Goal: Communication & Community: Participate in discussion

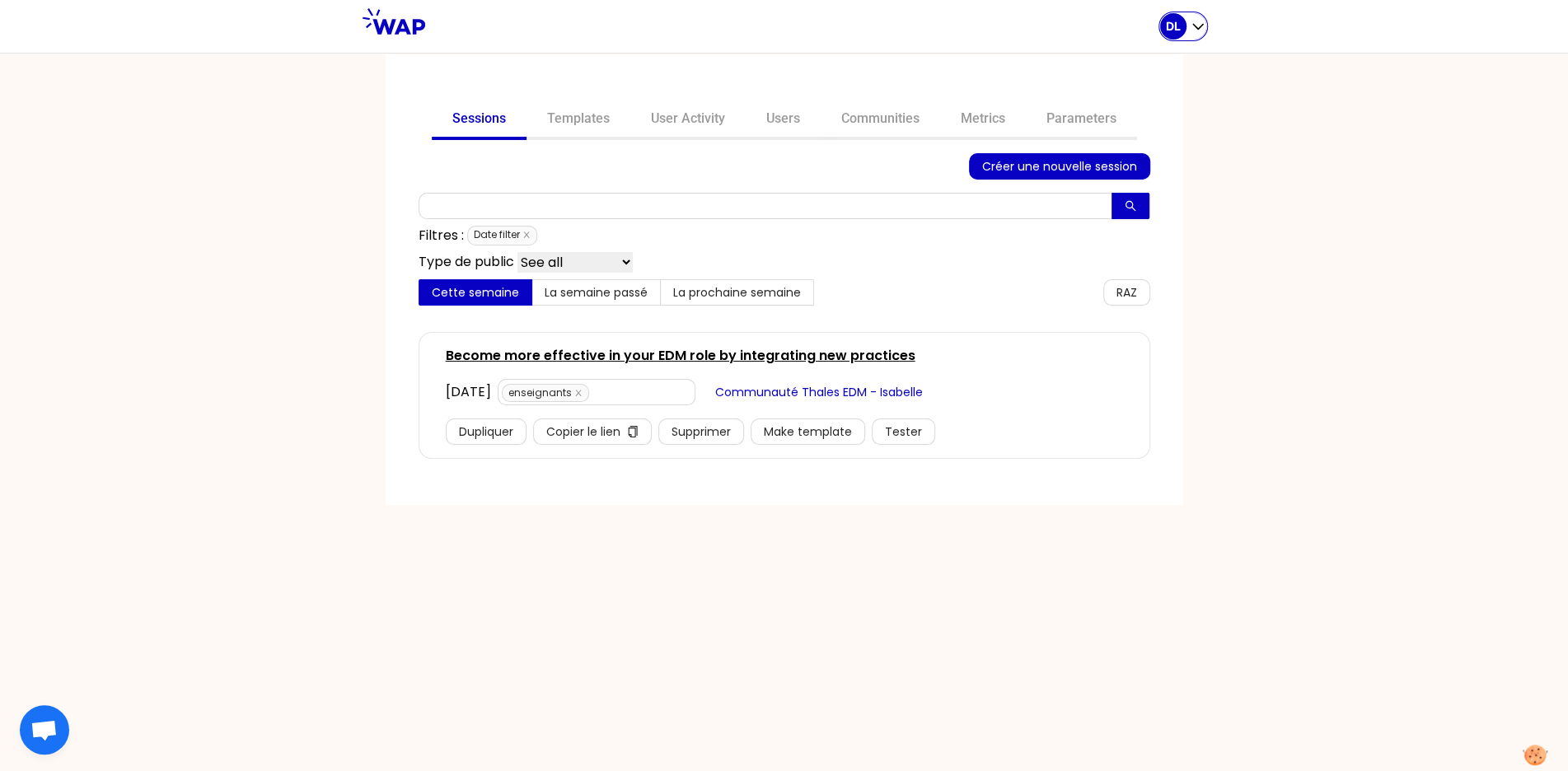
click at [1194, 24] on icon "button" at bounding box center [1198, 27] width 16 height 16
click at [530, 237] on icon "close" at bounding box center [526, 234] width 8 height 8
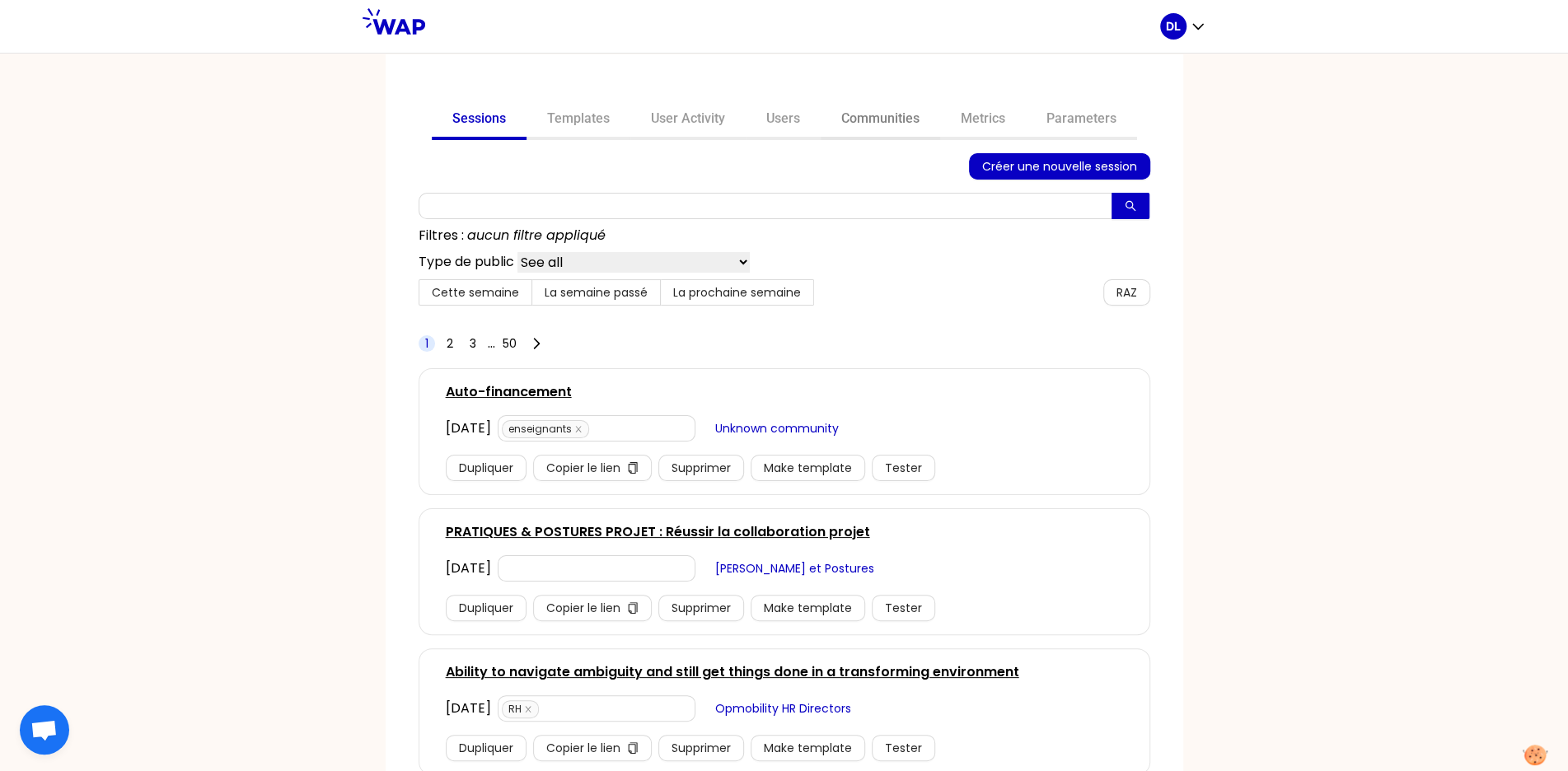
click at [896, 121] on link "Communities" at bounding box center [880, 120] width 120 height 39
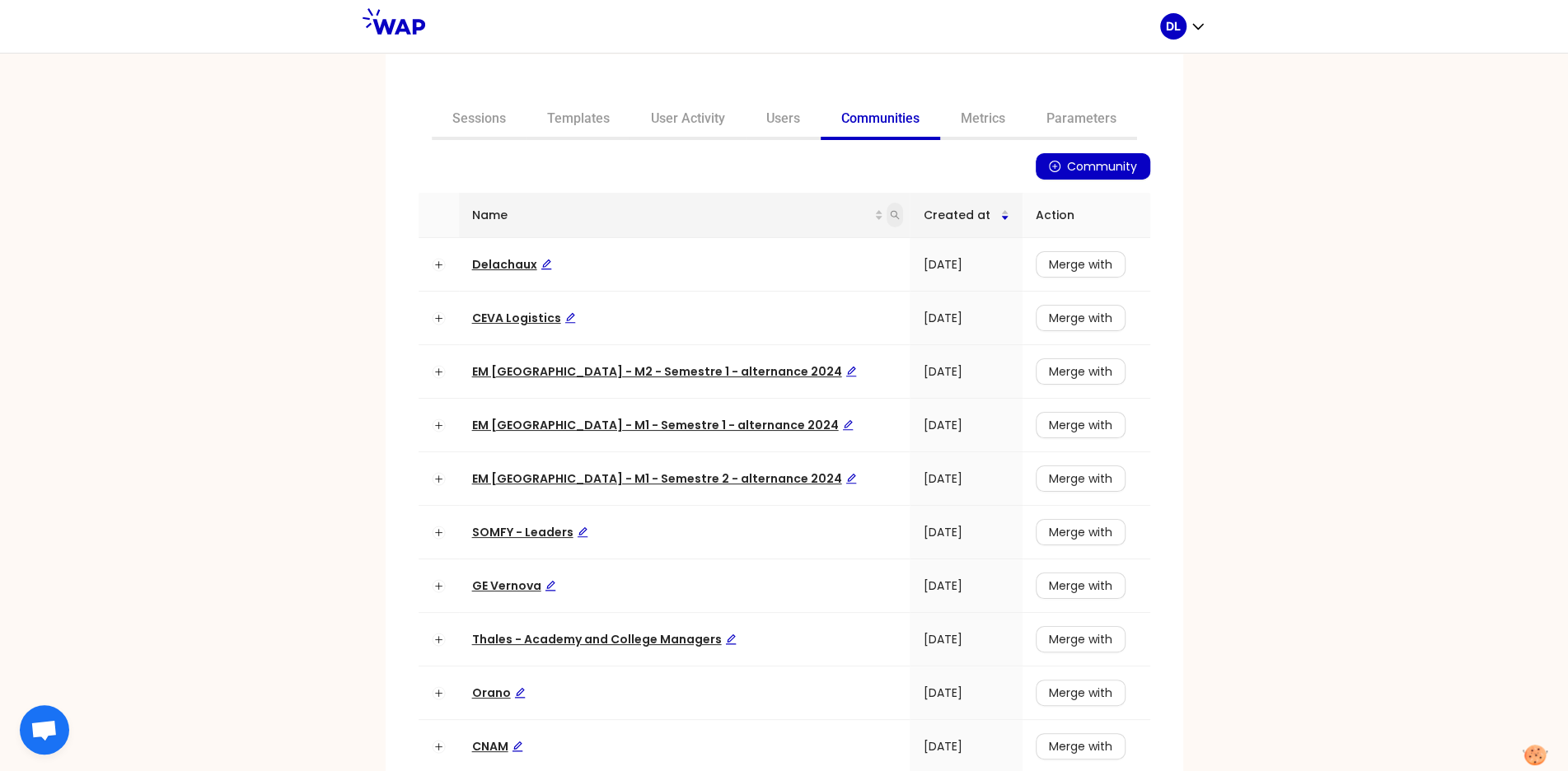
click at [890, 213] on icon "search" at bounding box center [895, 215] width 10 height 10
type input "matmut"
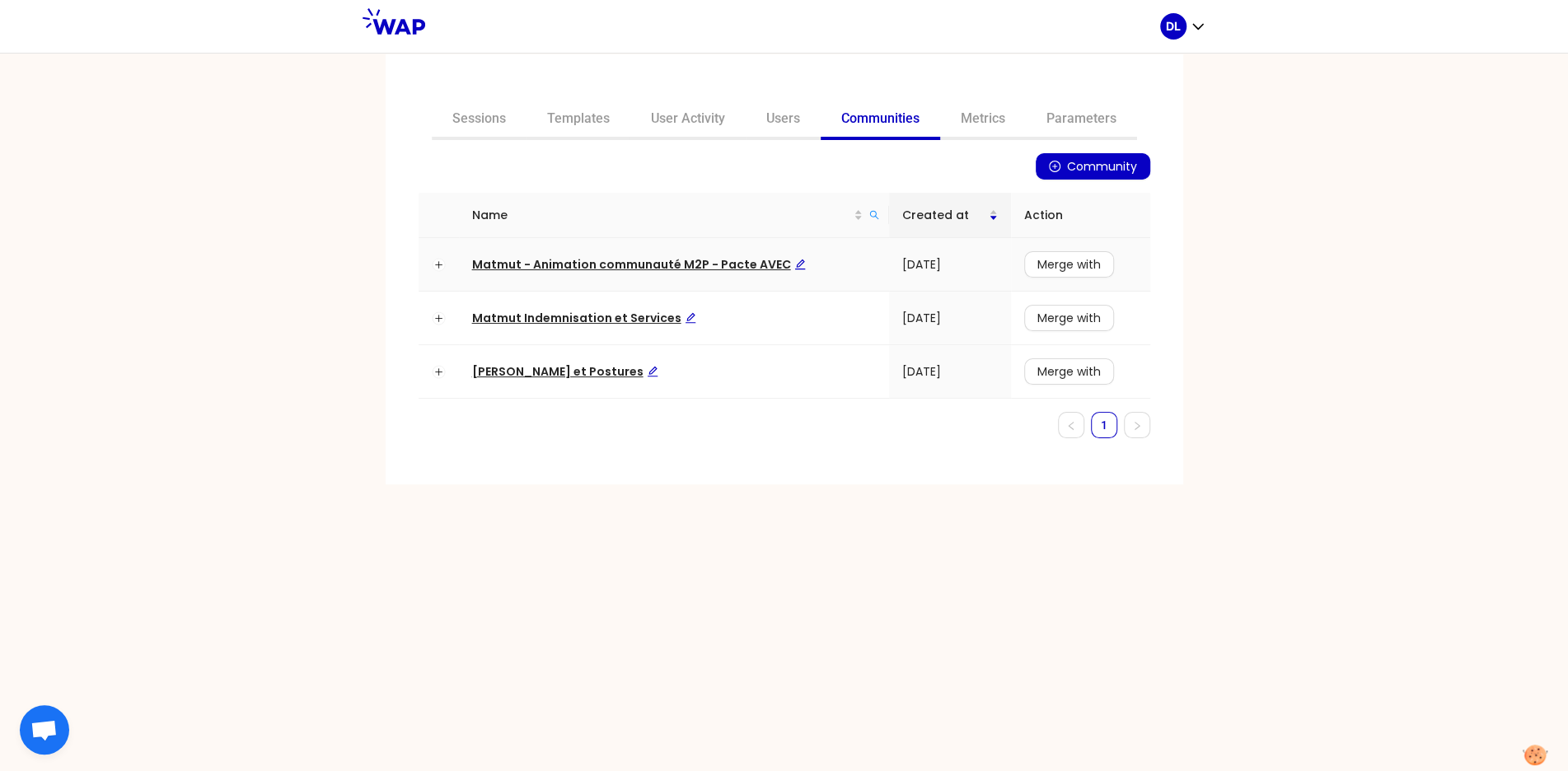
click at [611, 259] on span "Matmut - Animation communauté M2P - Pacte AVEC" at bounding box center [639, 264] width 334 height 16
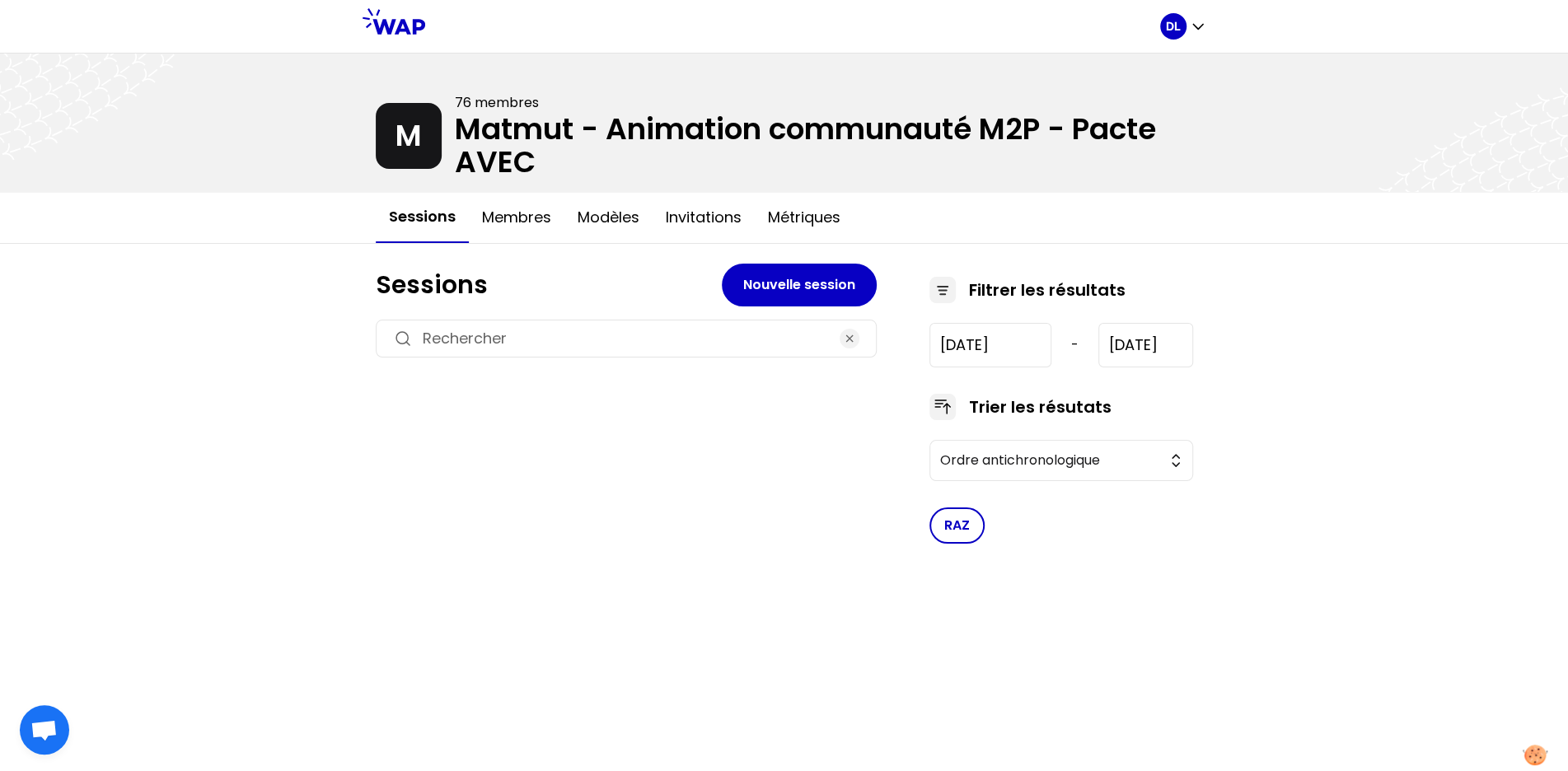
type input "[DATE]"
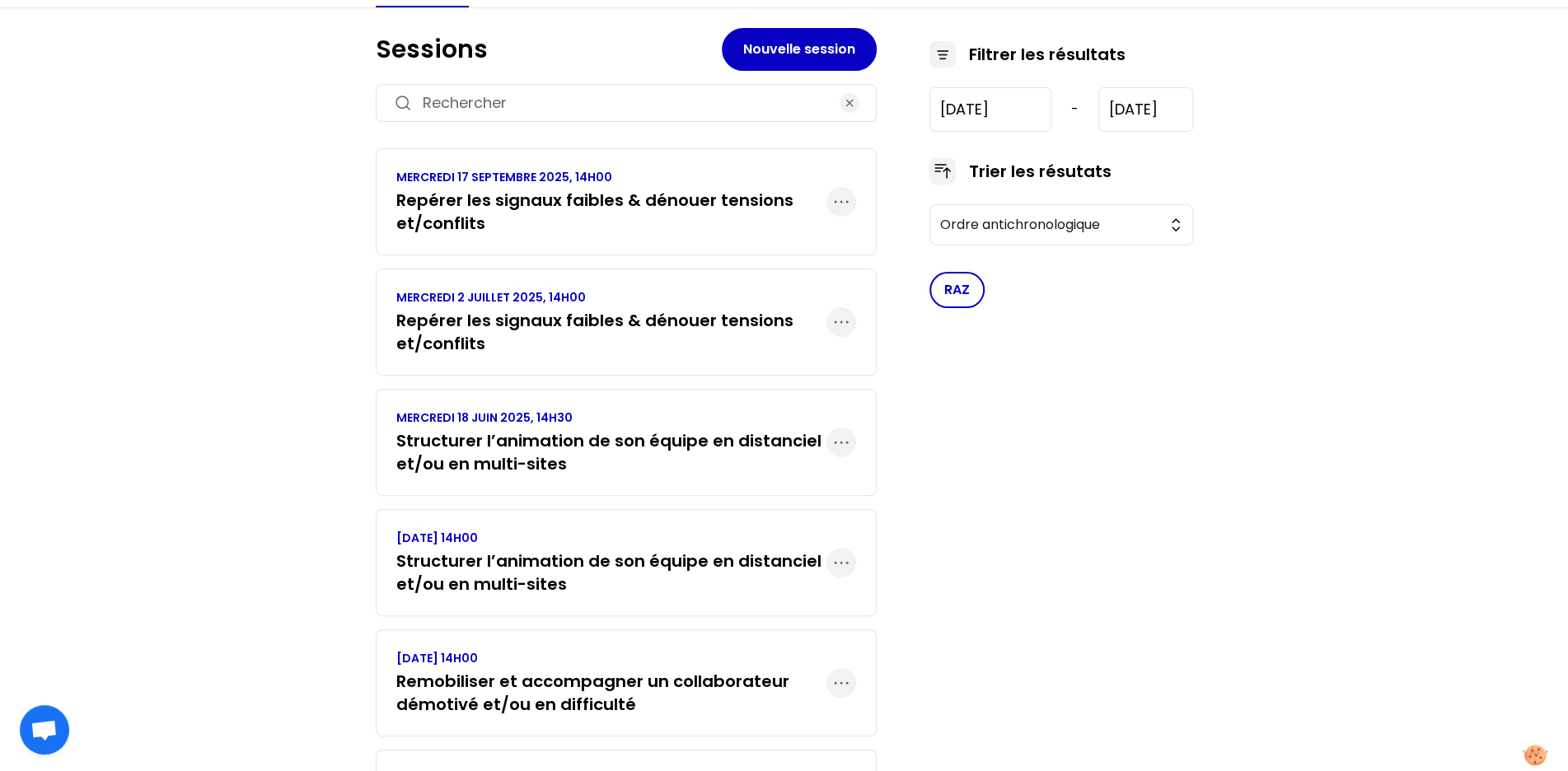
scroll to position [238, 0]
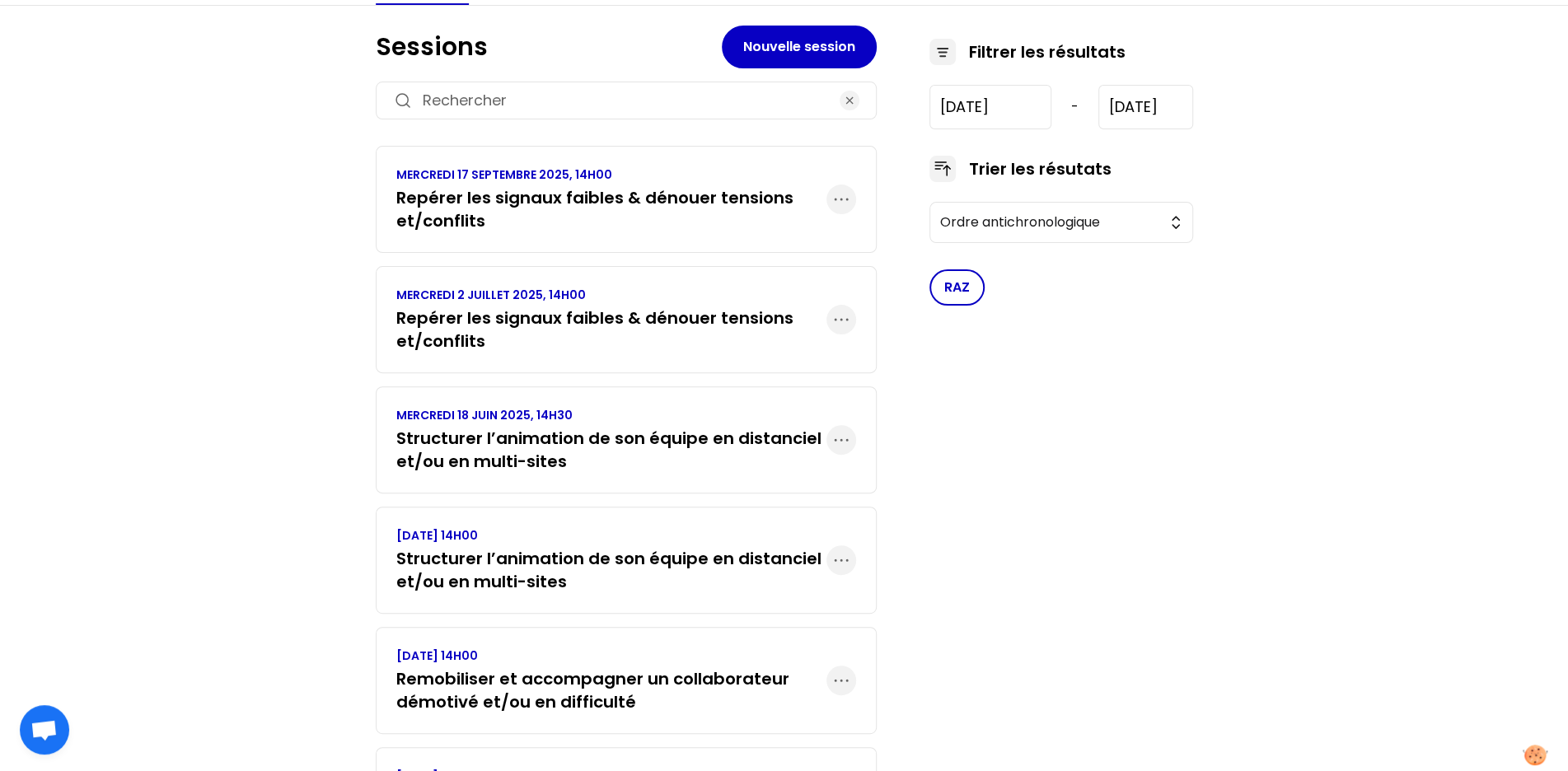
click at [540, 462] on h3 "Structurer l’animation de son équipe en distanciel et/ou en multi-sites" at bounding box center [611, 450] width 430 height 46
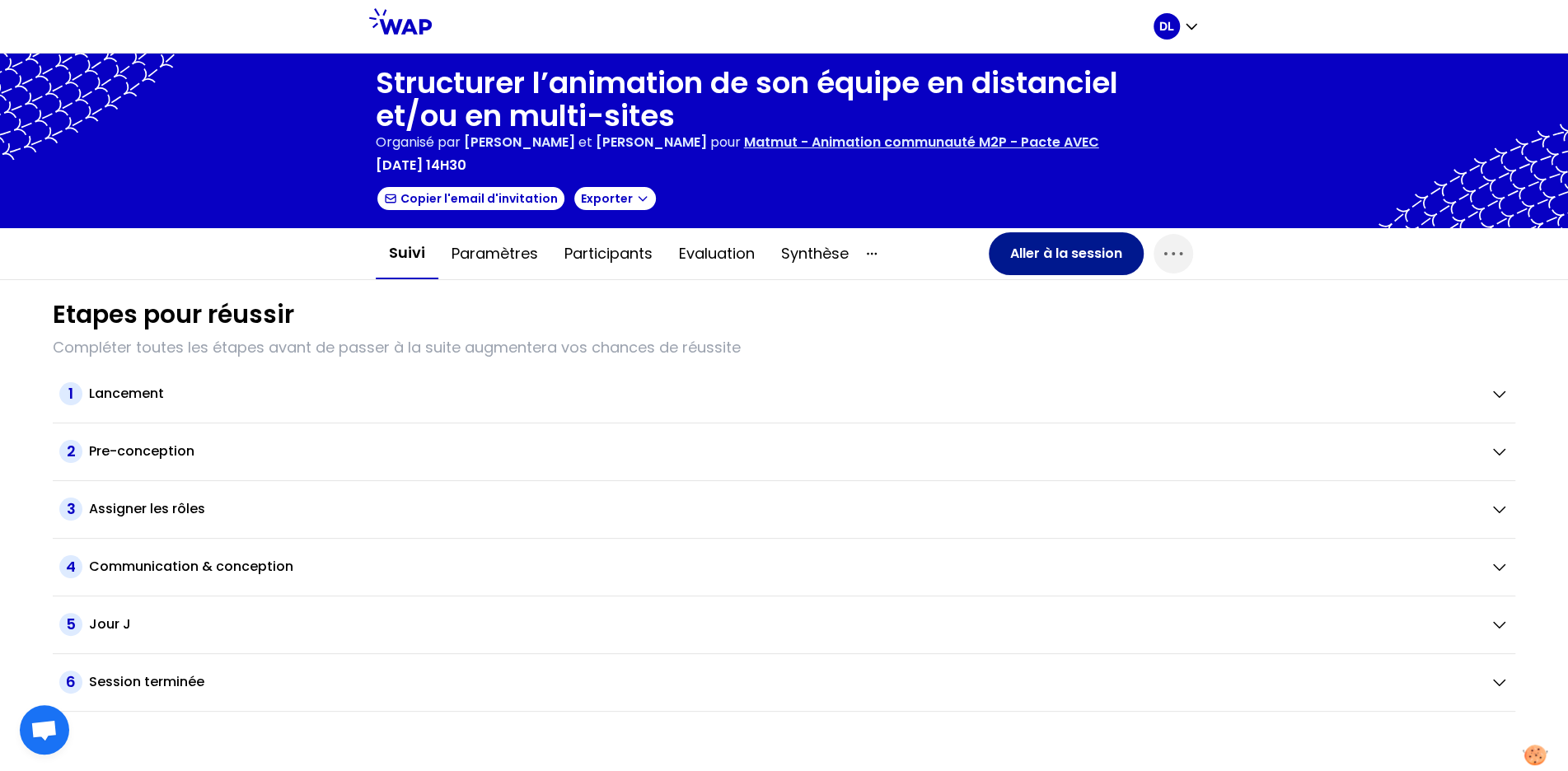
click at [1038, 260] on button "Aller à la session" at bounding box center [1066, 253] width 155 height 43
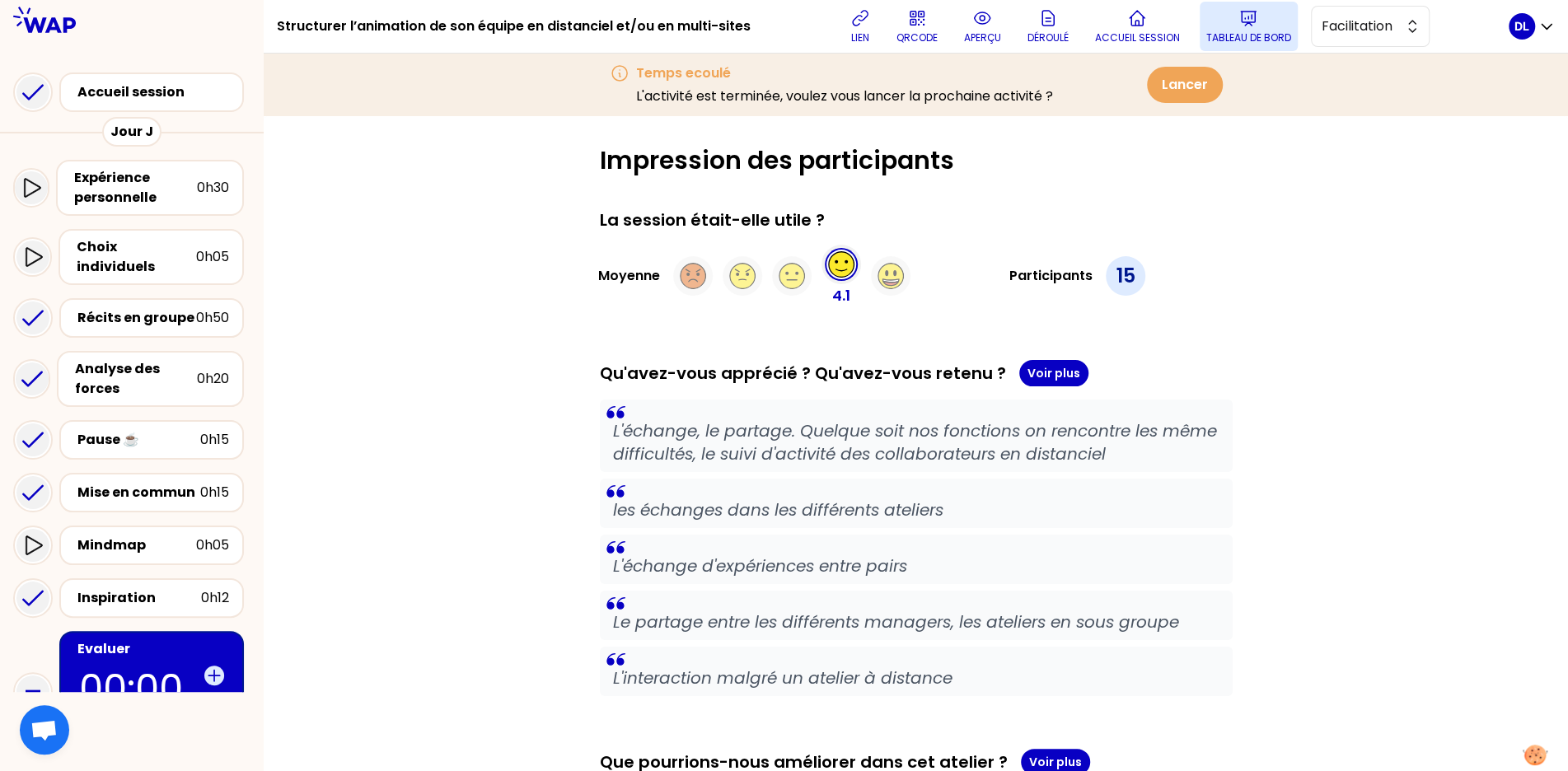
click at [1243, 26] on icon at bounding box center [1249, 18] width 15 height 14
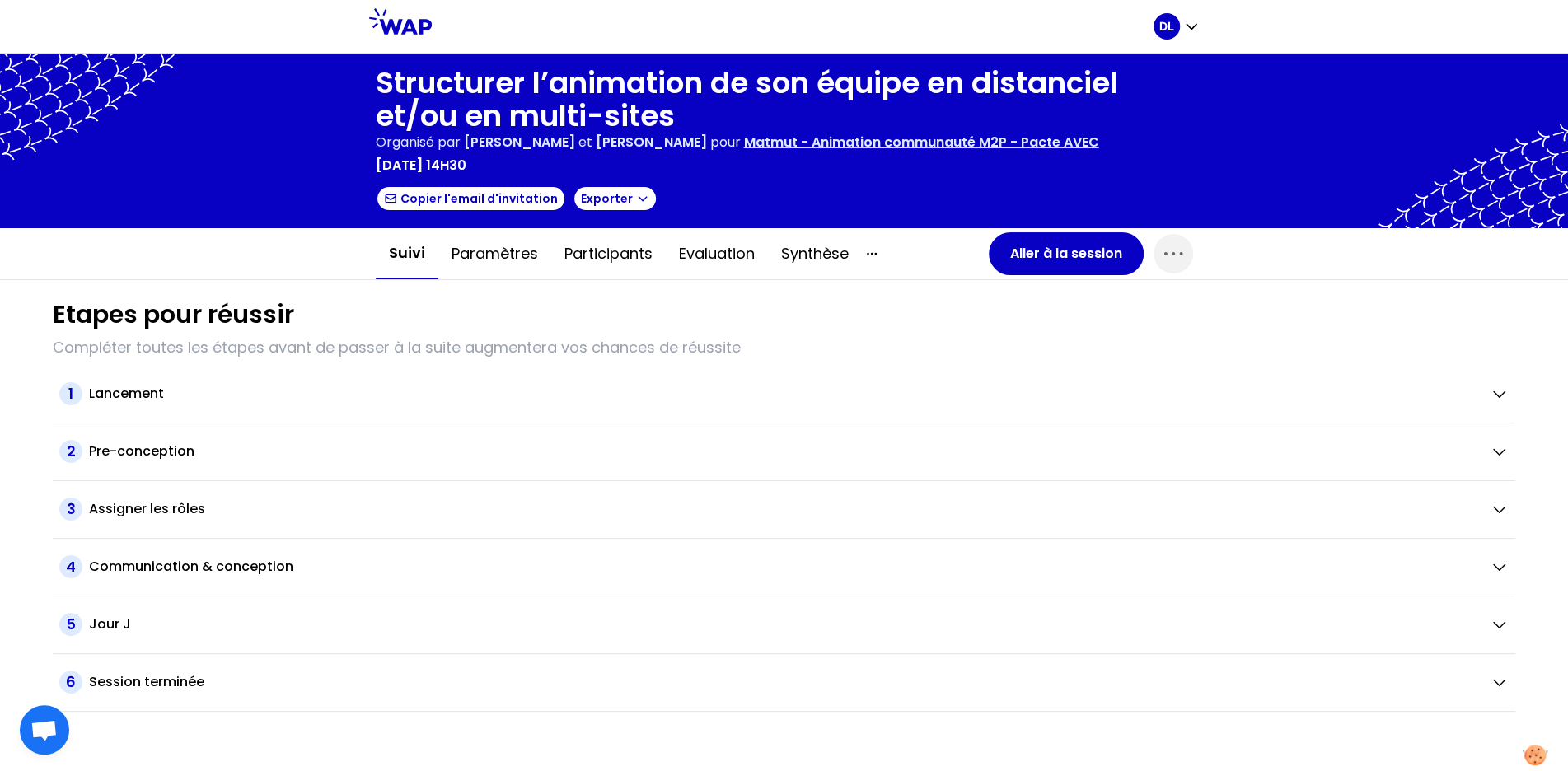
click at [892, 145] on p "Matmut - Animation communauté M2P - Pacte AVEC" at bounding box center [922, 143] width 355 height 20
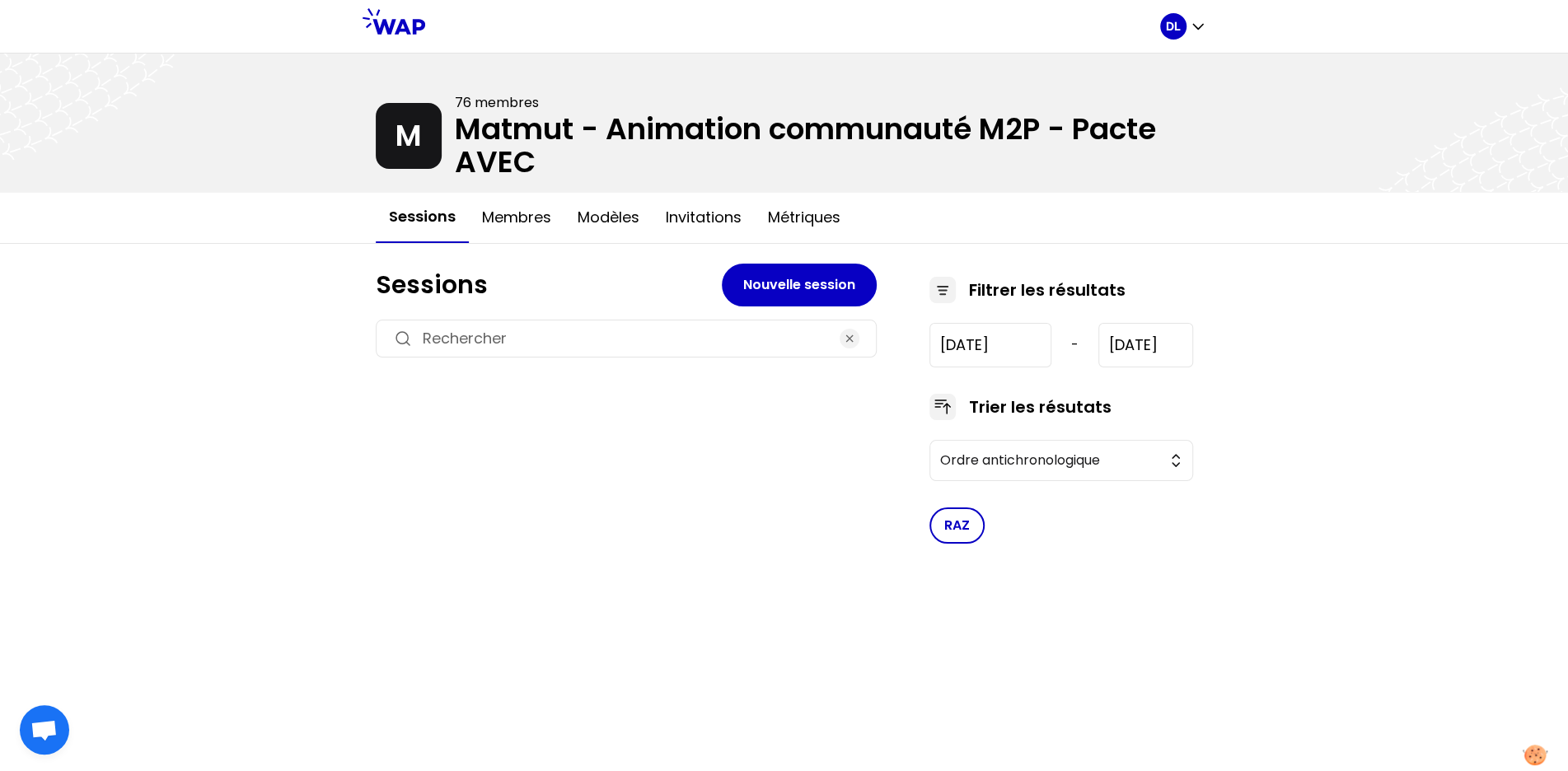
type input "[DATE]"
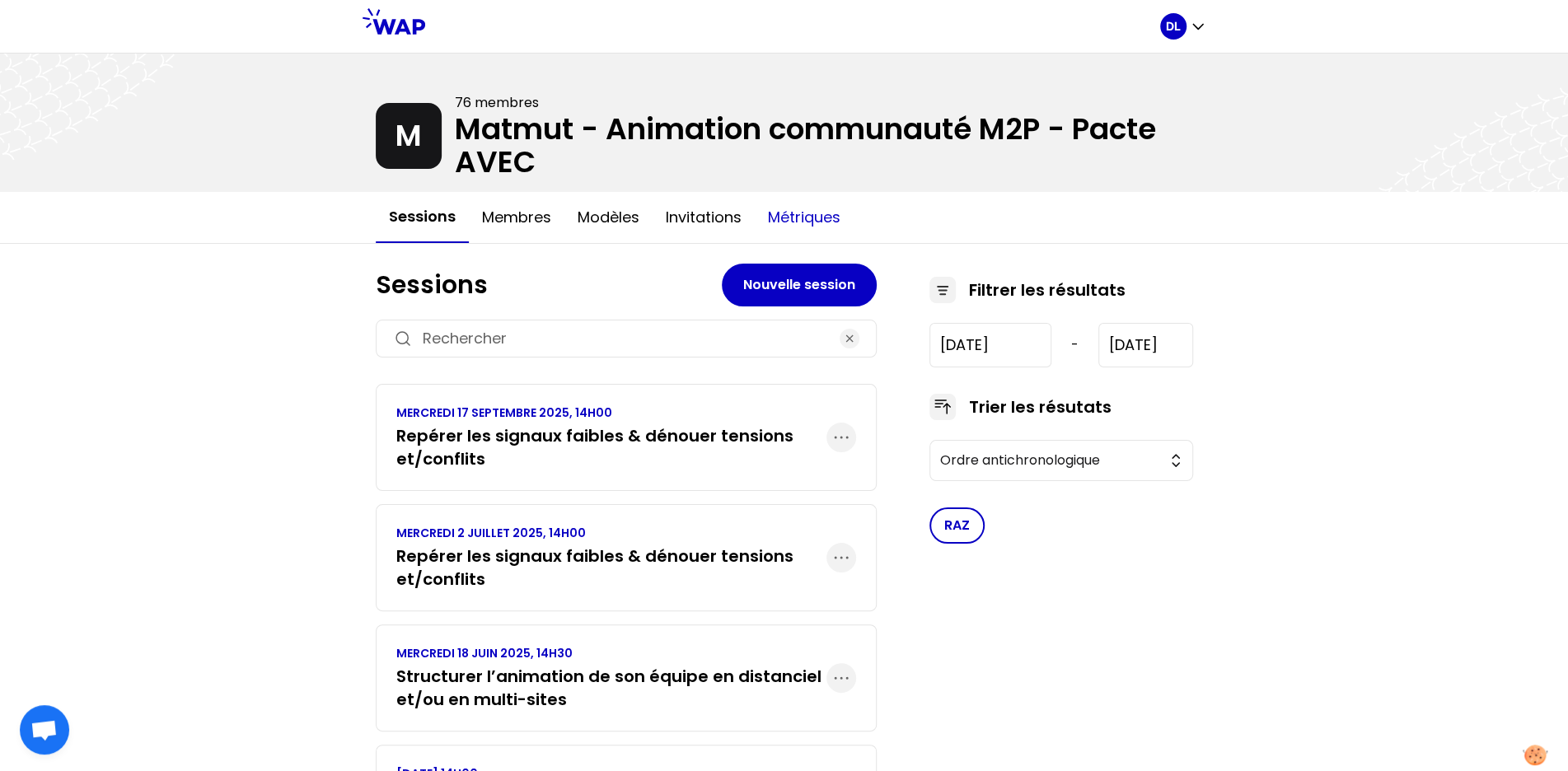
click at [818, 214] on button "Métriques" at bounding box center [804, 218] width 99 height 49
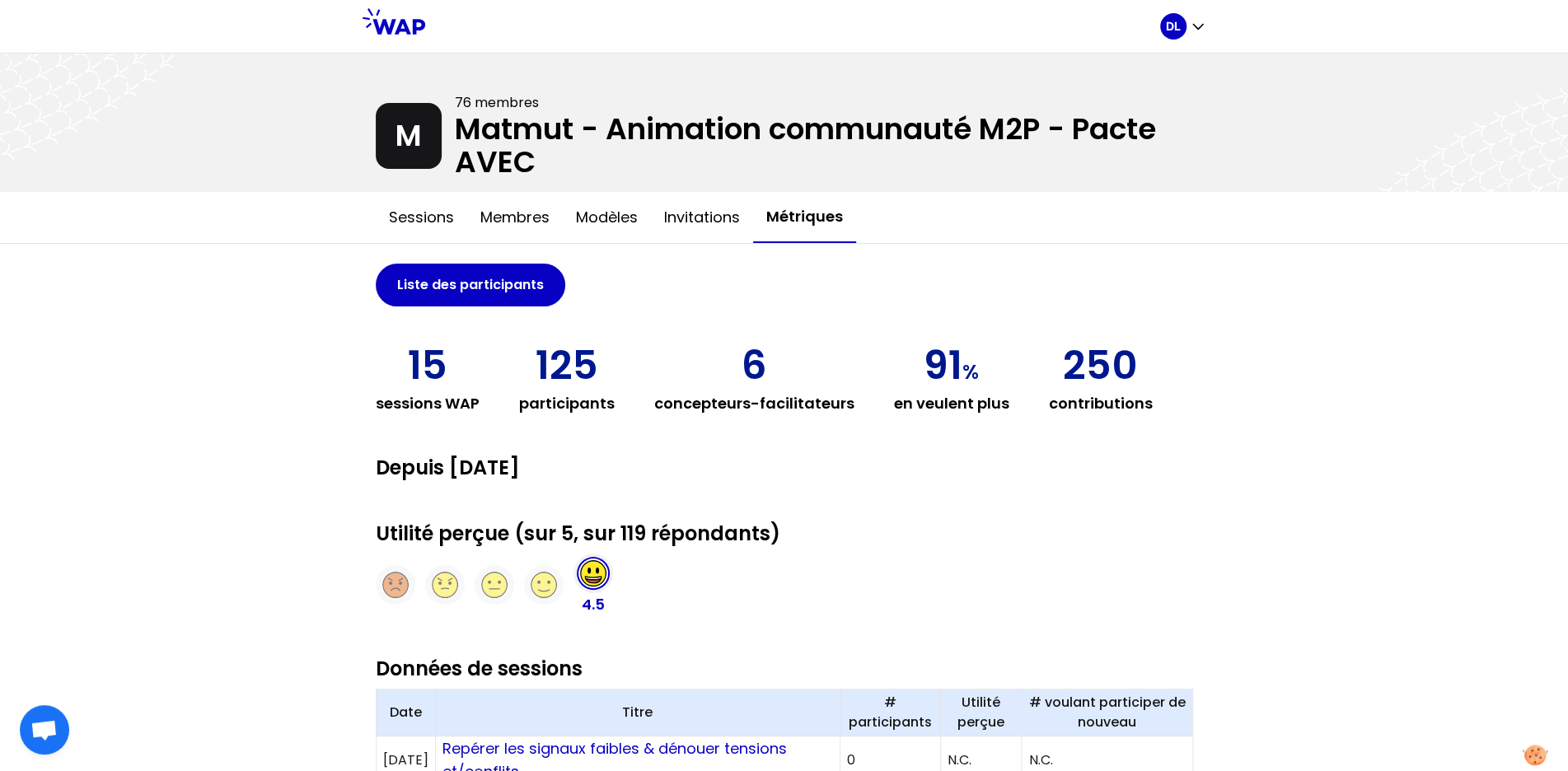
scroll to position [416, 0]
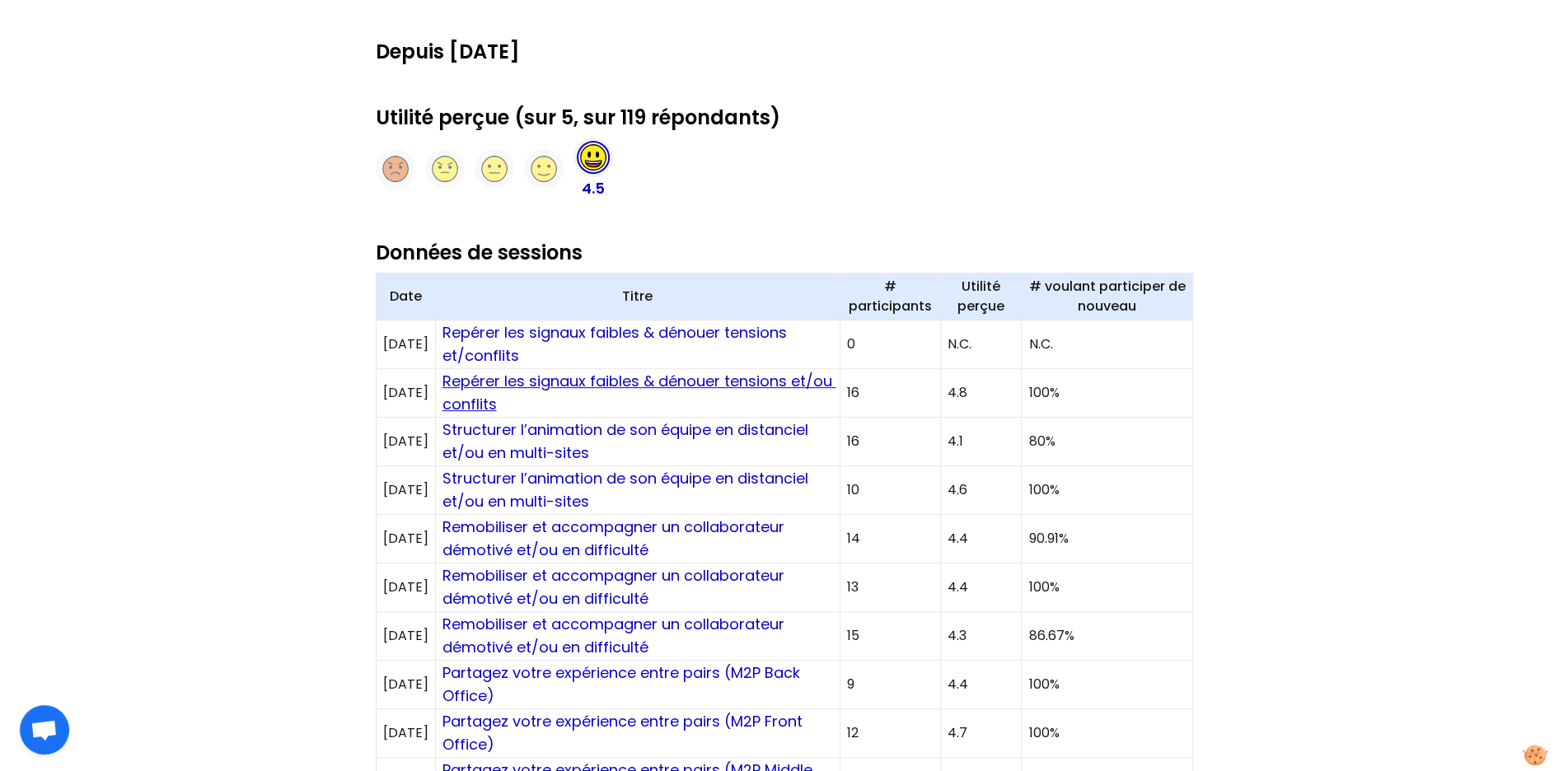
click at [675, 383] on link "Repérer les signaux faibles & dénouer tensions et/ou conflits" at bounding box center [639, 392] width 394 height 44
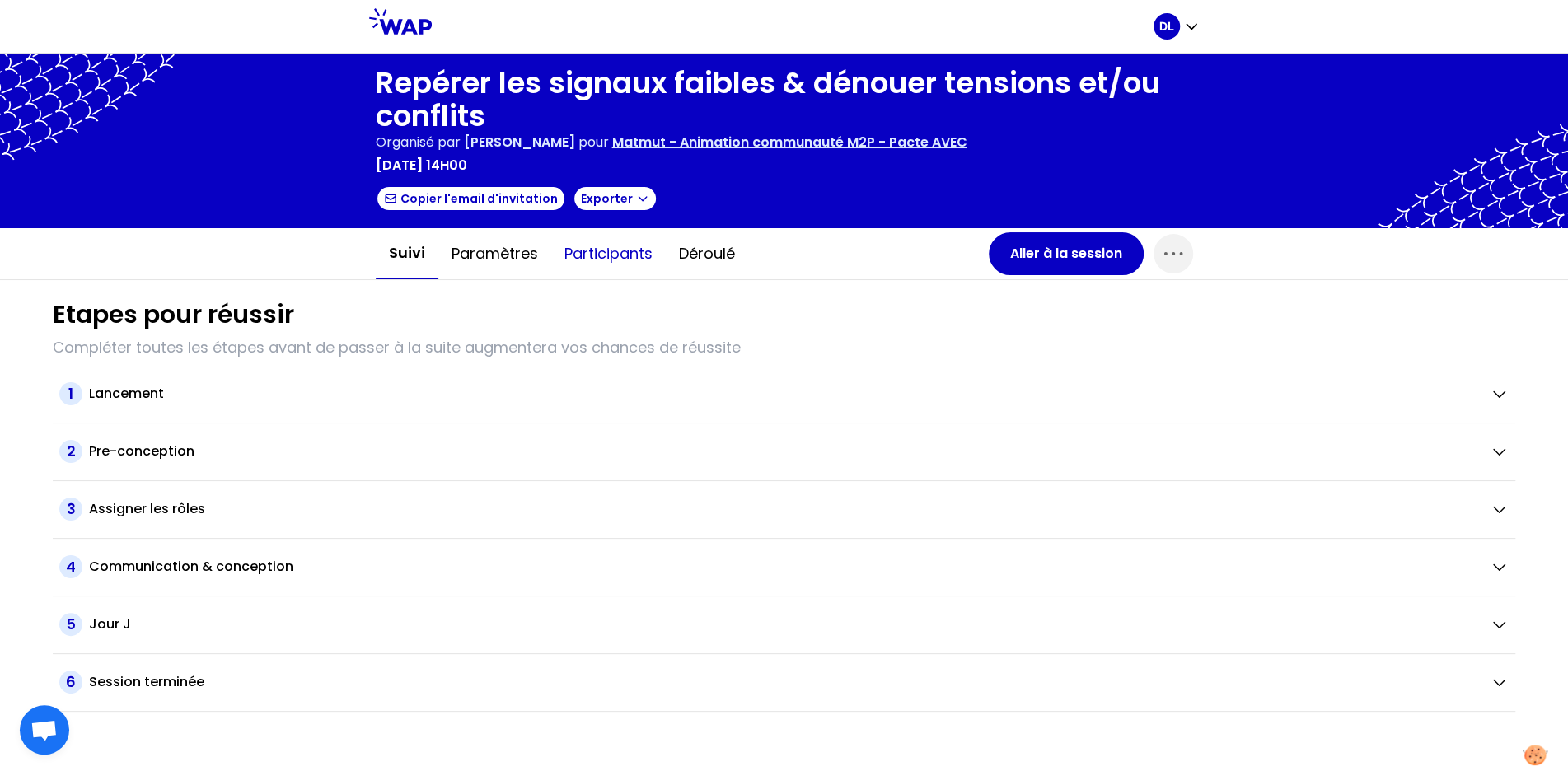
click at [585, 247] on button "Participants" at bounding box center [608, 253] width 114 height 49
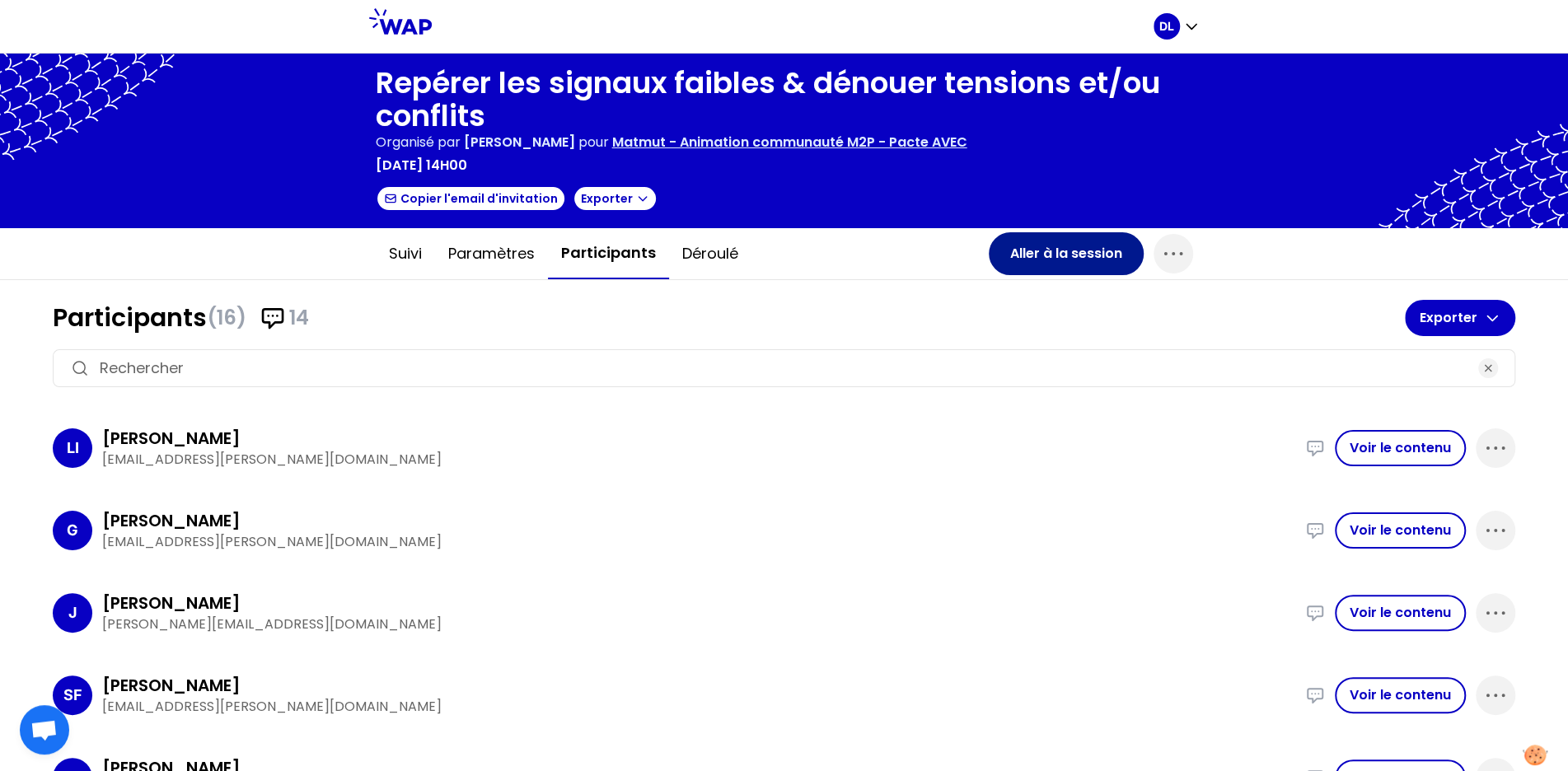
click at [1069, 257] on button "Aller à la session" at bounding box center [1066, 253] width 155 height 43
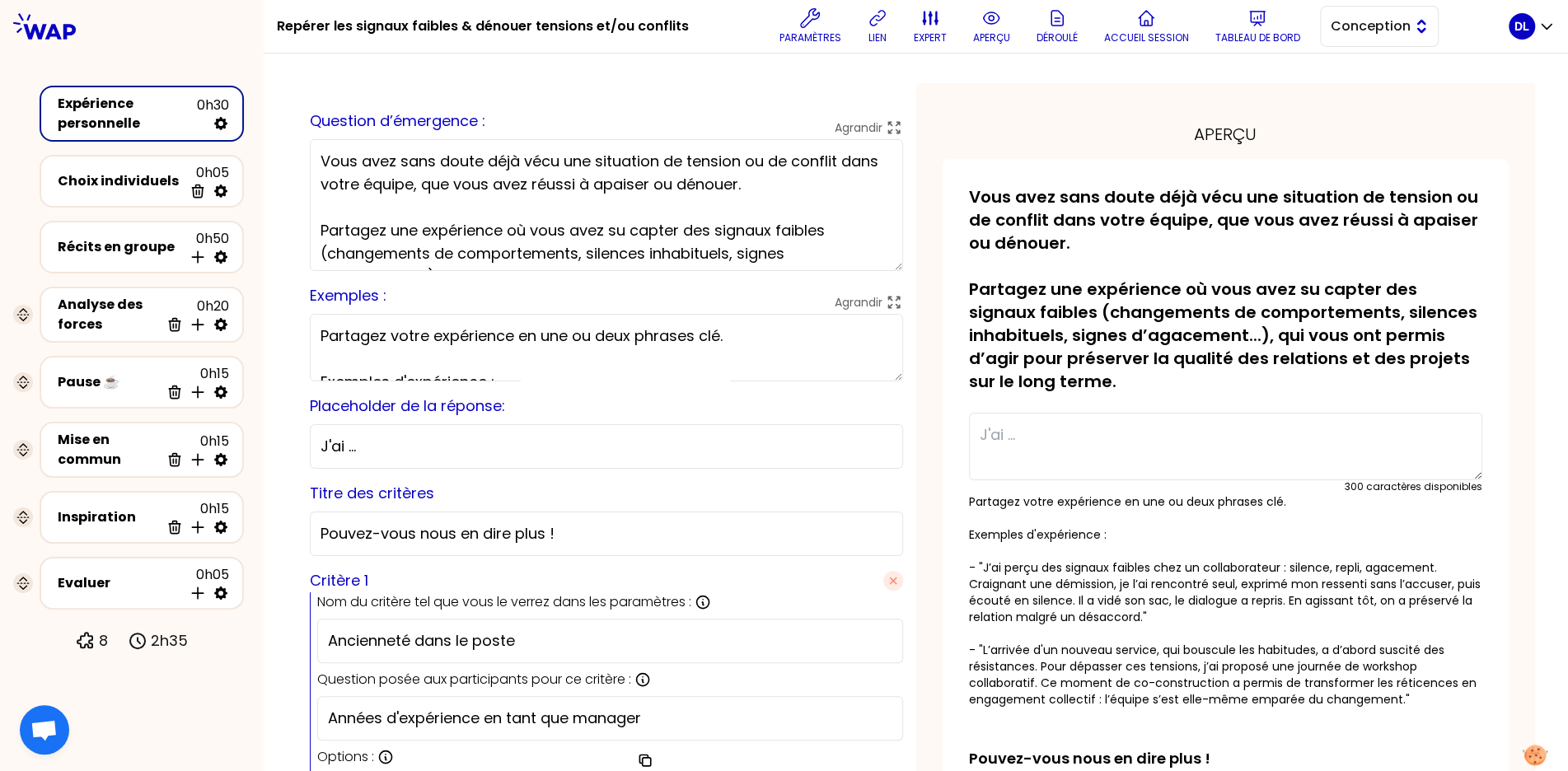
click at [1387, 29] on span "Conception" at bounding box center [1368, 27] width 74 height 20
click at [1367, 91] on span "Facilitation" at bounding box center [1389, 94] width 70 height 20
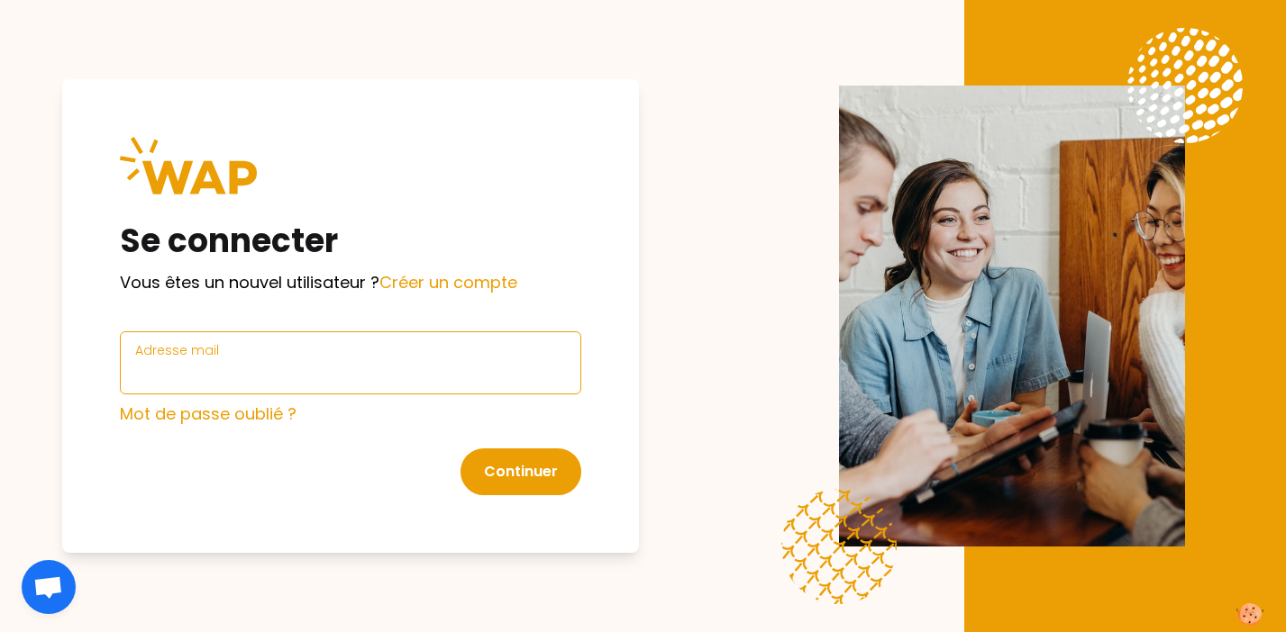
click at [260, 367] on input "Adresse mail" at bounding box center [350, 373] width 431 height 25
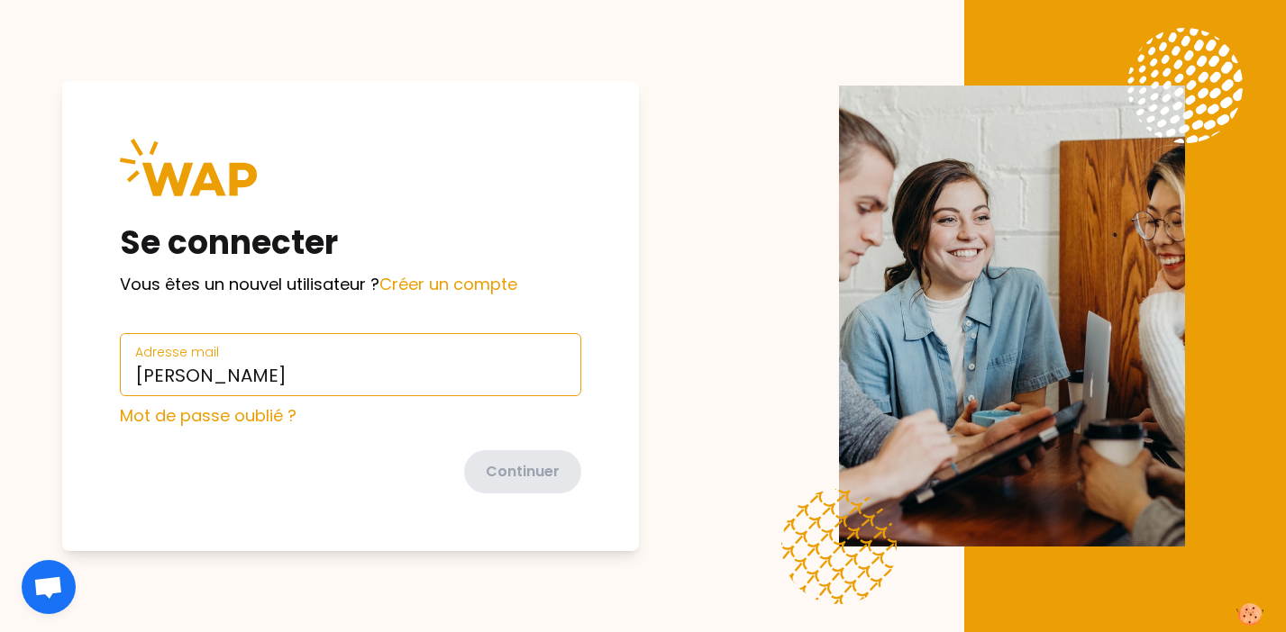
type input "diane@wearepeers.com"
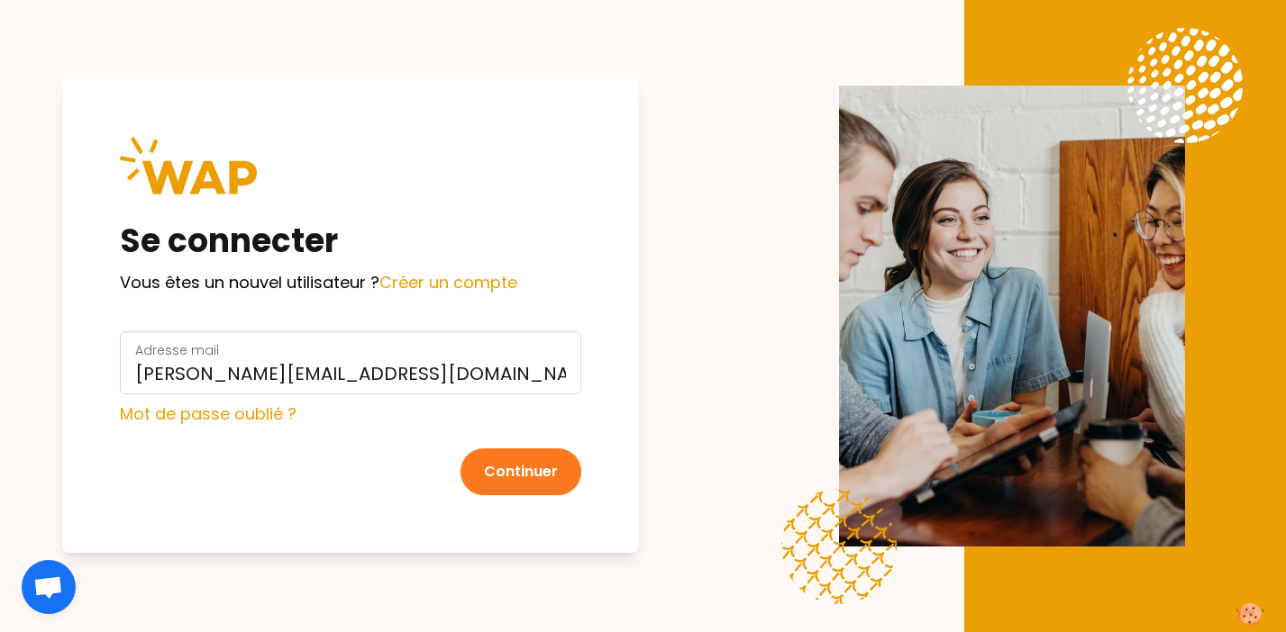
click at [517, 472] on button "Continuer" at bounding box center [520, 472] width 121 height 47
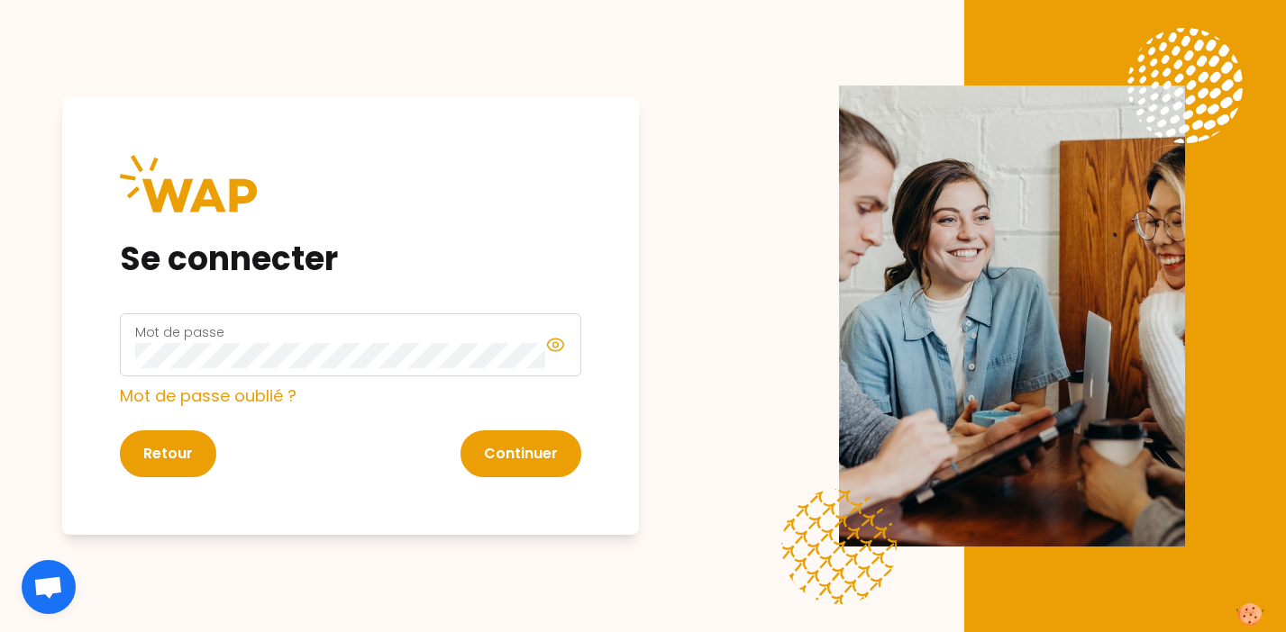
click at [557, 341] on icon at bounding box center [555, 345] width 21 height 22
click at [538, 462] on button "Continuer" at bounding box center [520, 454] width 121 height 47
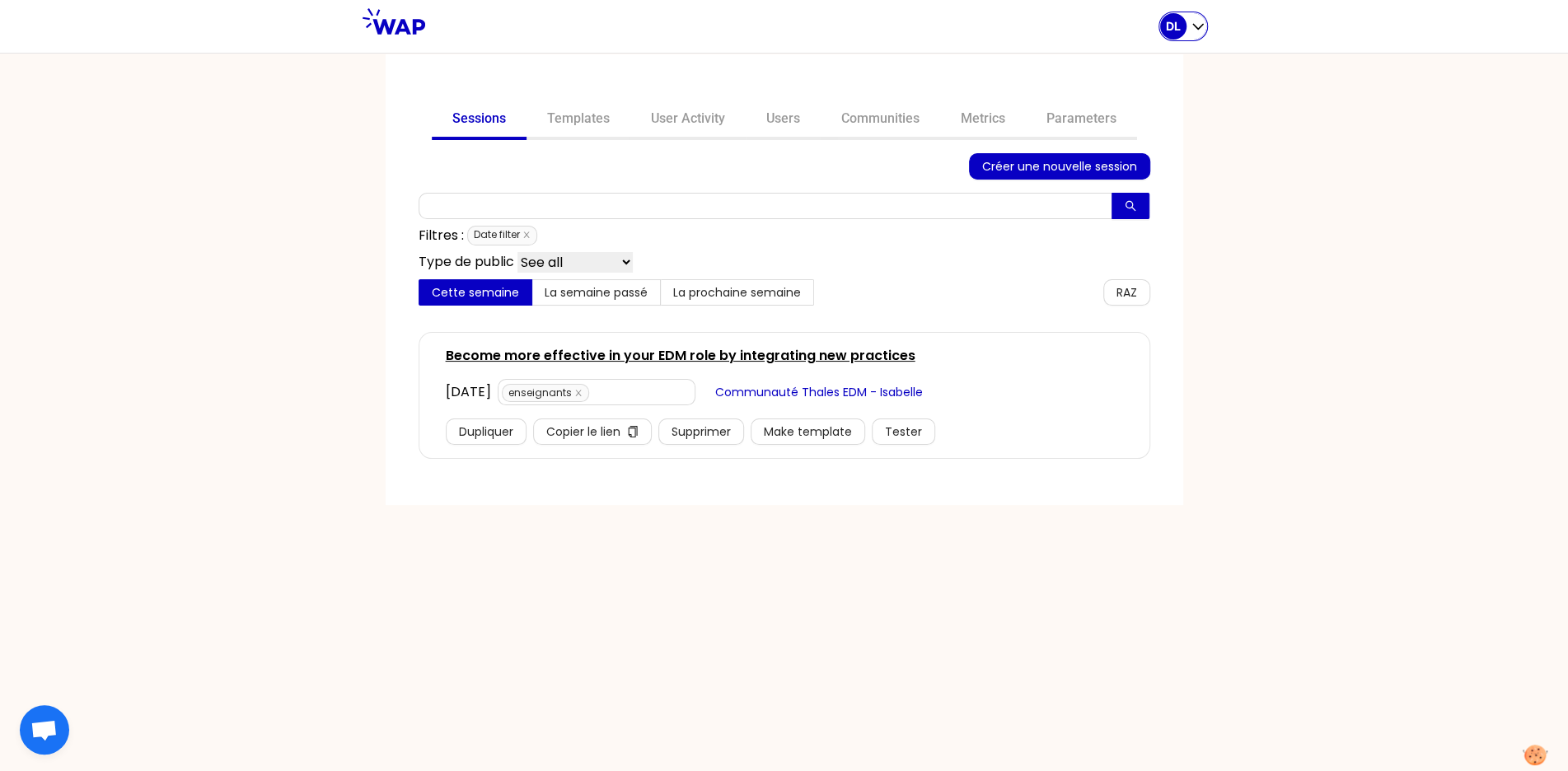
click at [1197, 27] on icon "button" at bounding box center [1198, 27] width 16 height 16
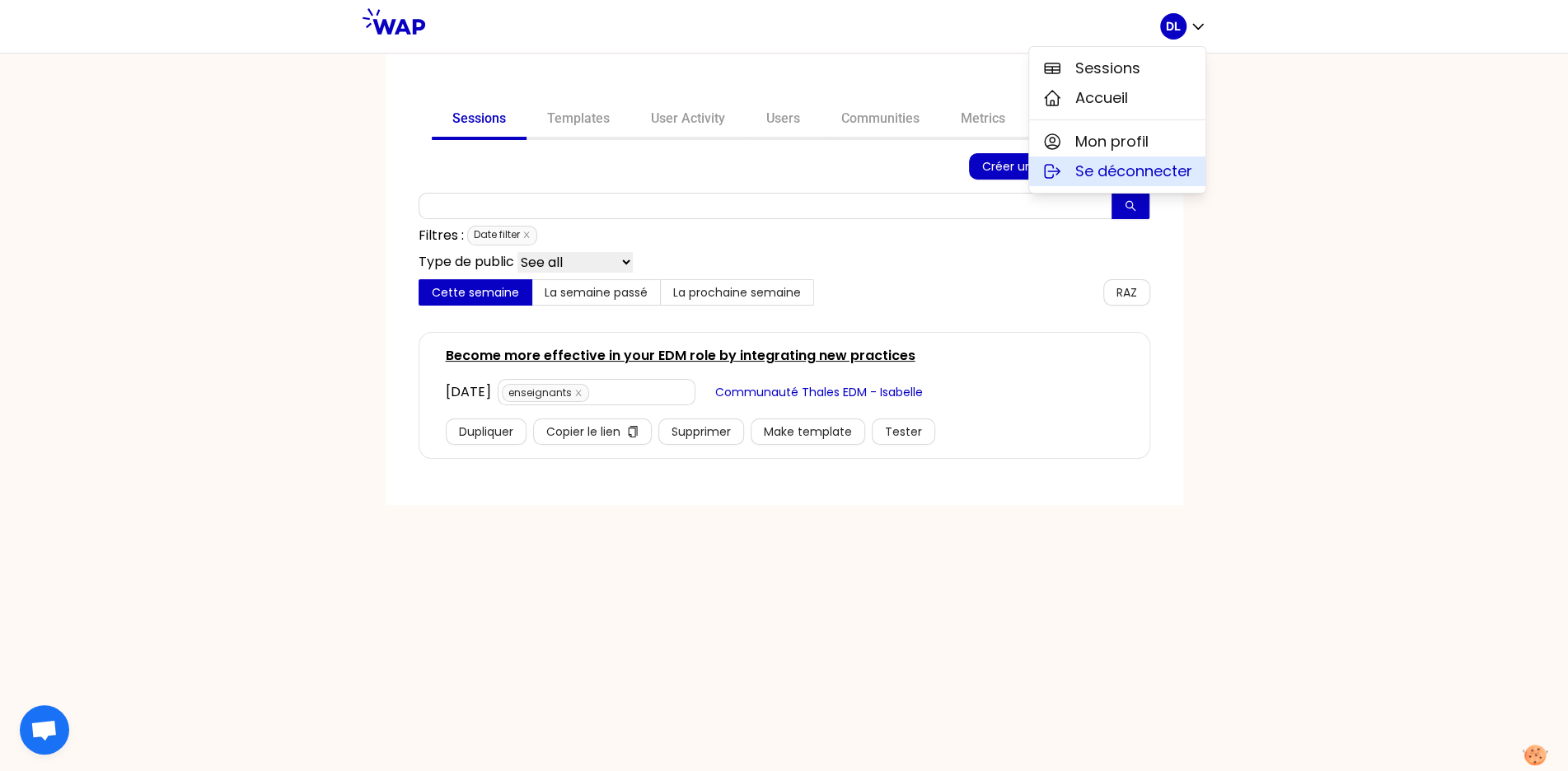
click at [1126, 170] on span "Se déconnecter" at bounding box center [1134, 171] width 117 height 23
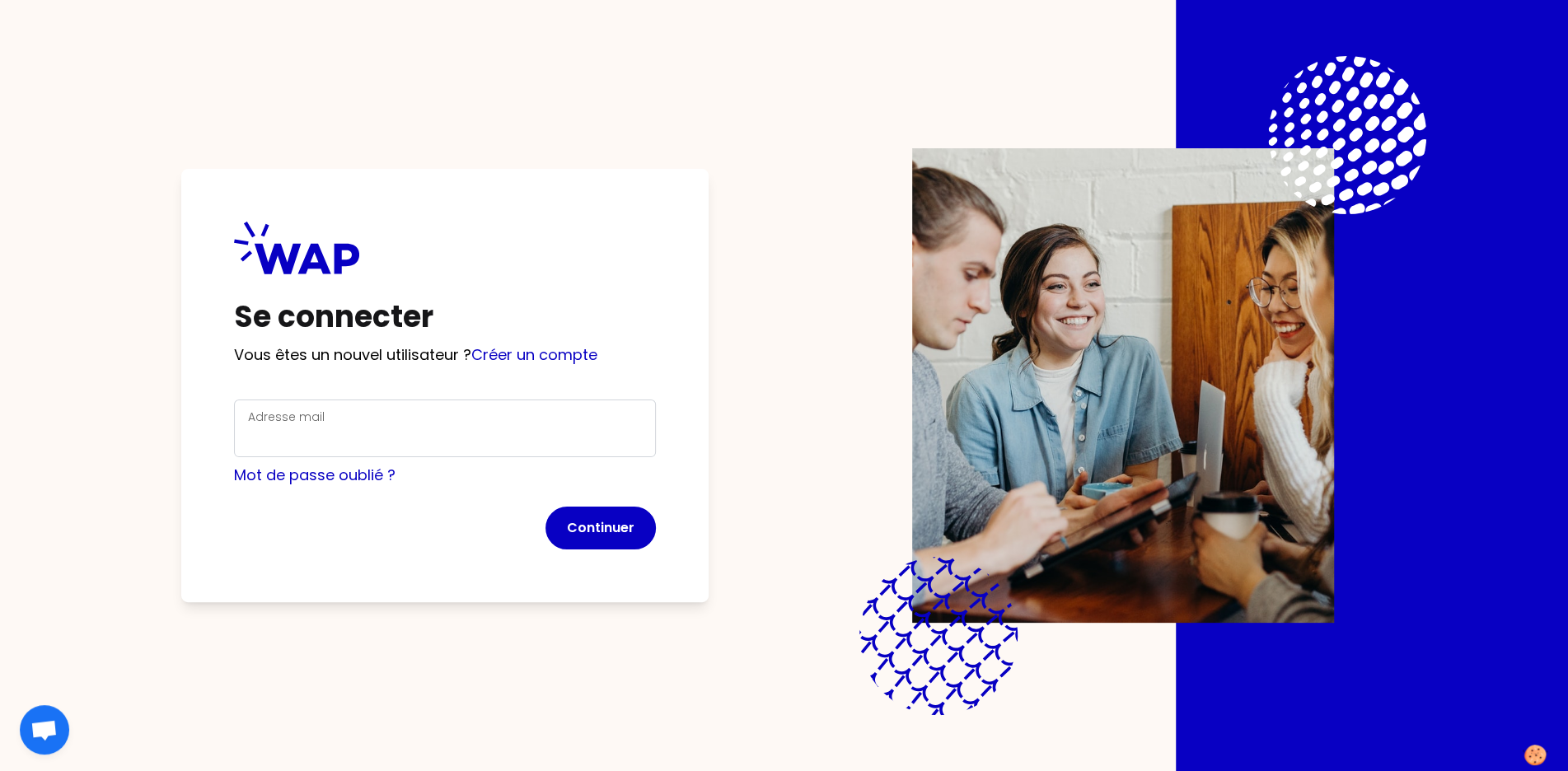
click at [318, 421] on label "Adresse mail" at bounding box center [286, 417] width 77 height 16
click at [318, 427] on input "Adresse mail" at bounding box center [445, 438] width 394 height 23
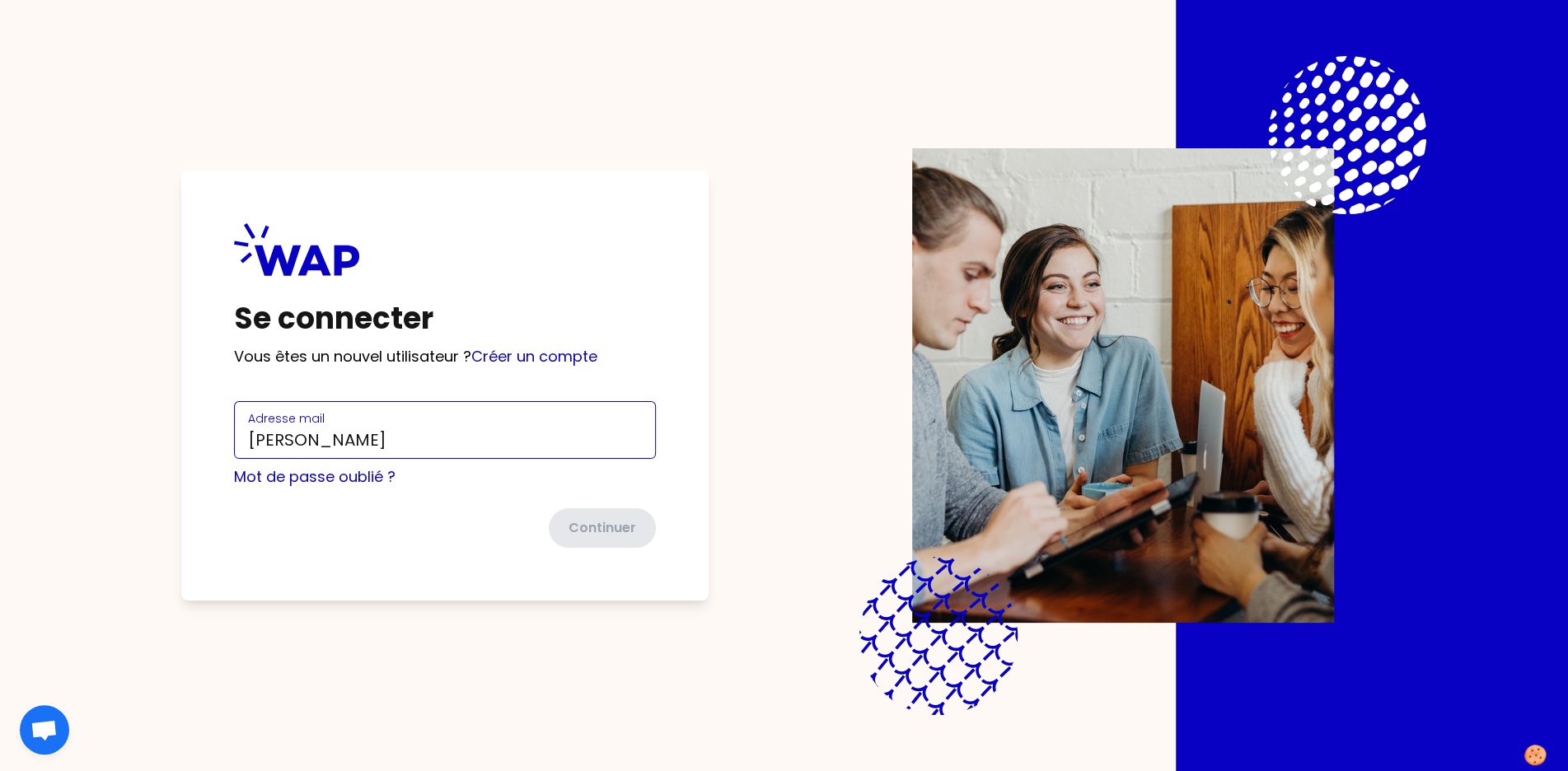
type input "diane@wearepeers.com"
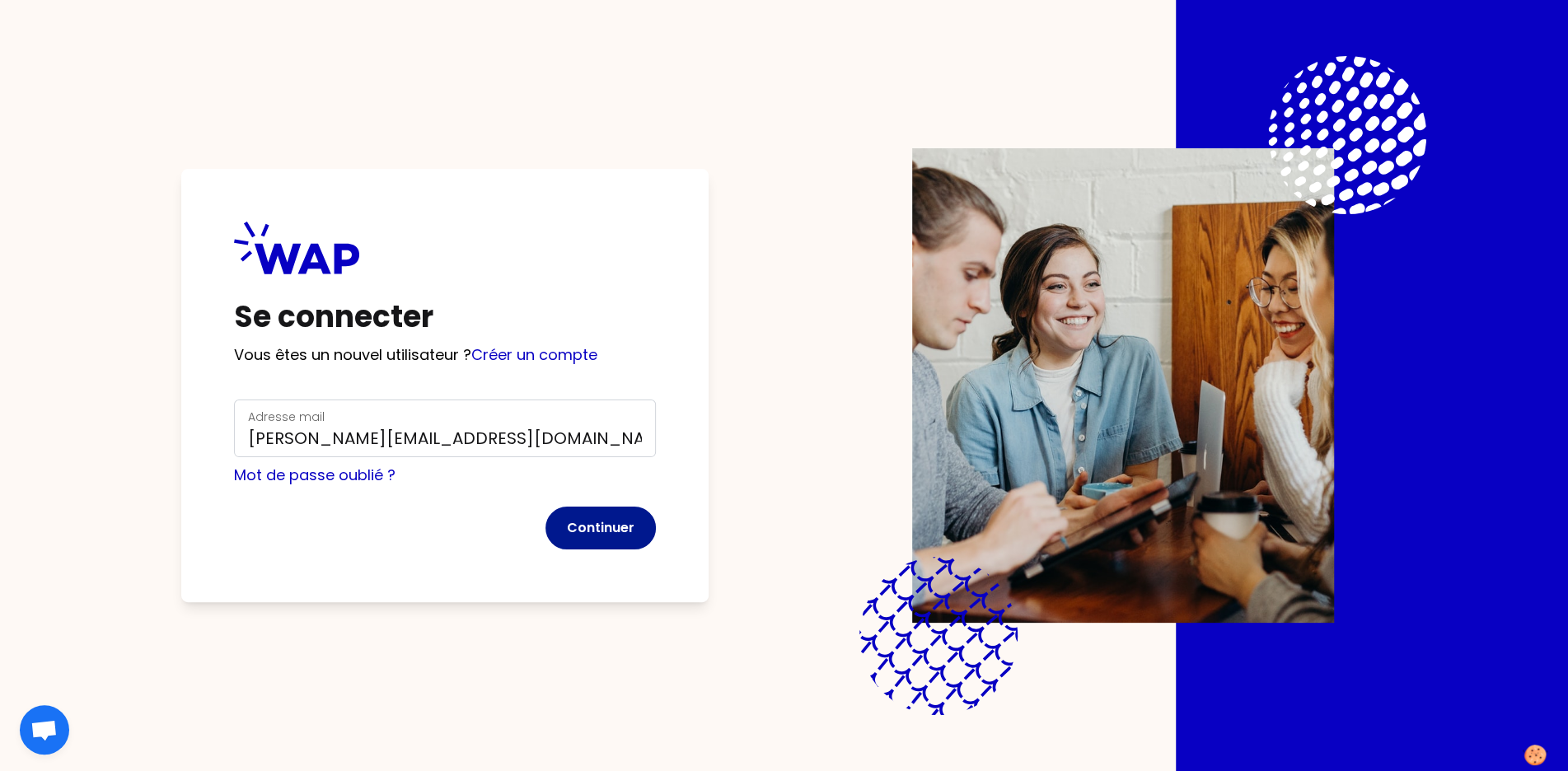
click at [602, 538] on button "Continuer" at bounding box center [600, 528] width 111 height 43
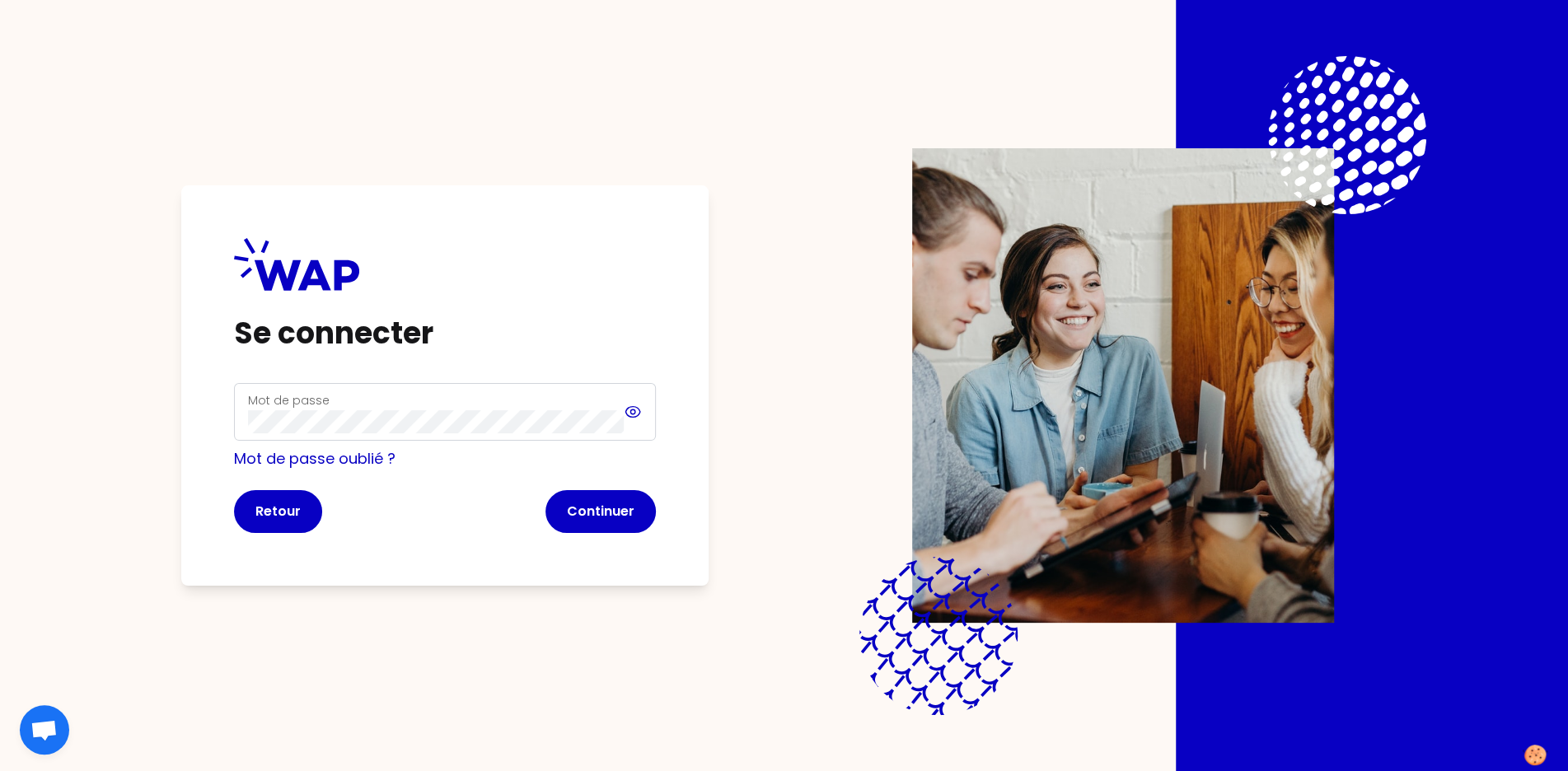
click at [633, 413] on icon at bounding box center [632, 412] width 5 height 5
click at [598, 512] on button "Continuer" at bounding box center [600, 511] width 111 height 43
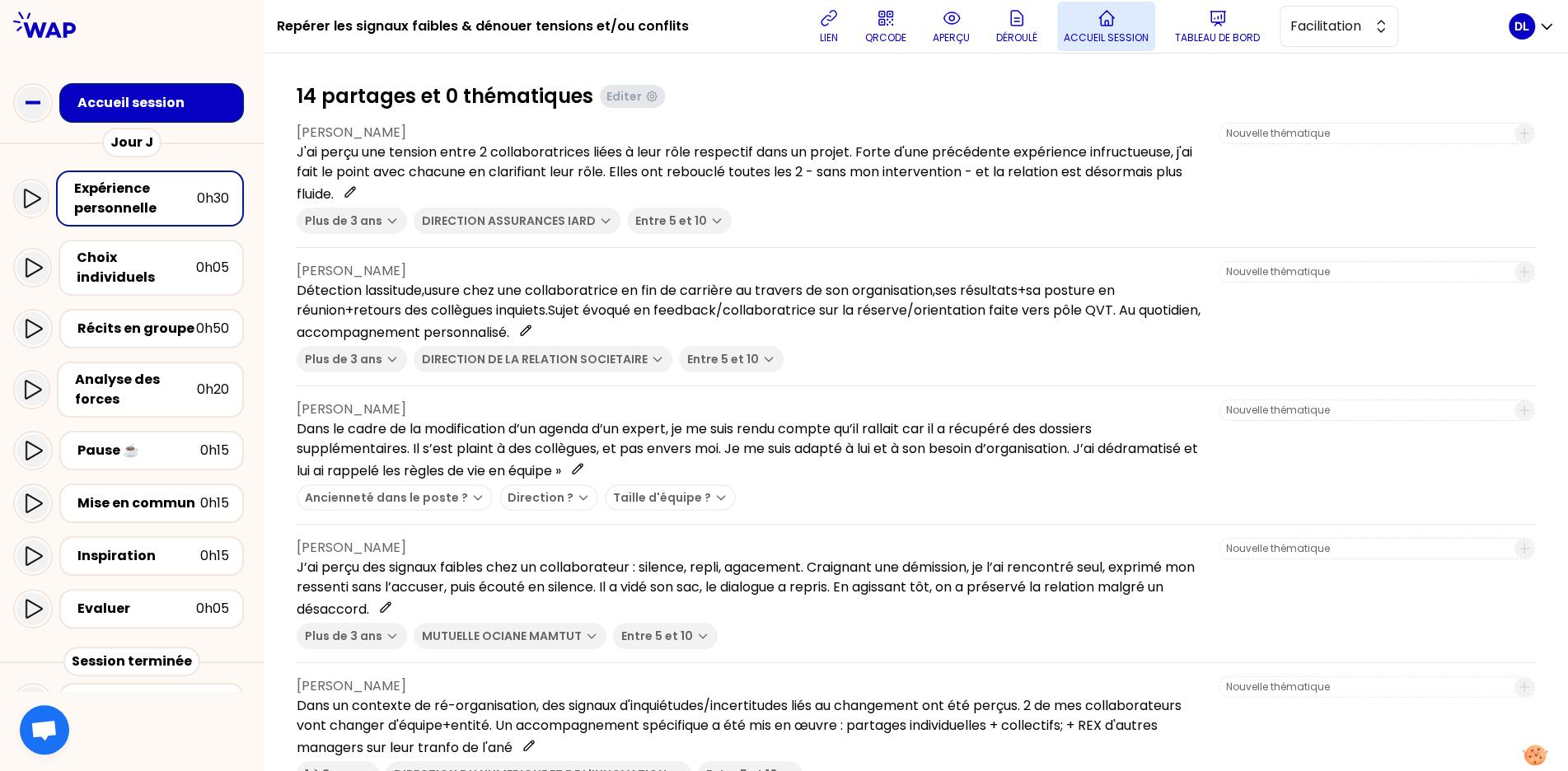
click at [1108, 27] on icon at bounding box center [1107, 18] width 20 height 20
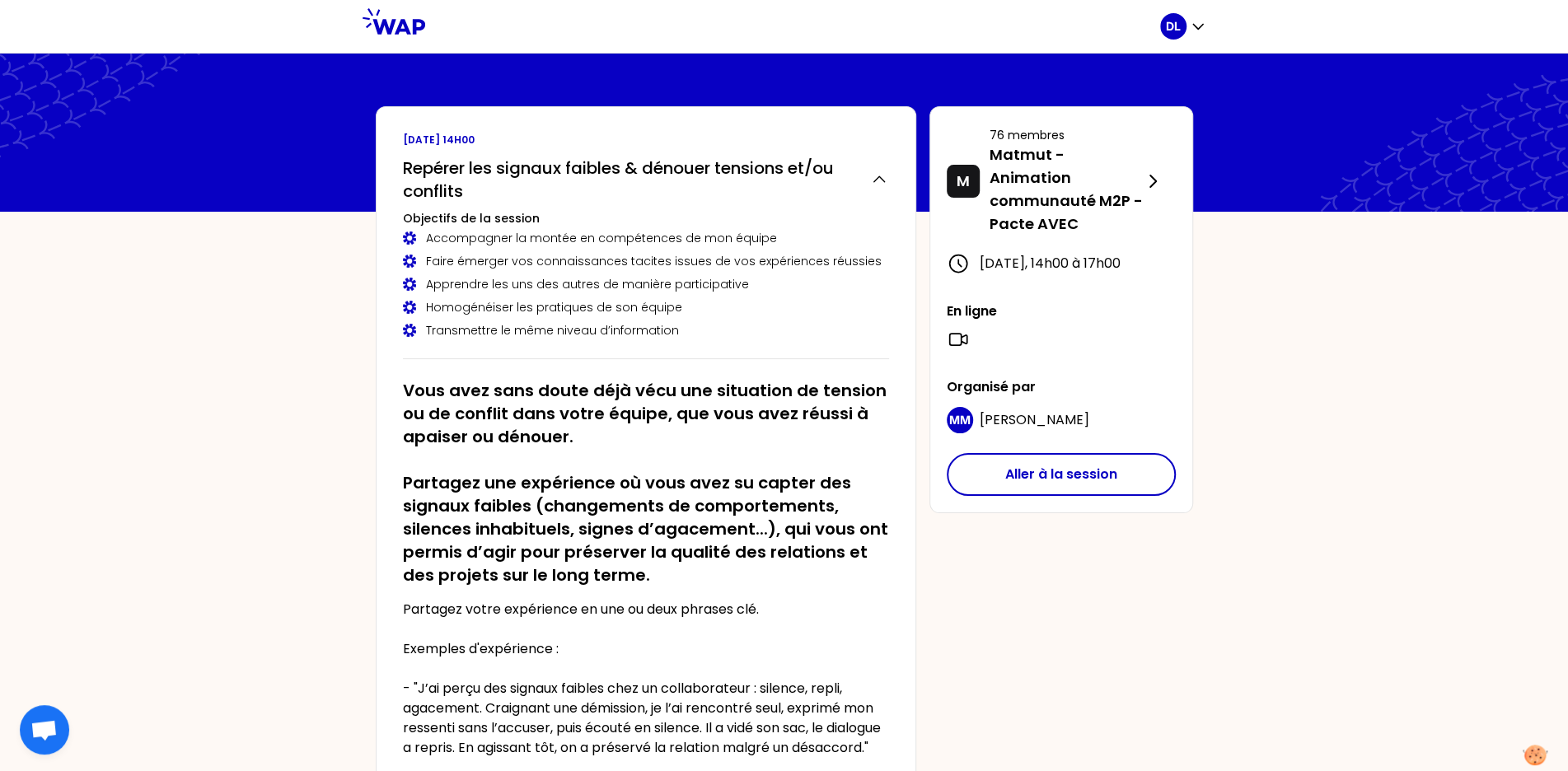
drag, startPoint x: 986, startPoint y: 357, endPoint x: 942, endPoint y: 336, distance: 48.8
click at [942, 336] on div "M 76 membres Matmut - Animation communauté M2P - Pacte AVEC mercredi 2 juillet …" at bounding box center [1061, 309] width 263 height 407
click at [463, 185] on h2 "Repérer les signaux faibles & dénouer tensions et/ou conflits" at bounding box center [630, 179] width 455 height 46
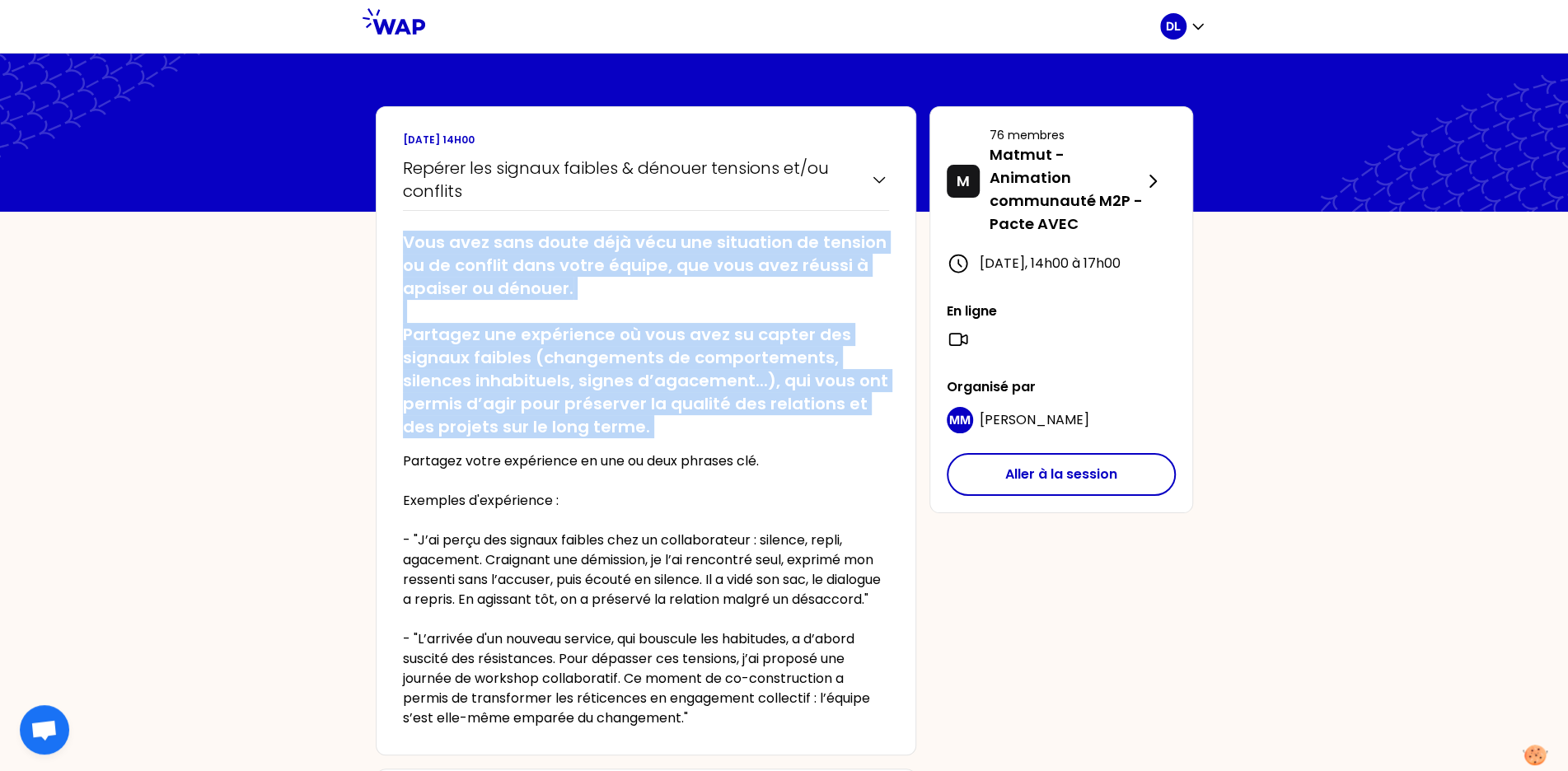
drag, startPoint x: 407, startPoint y: 243, endPoint x: 788, endPoint y: 437, distance: 427.5
click at [788, 437] on div "Vous avez sans doute déjà vécu une situation de tension ou de conflit dans votr…" at bounding box center [647, 473] width 487 height 511
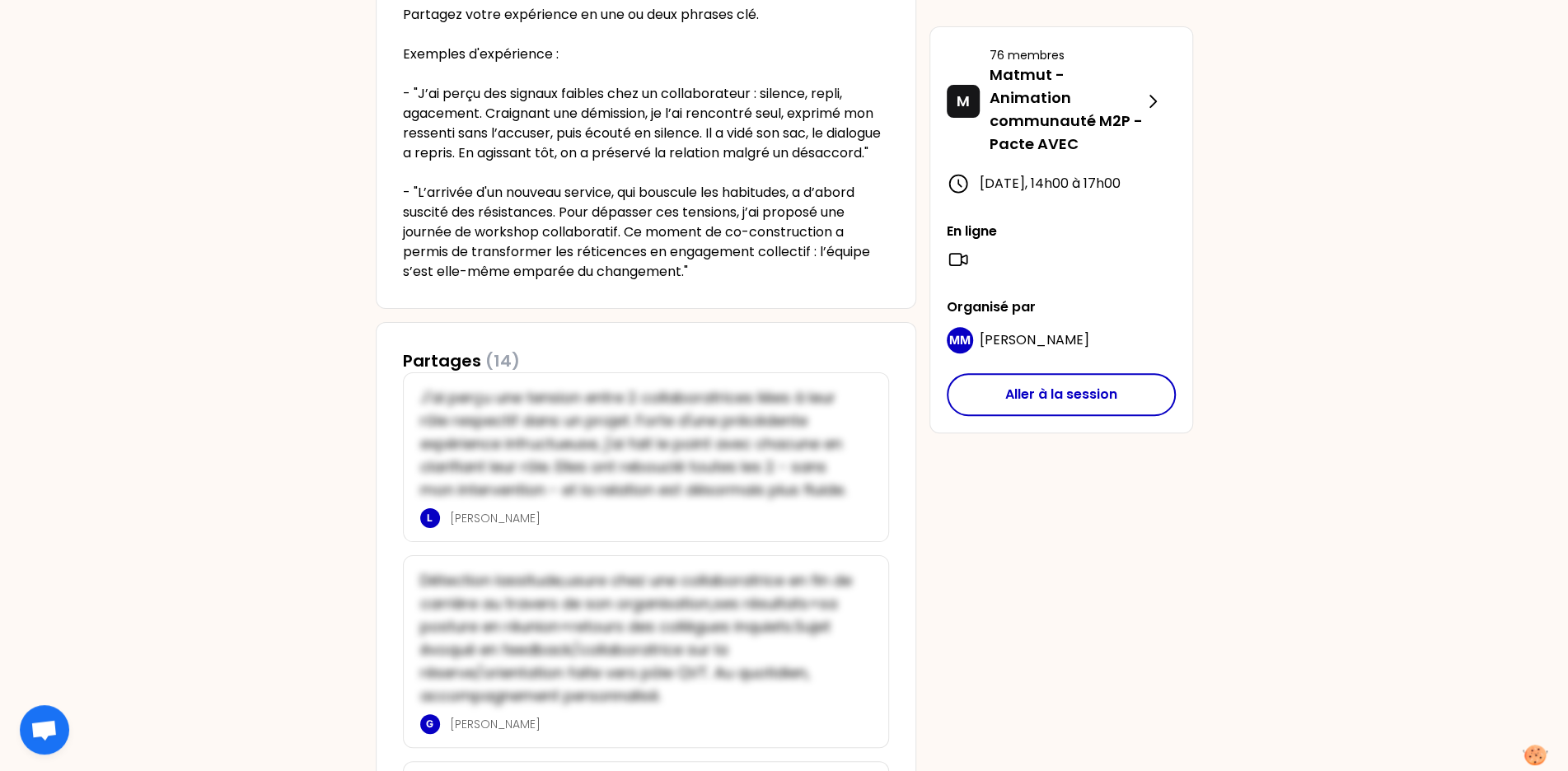
scroll to position [176, 0]
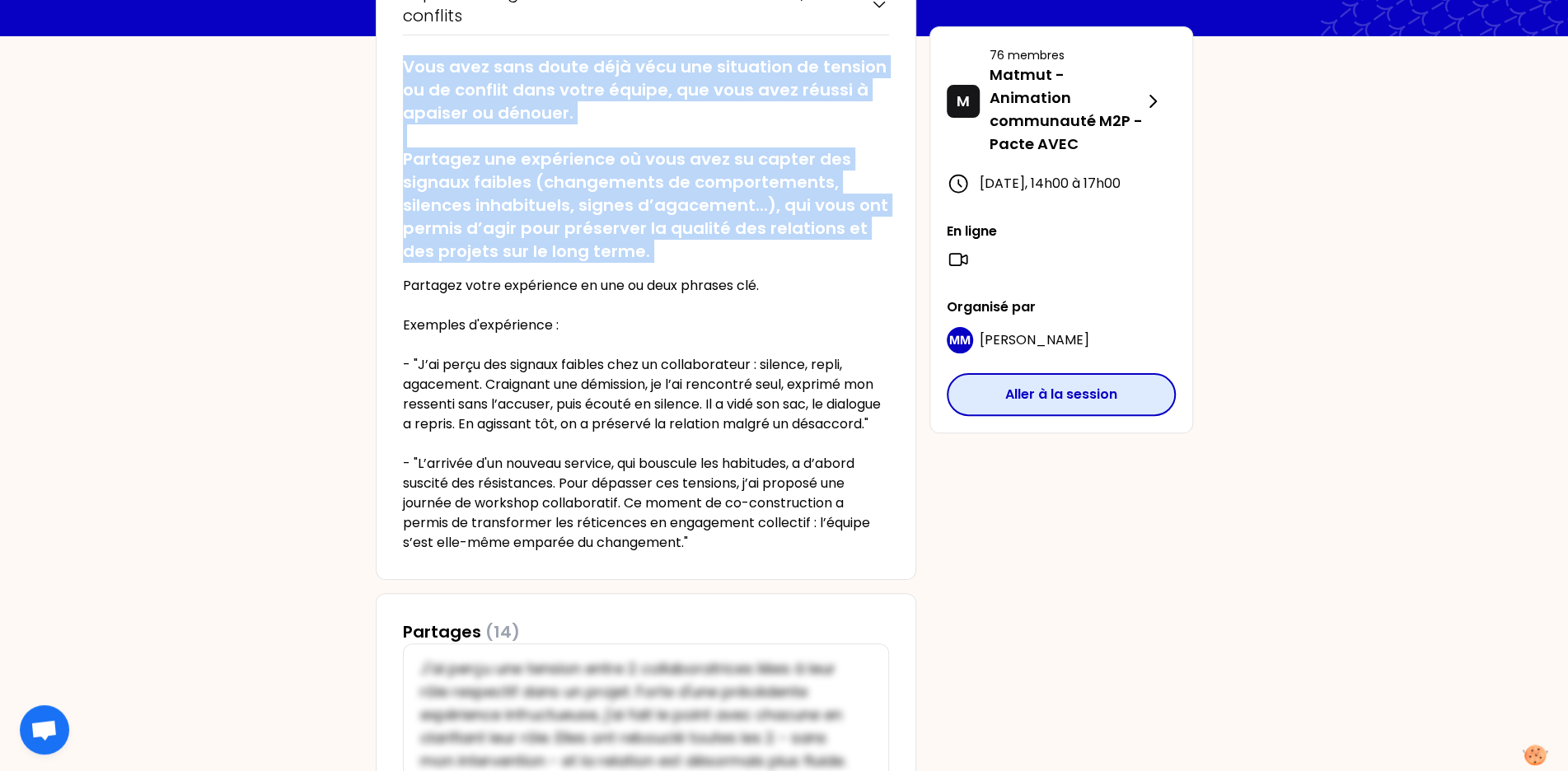
click at [1011, 416] on button "Aller à la session" at bounding box center [1061, 394] width 229 height 43
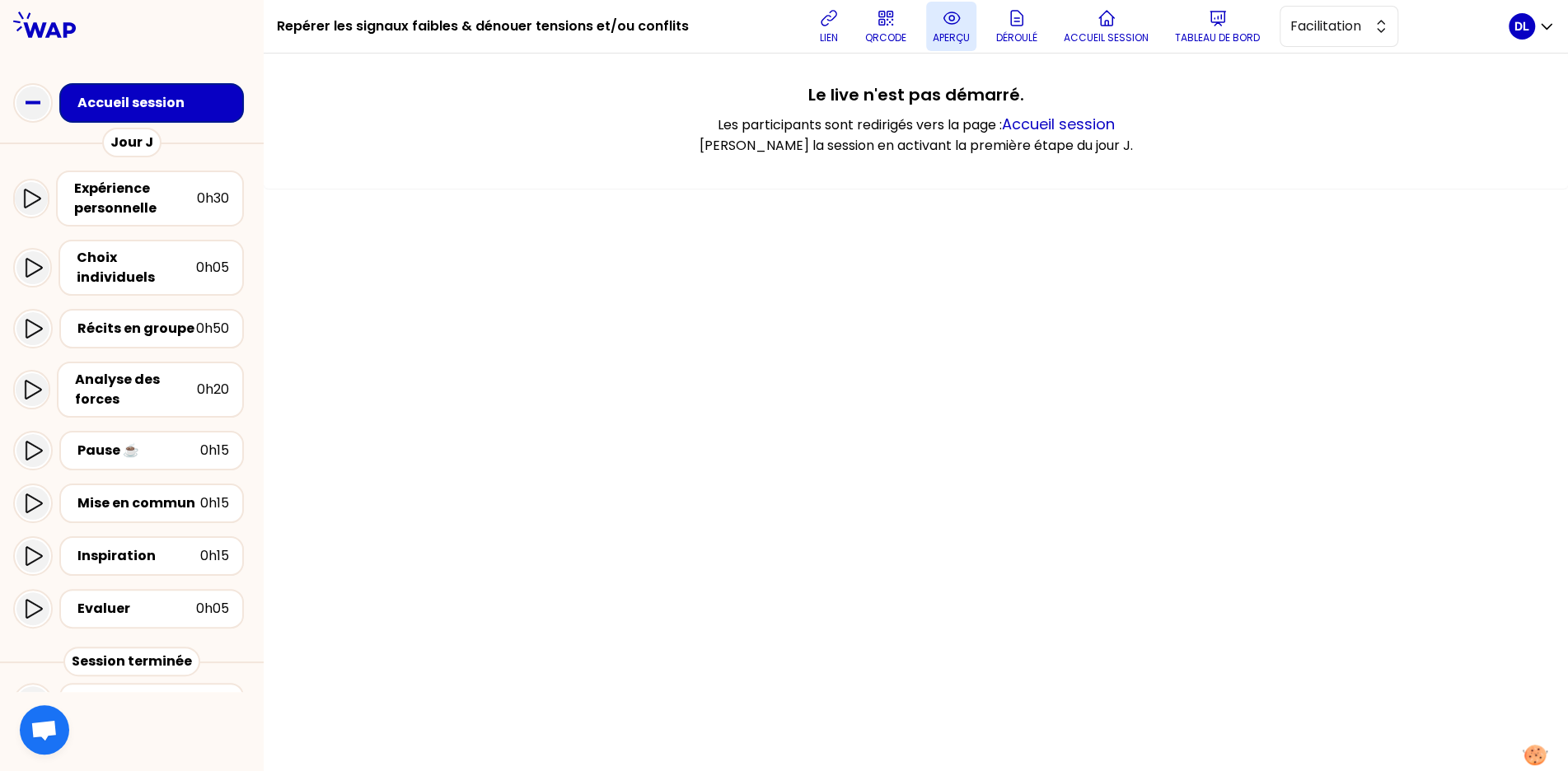
click at [961, 39] on p "aperçu" at bounding box center [951, 37] width 38 height 13
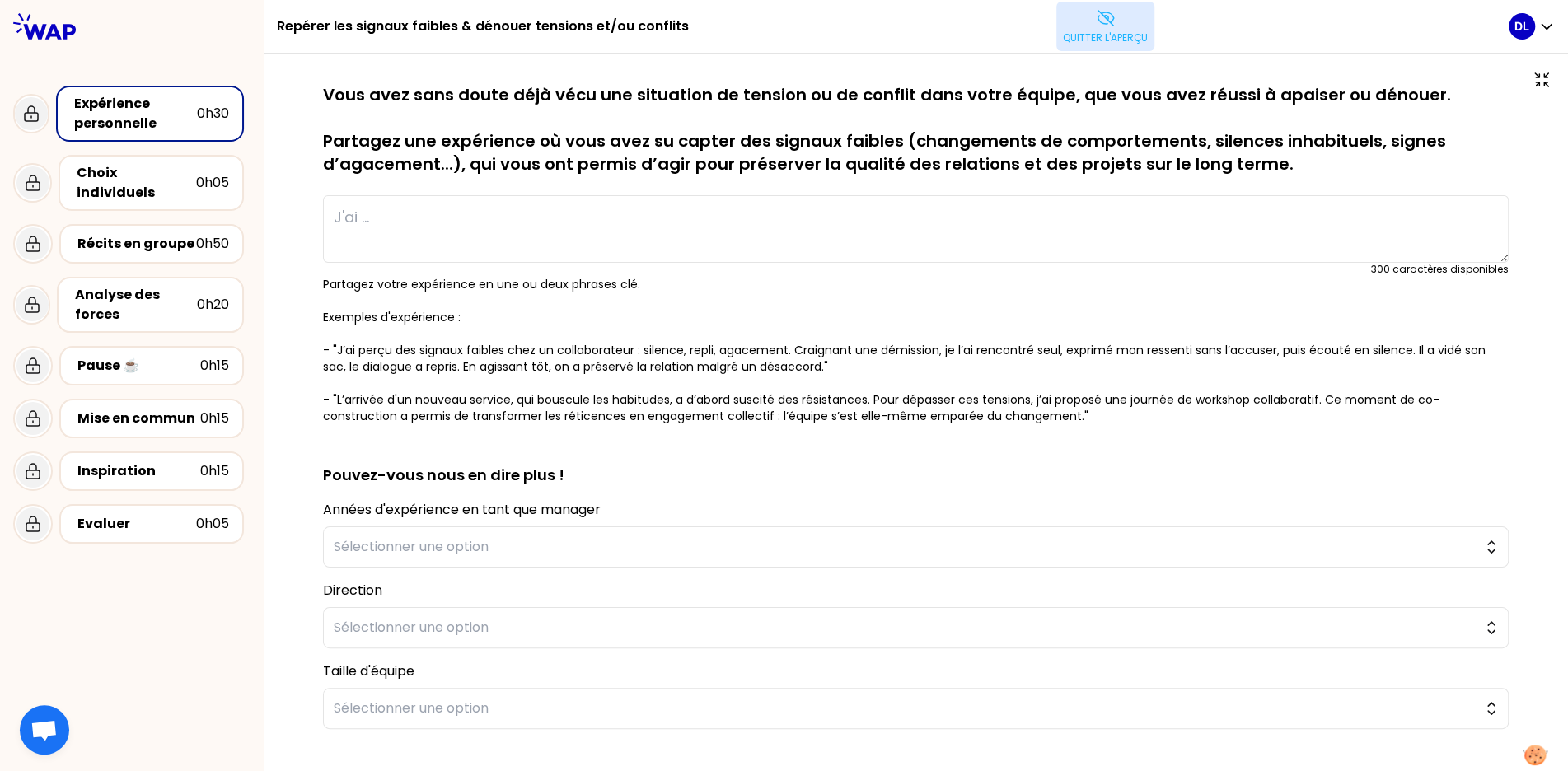
type textarea "Dans le cadre de la modification d’un agenda d’un expert, je me suis rendu comp…"
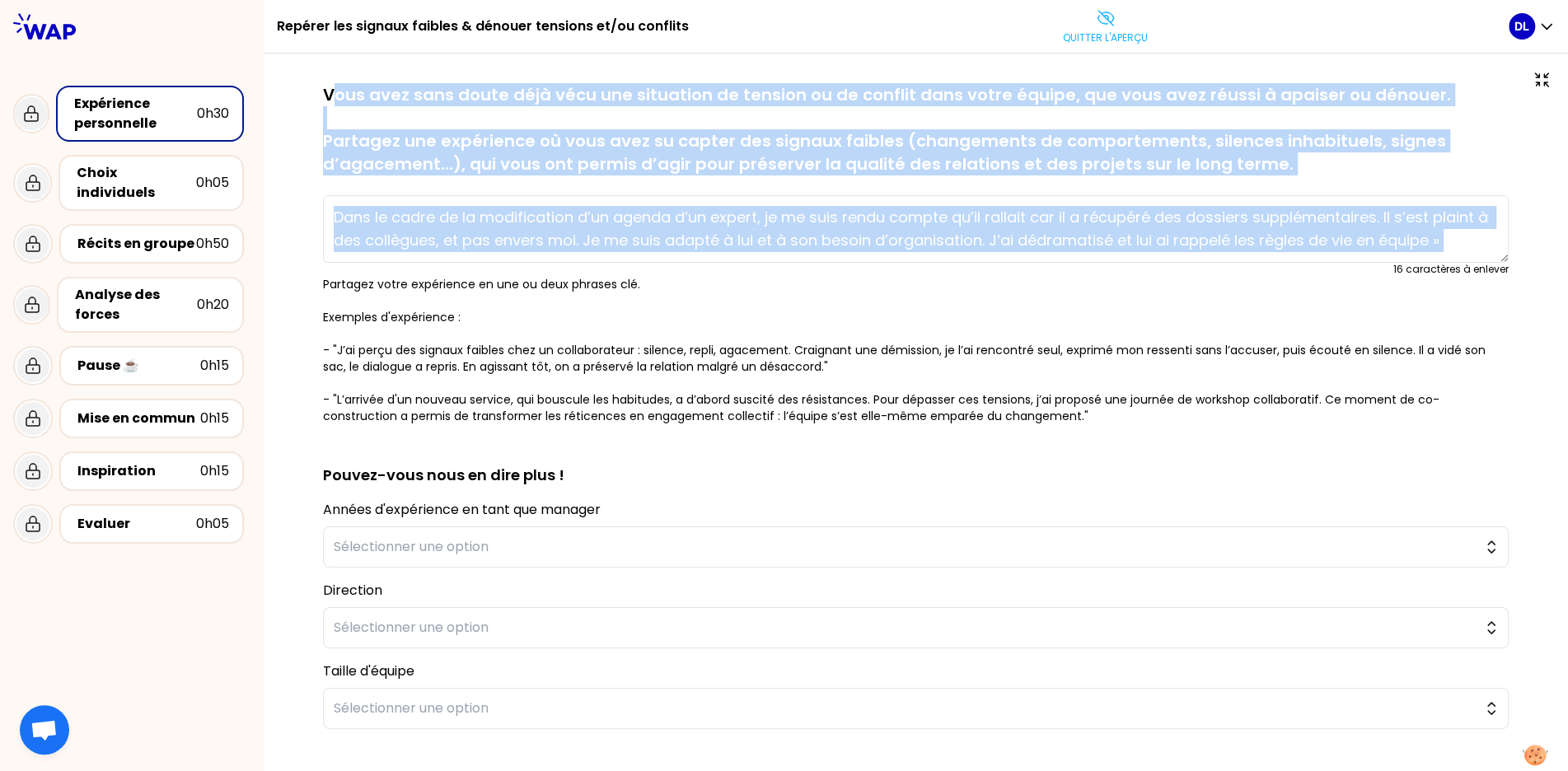
drag, startPoint x: 330, startPoint y: 96, endPoint x: 1301, endPoint y: 182, distance: 974.8
click at [1301, 182] on div "sauvegardé Vous avez sans doute déjà vécu une situation de tension ou de confli…" at bounding box center [916, 253] width 1186 height 341
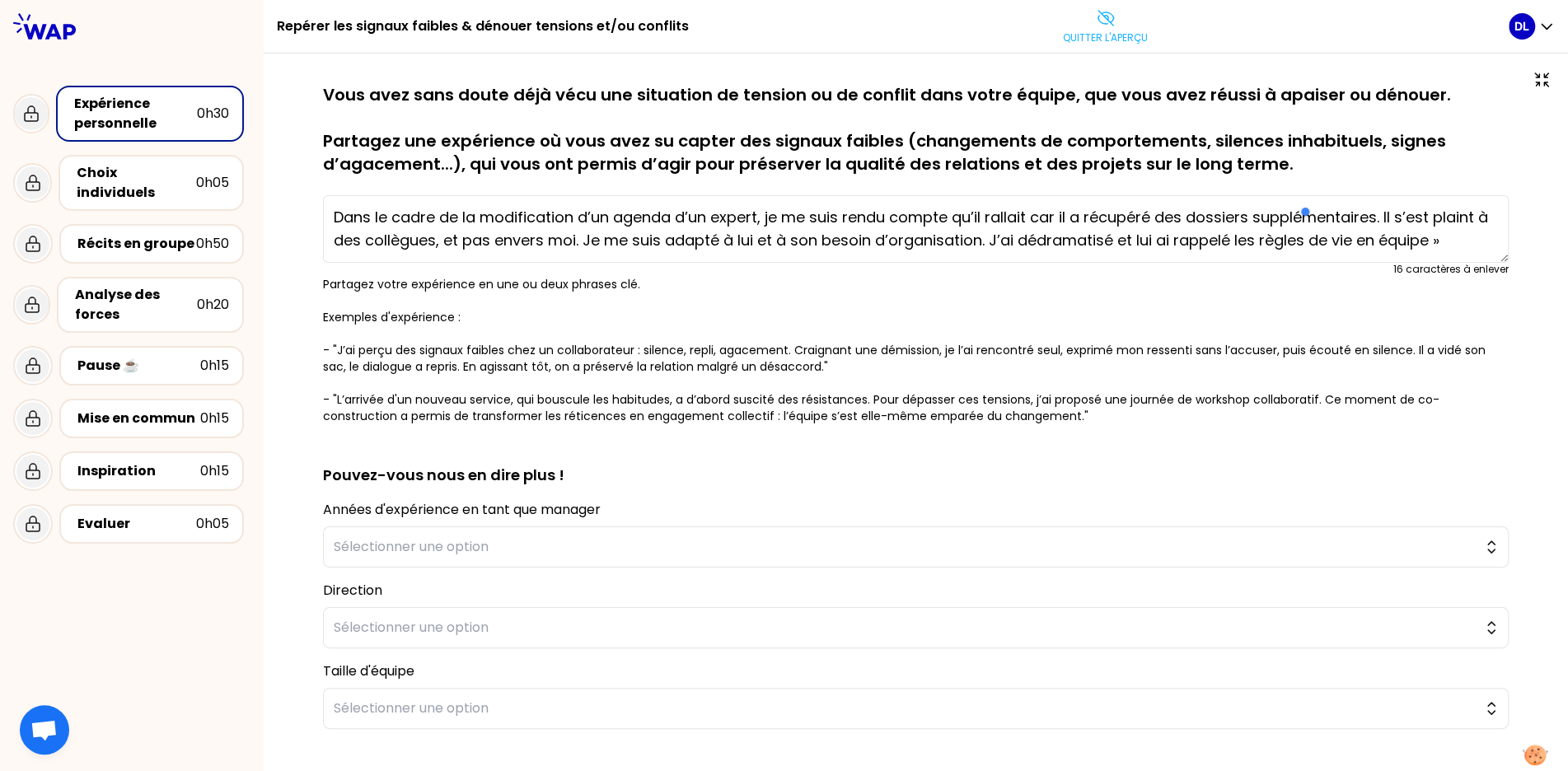
click at [1279, 162] on p "Vous avez sans doute déjà vécu une situation de tension ou de conflit dans votr…" at bounding box center [916, 129] width 1186 height 92
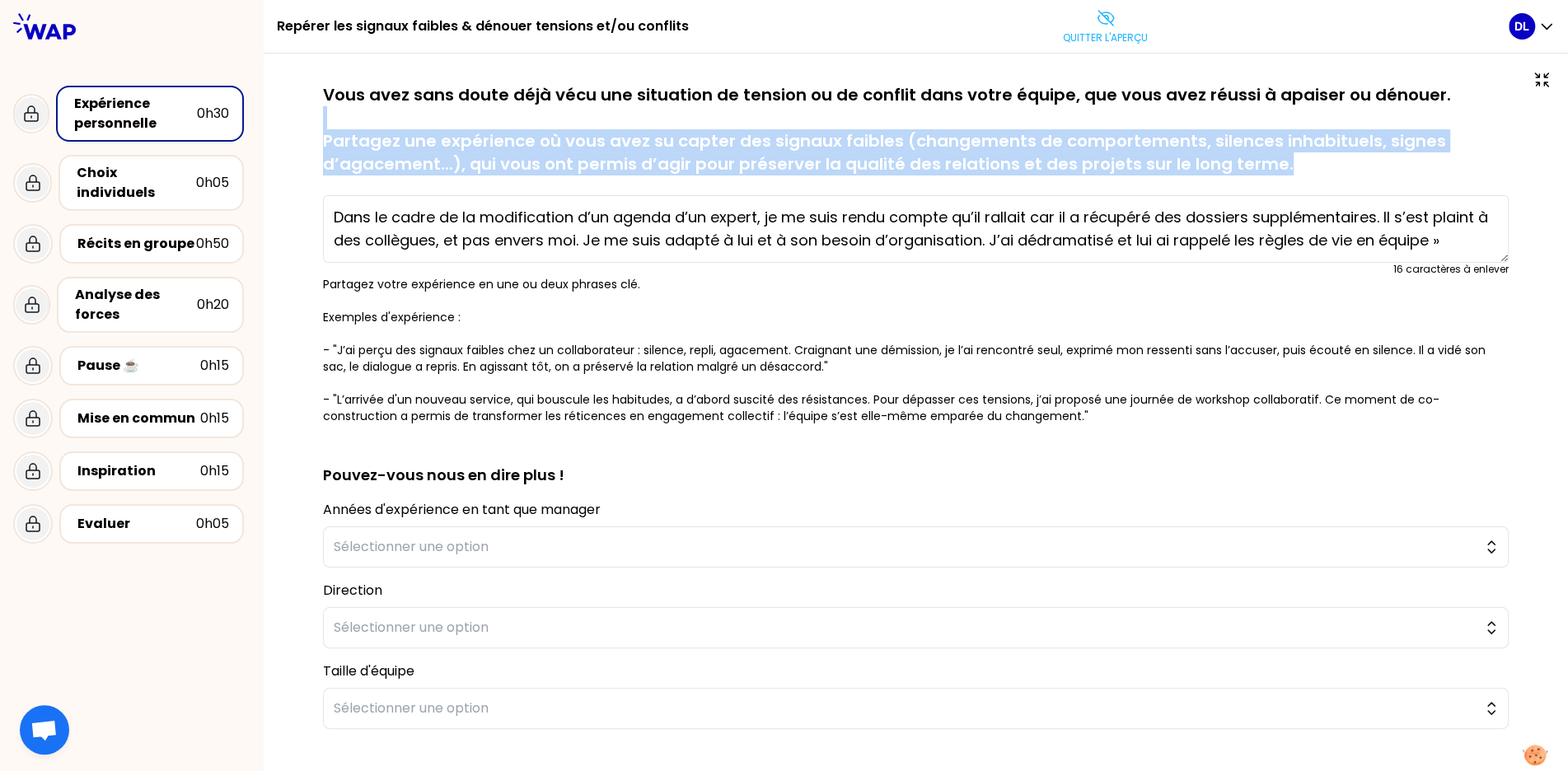
drag, startPoint x: 1279, startPoint y: 162, endPoint x: 314, endPoint y: 123, distance: 965.8
click at [314, 123] on div "sauvegardé Vous avez sans doute déjà vécu une situation de tension ou de confli…" at bounding box center [916, 485] width 1239 height 804
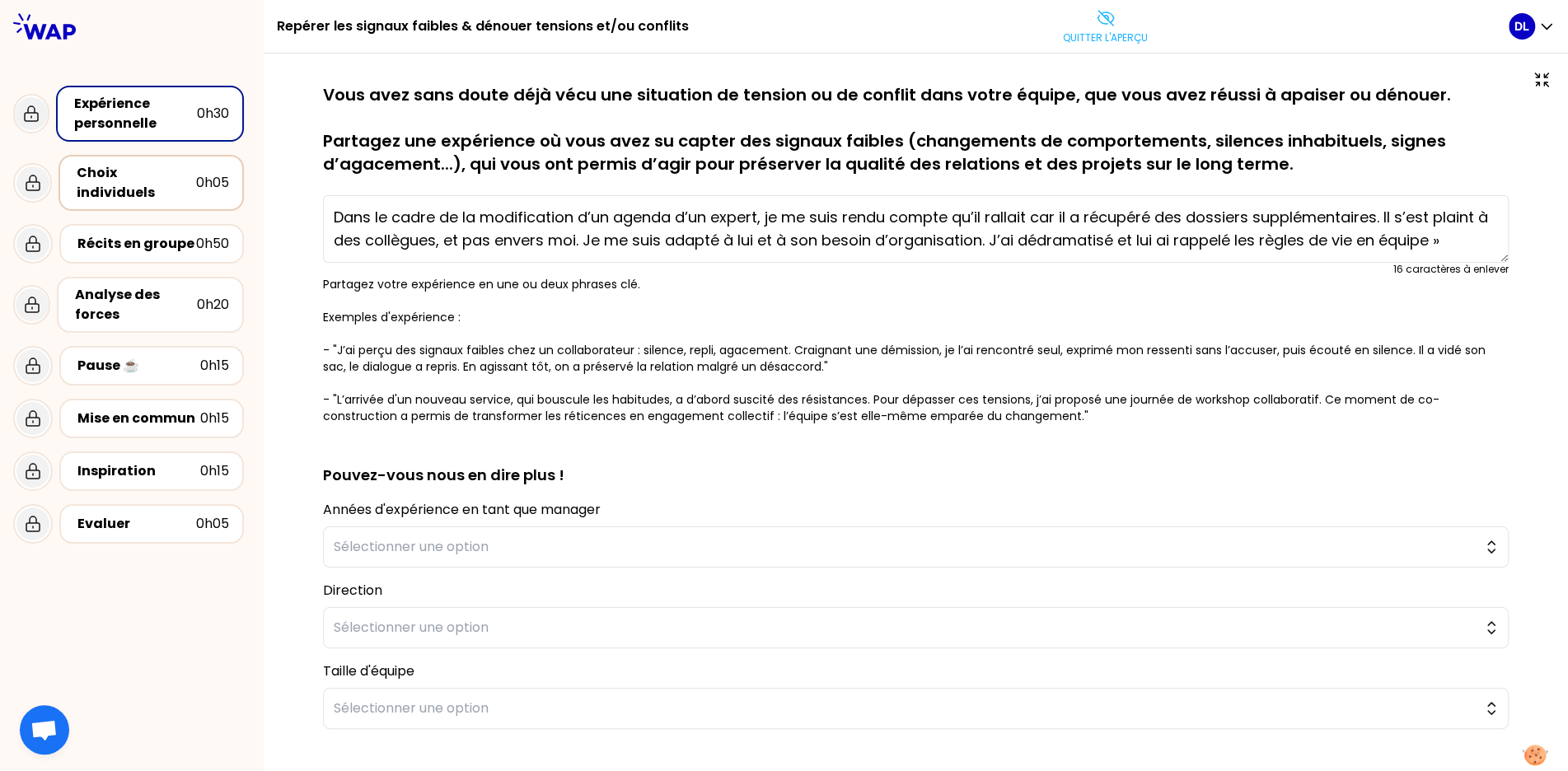
click at [130, 176] on div "Choix individuels" at bounding box center [136, 182] width 120 height 39
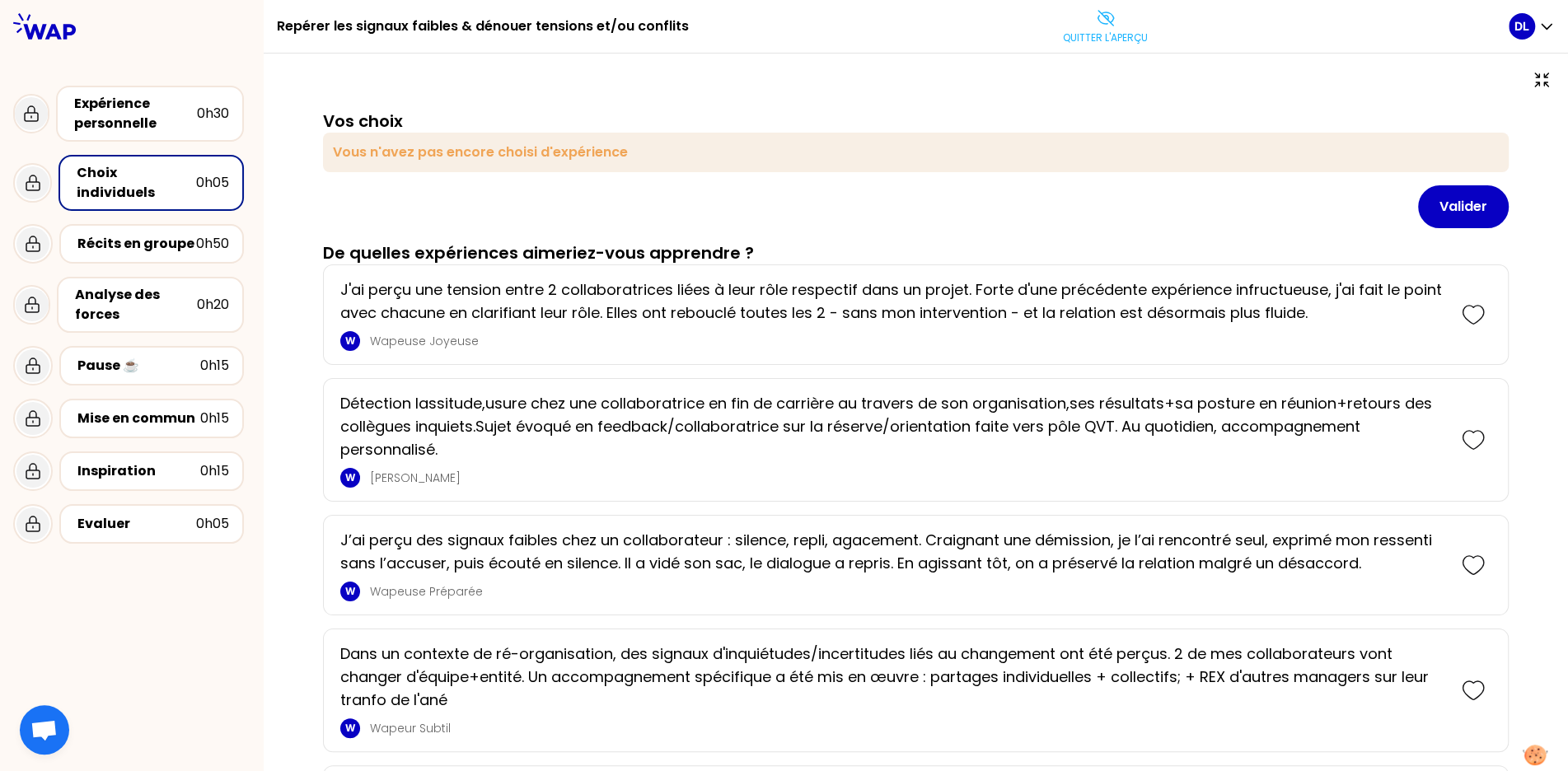
scroll to position [1, 0]
click at [393, 305] on p "J'ai perçu une tension entre 2 collaboratrices liées à leur rôle respectif dans…" at bounding box center [893, 301] width 1105 height 46
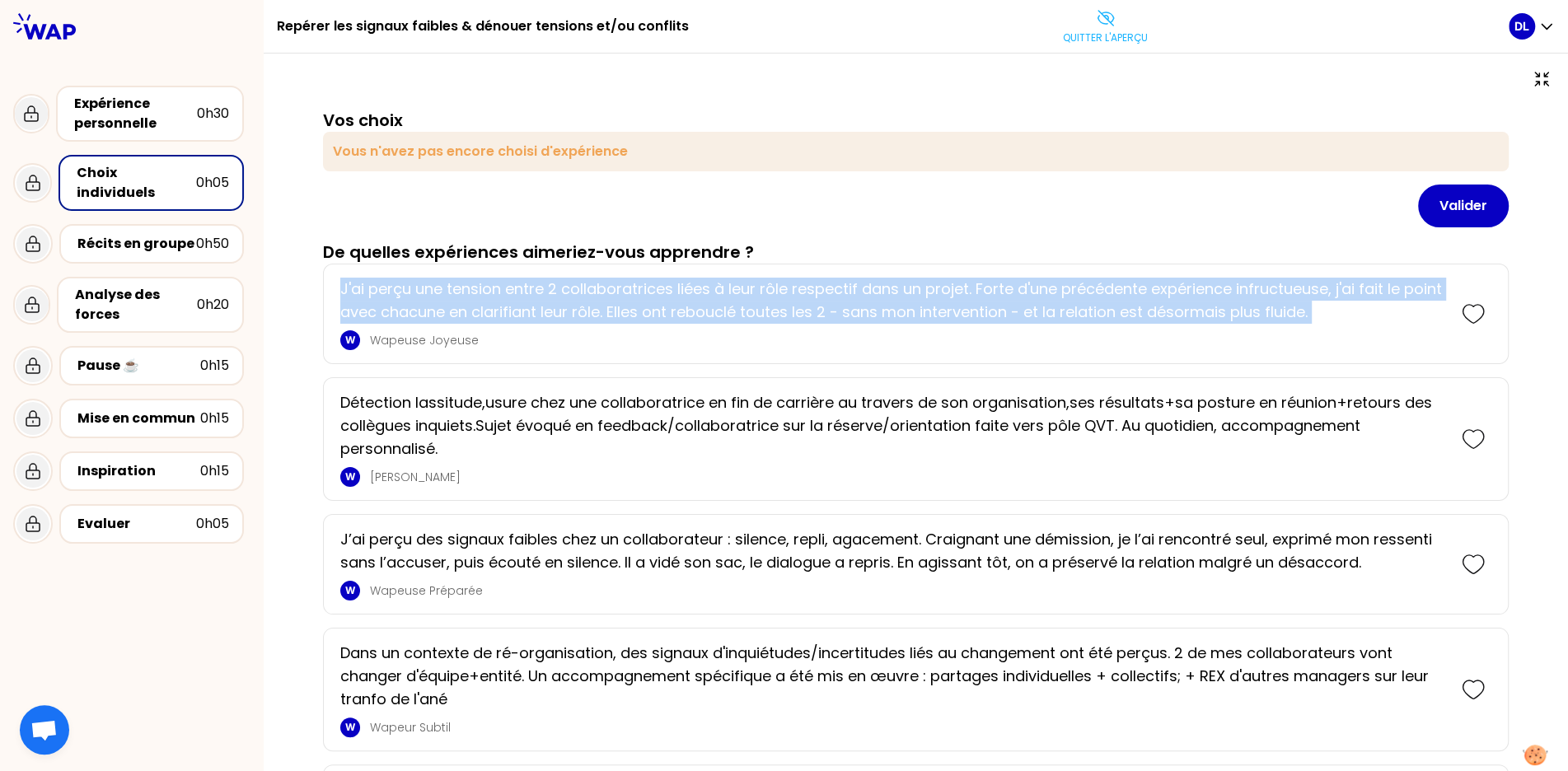
click at [393, 305] on p "J'ai perçu une tension entre 2 collaboratrices liées à leur rôle respectif dans…" at bounding box center [893, 301] width 1105 height 46
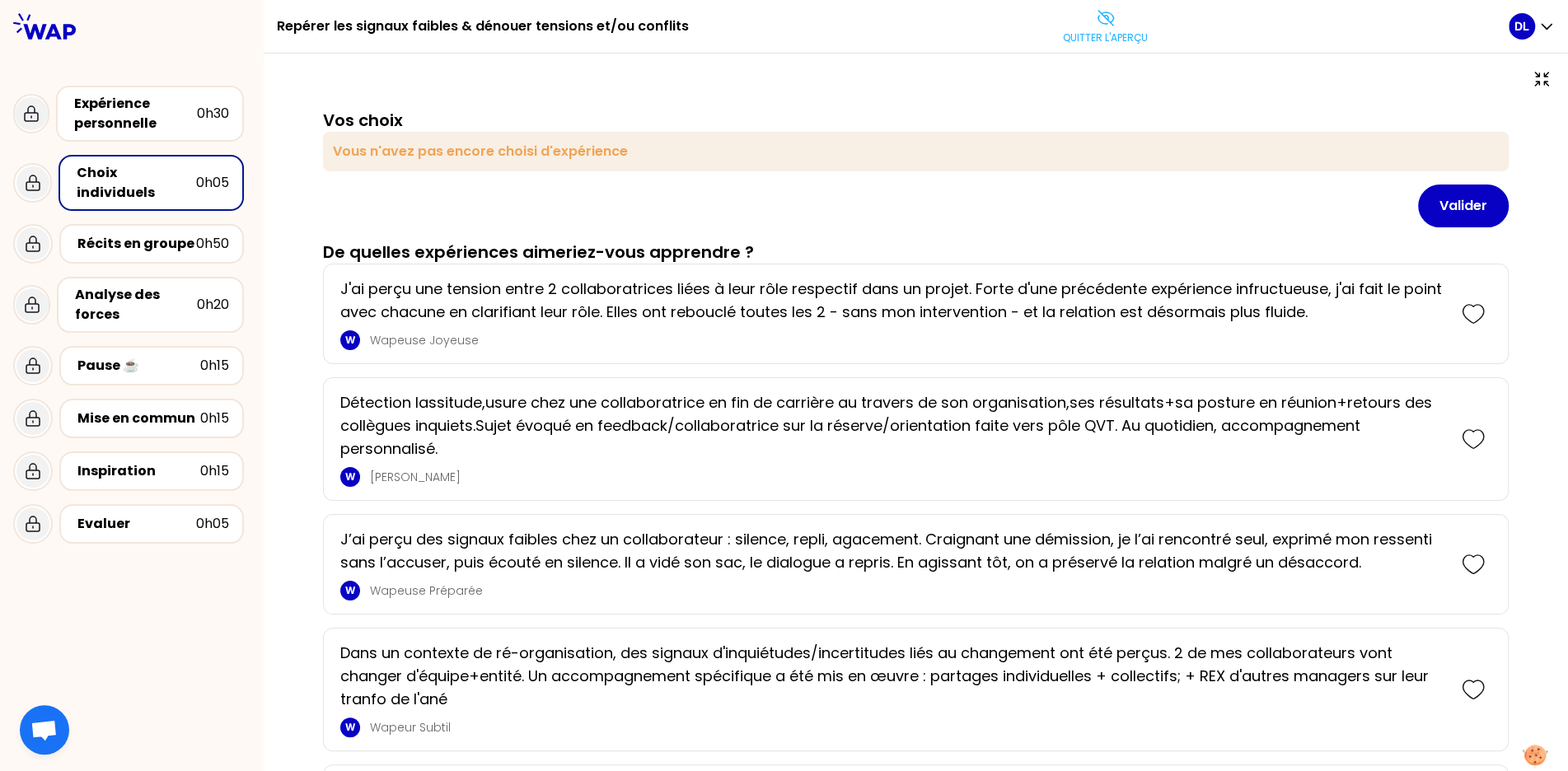
click at [413, 445] on p "Détection lassitude,usure chez une collaboratrice en fin de carrière au travers…" at bounding box center [893, 426] width 1105 height 70
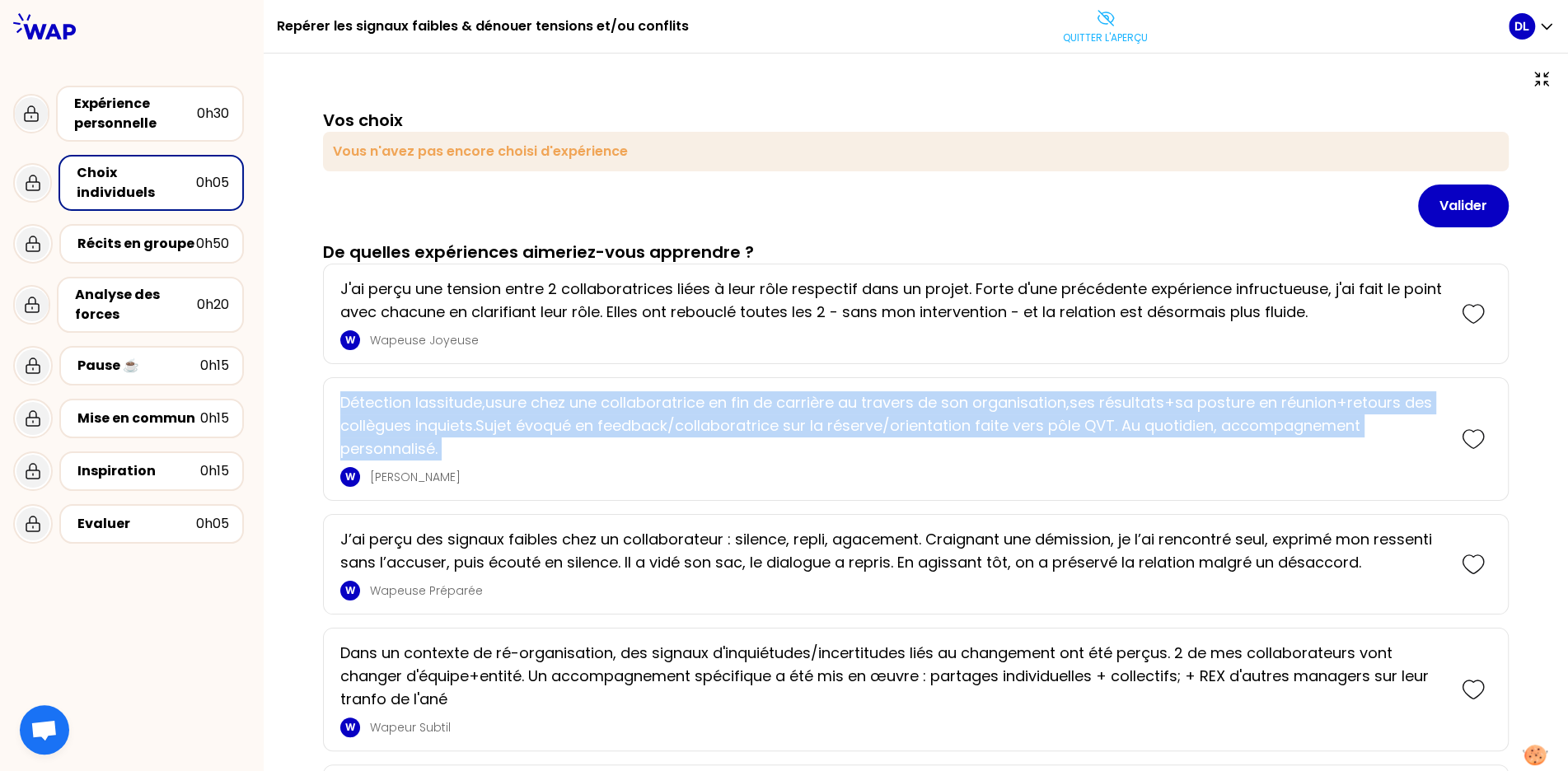
click at [413, 445] on p "Détection lassitude,usure chez une collaboratrice en fin de carrière au travers…" at bounding box center [893, 426] width 1105 height 70
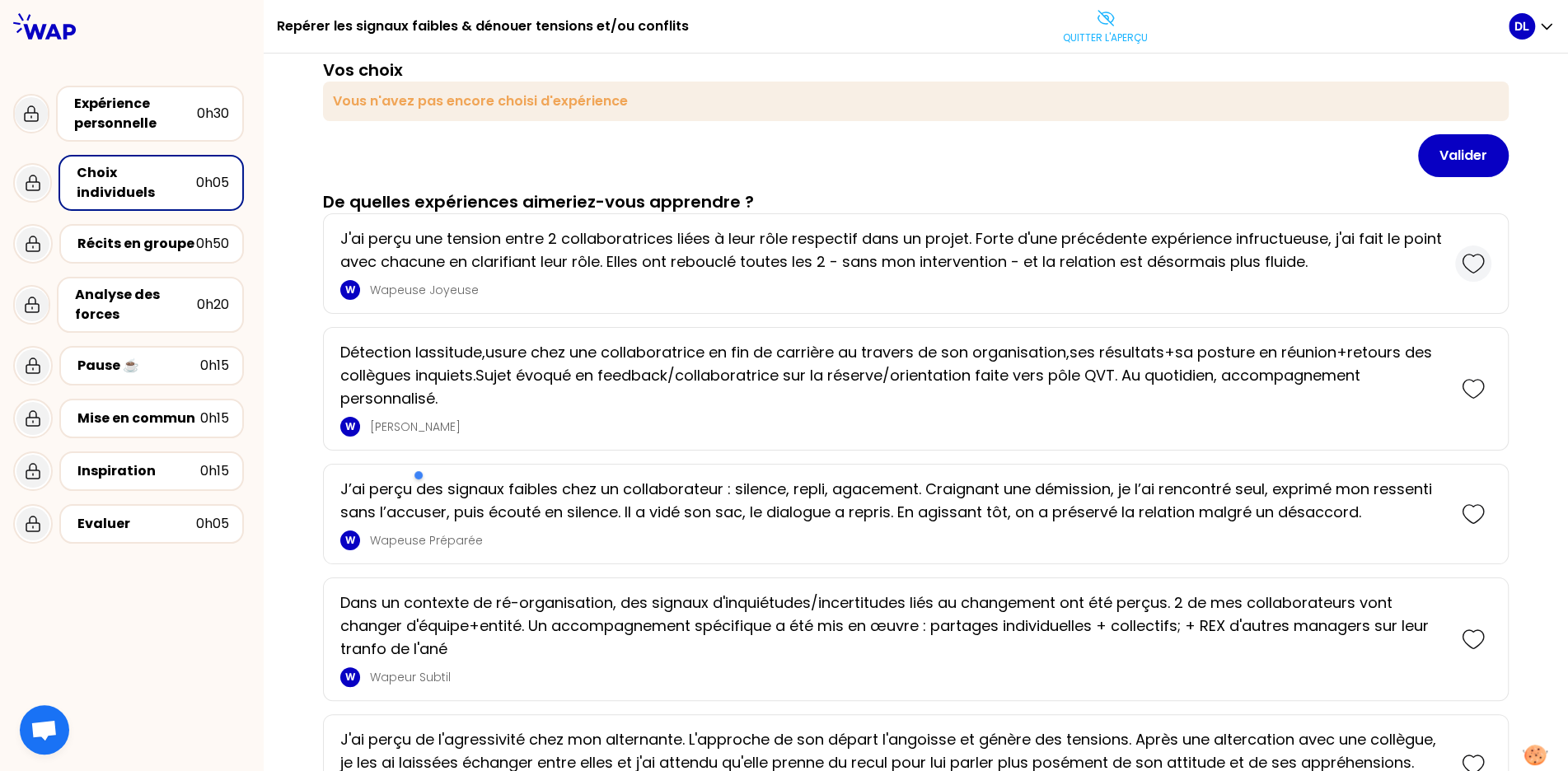
click at [1475, 262] on icon at bounding box center [1473, 263] width 23 height 23
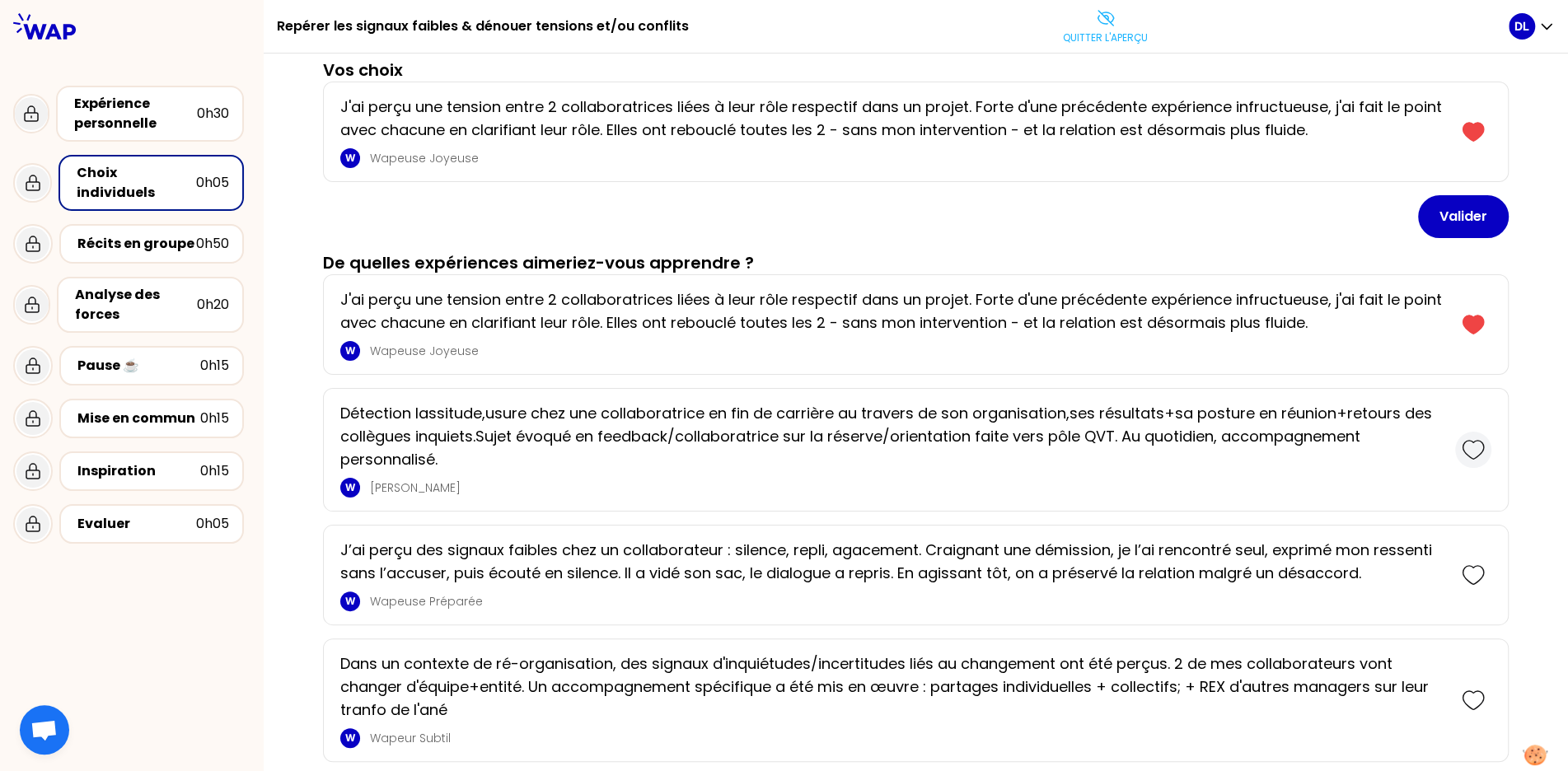
click at [1477, 450] on icon at bounding box center [1473, 449] width 23 height 23
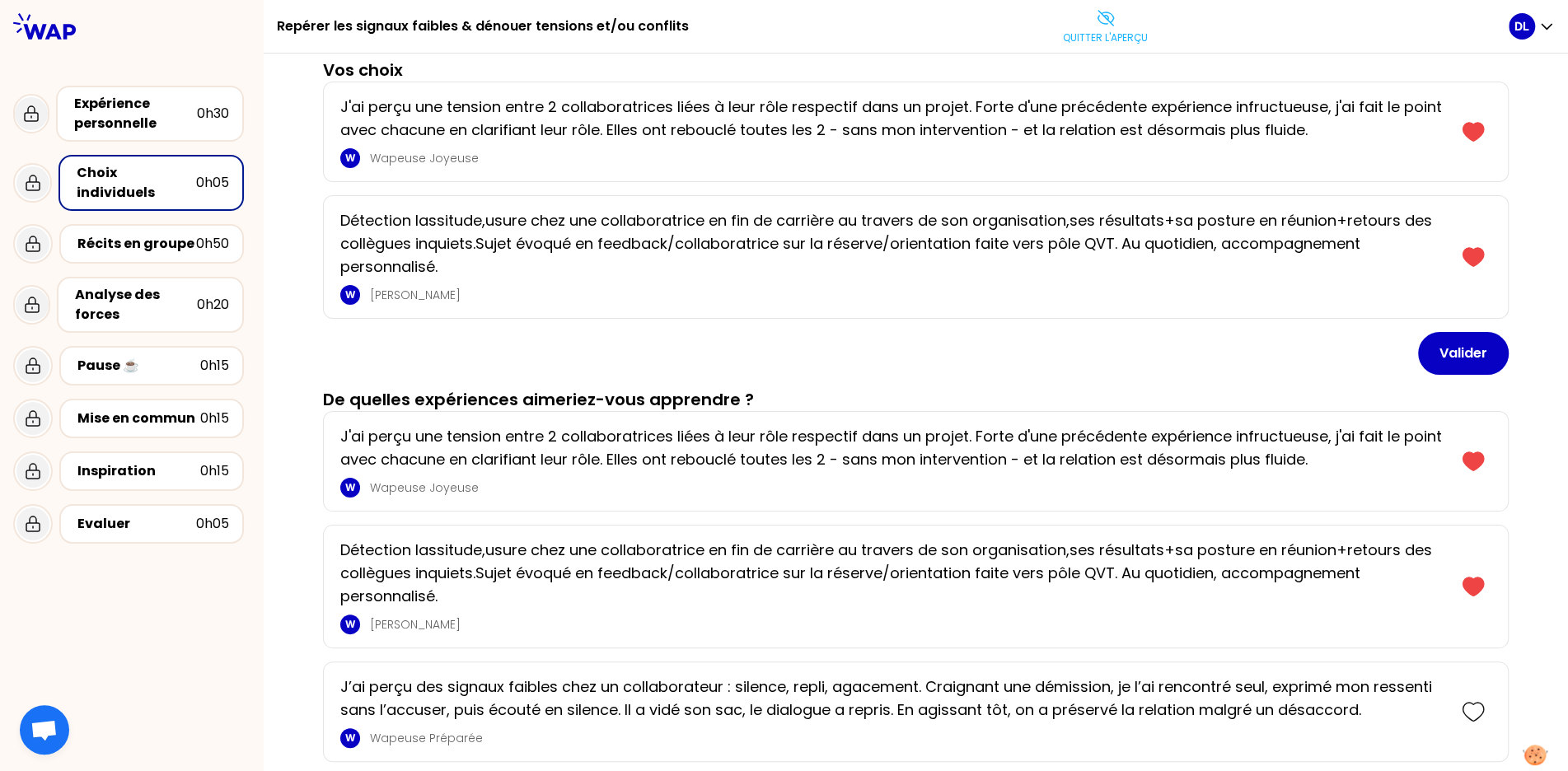
click at [1337, 592] on p "Détection lassitude,usure chez une collaboratrice en fin de carrière au travers…" at bounding box center [893, 573] width 1105 height 70
click at [1473, 341] on button "Valider" at bounding box center [1463, 353] width 91 height 43
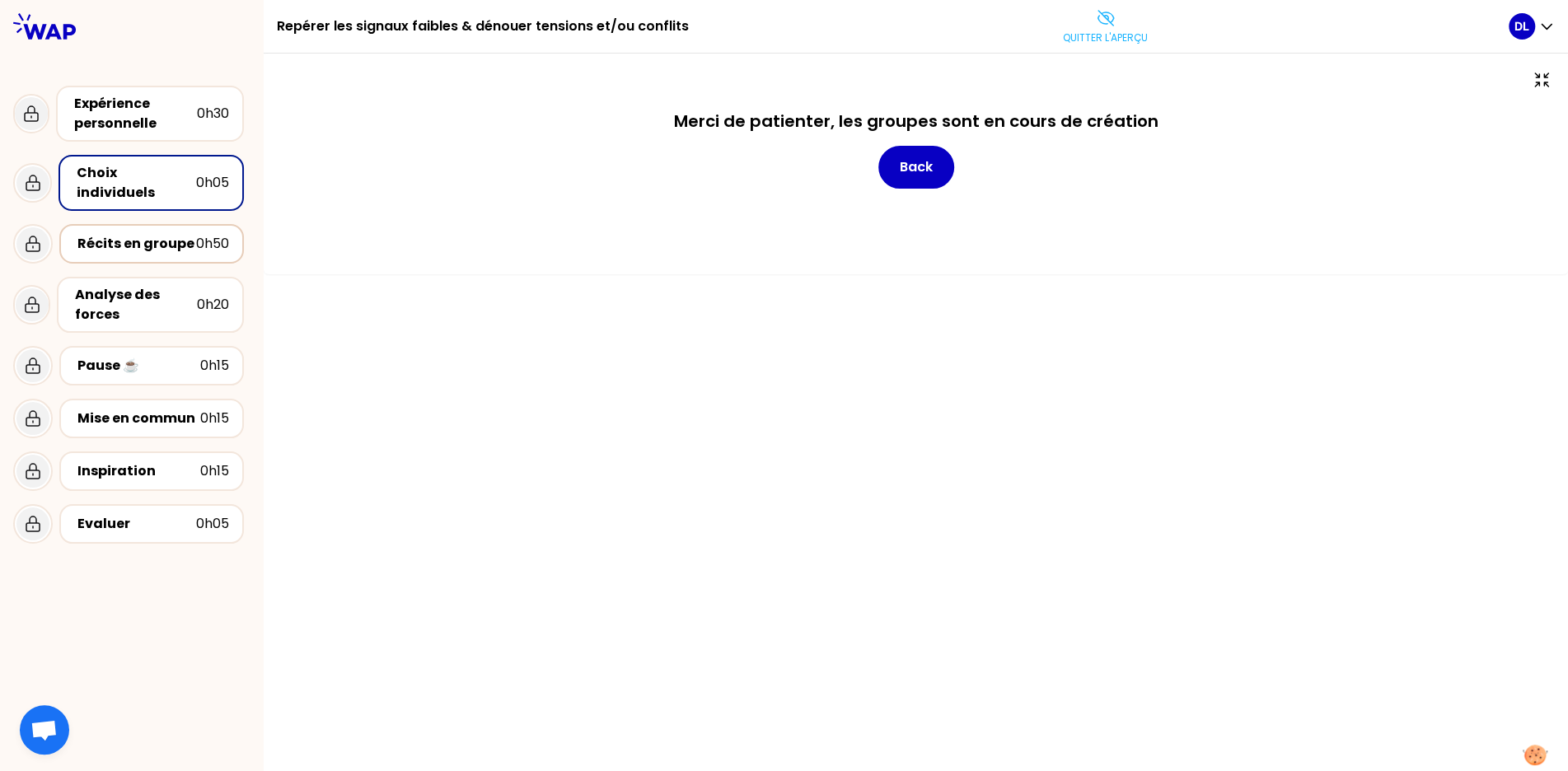
click at [124, 234] on div "Récits en groupe" at bounding box center [137, 244] width 119 height 20
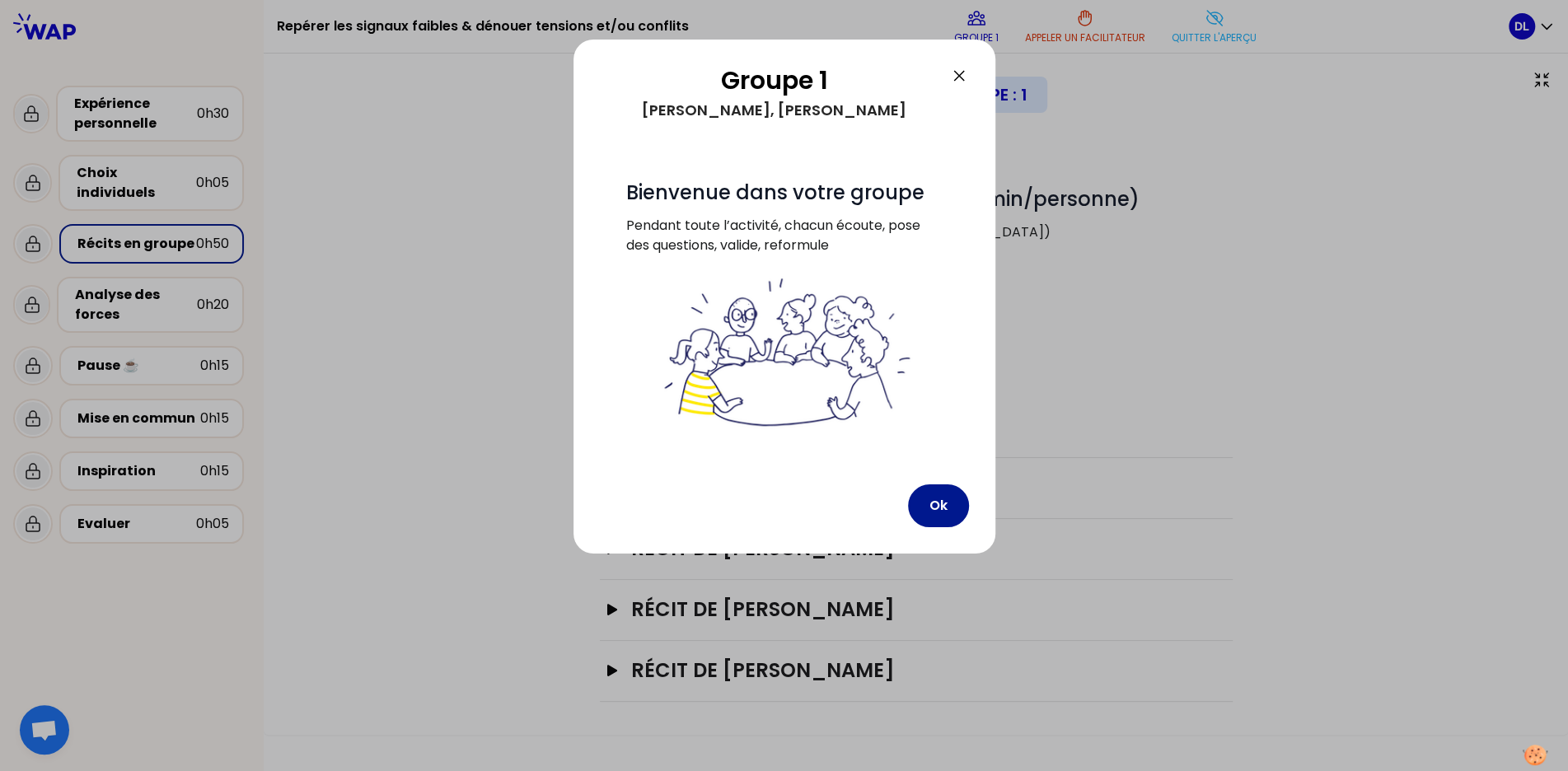
click at [955, 503] on button "Ok" at bounding box center [939, 506] width 61 height 43
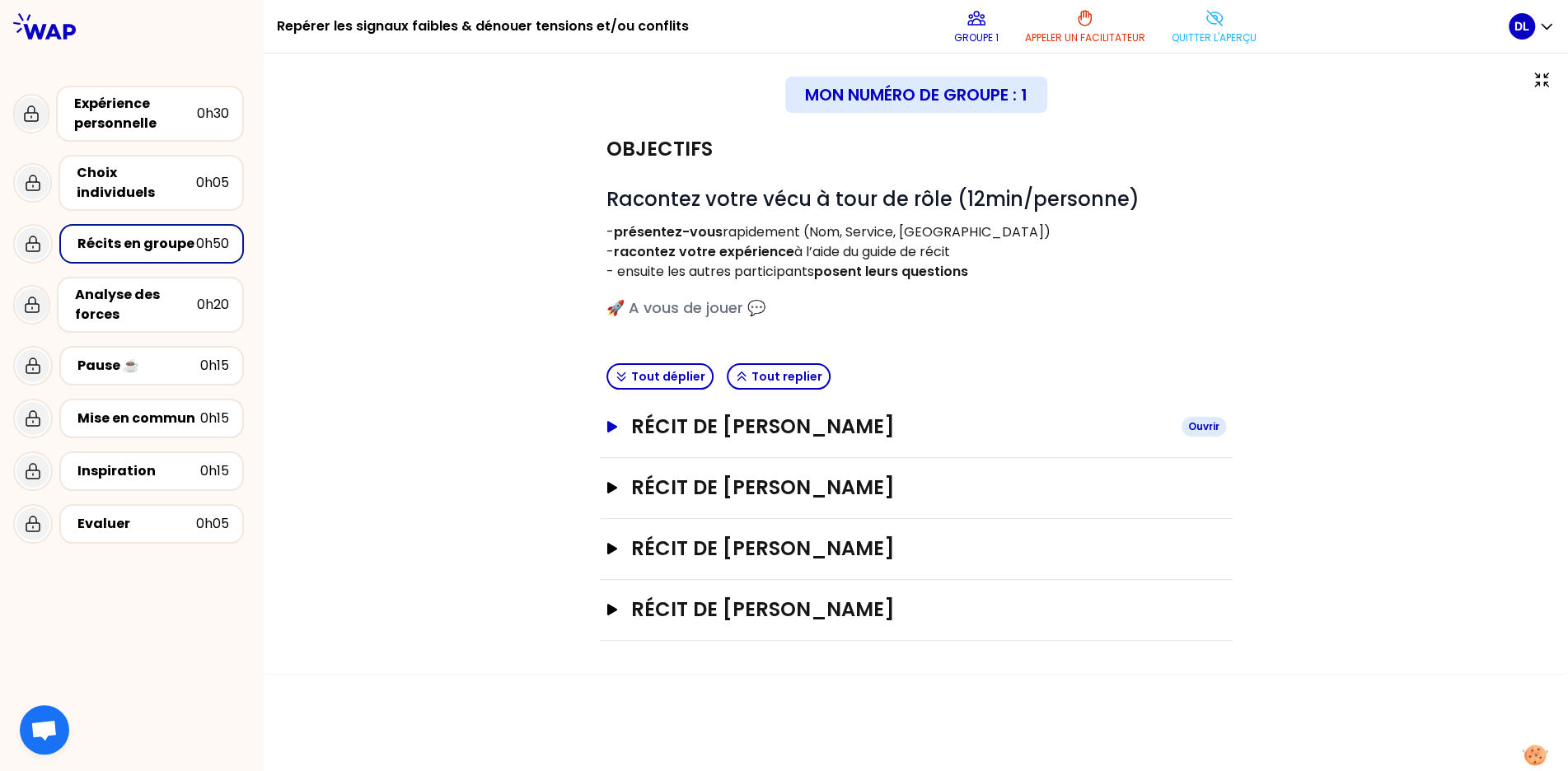
click at [611, 431] on icon "button" at bounding box center [611, 426] width 13 height 12
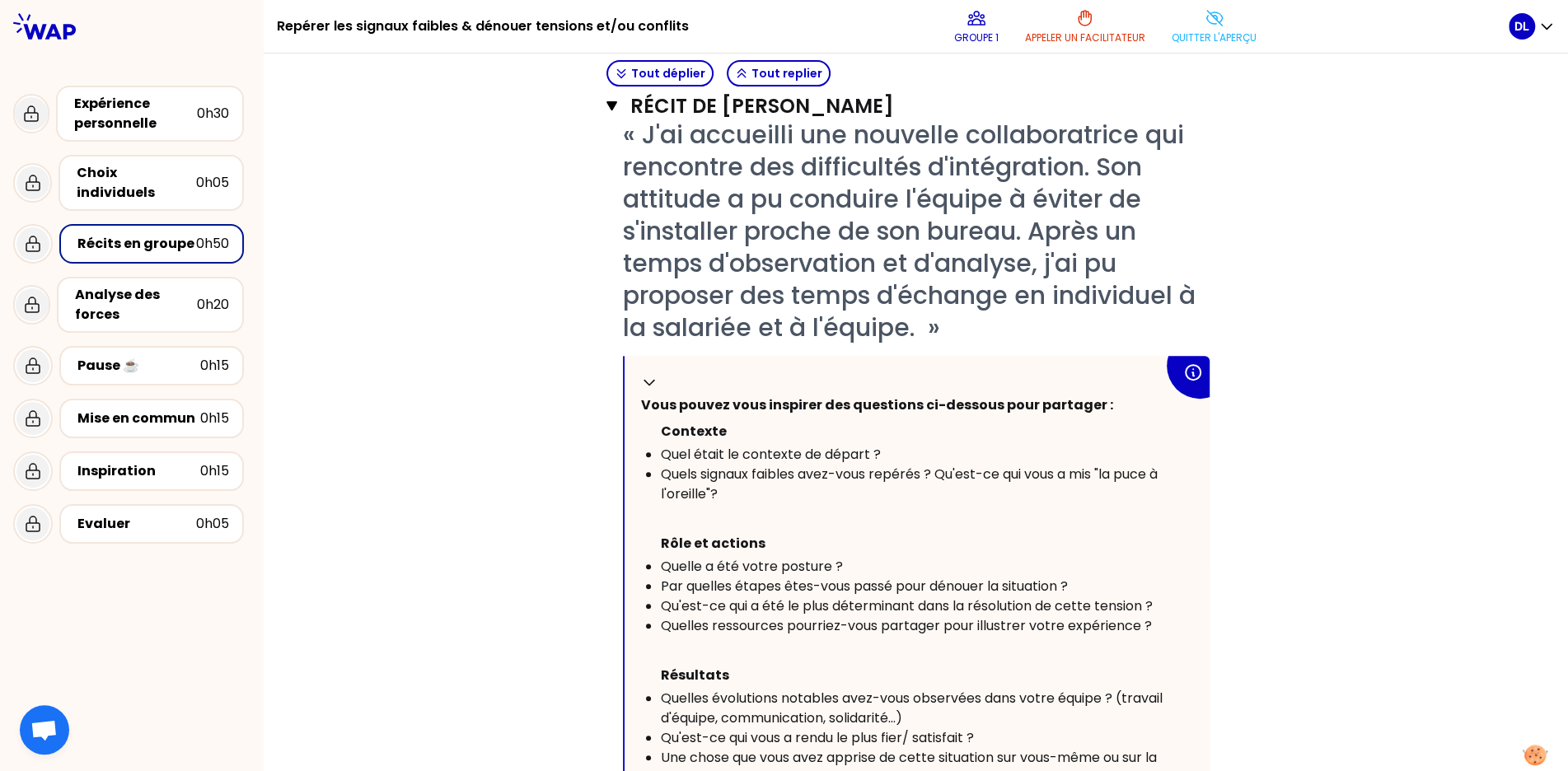
scroll to position [481, 0]
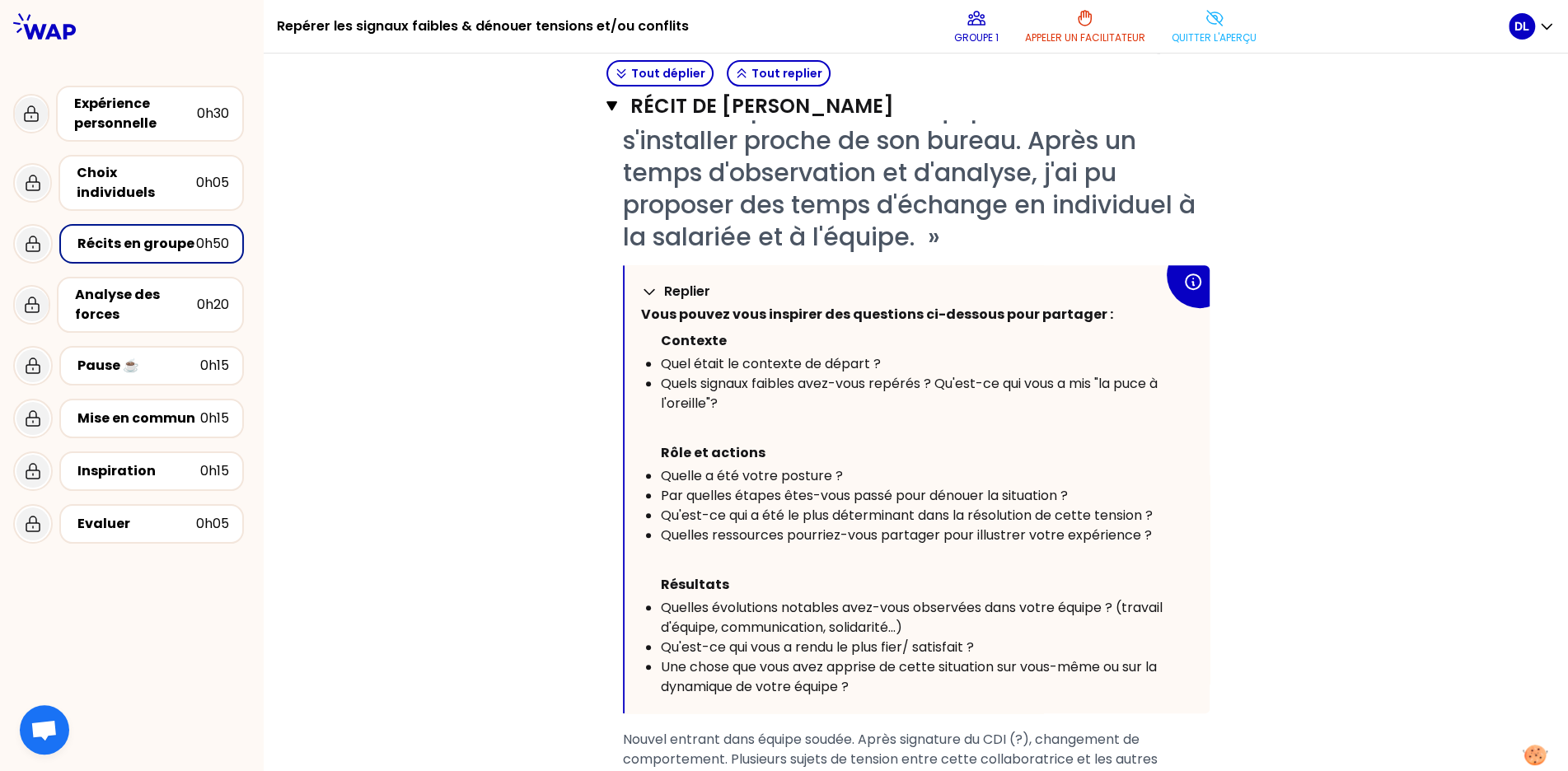
click at [649, 287] on icon at bounding box center [650, 292] width 16 height 16
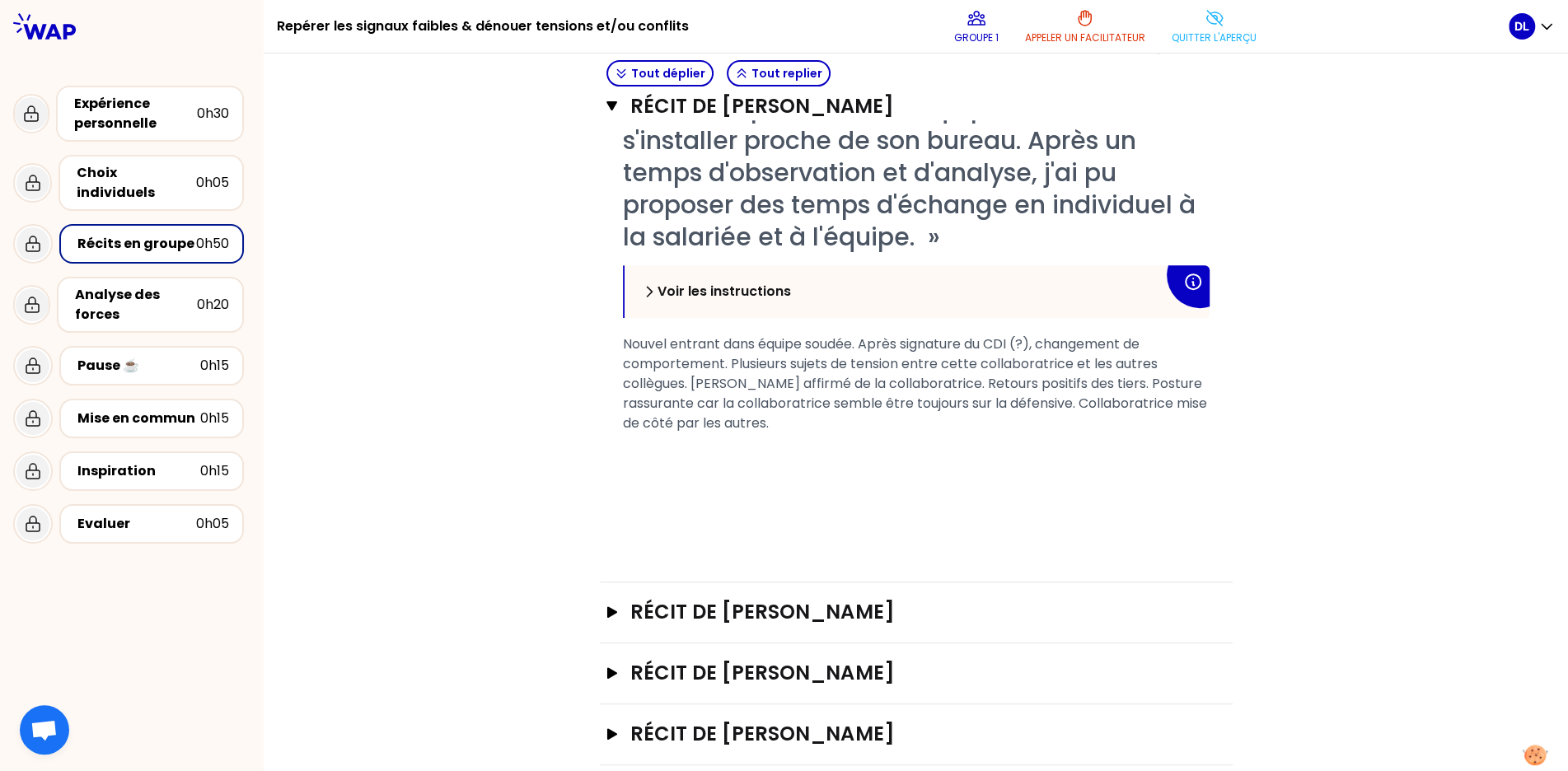
click at [800, 434] on div "﻿" at bounding box center [916, 444] width 586 height 20
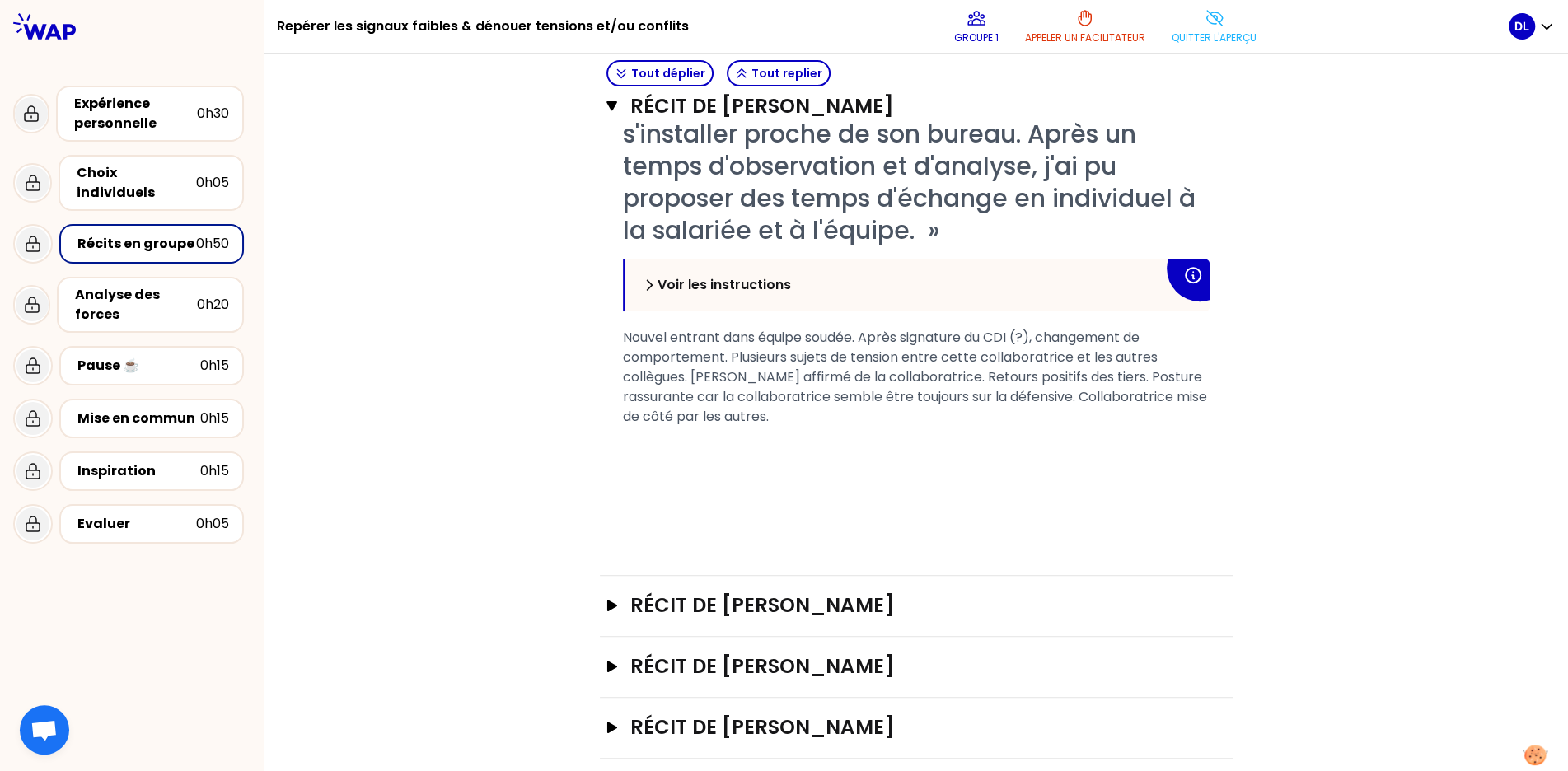
scroll to position [505, 0]
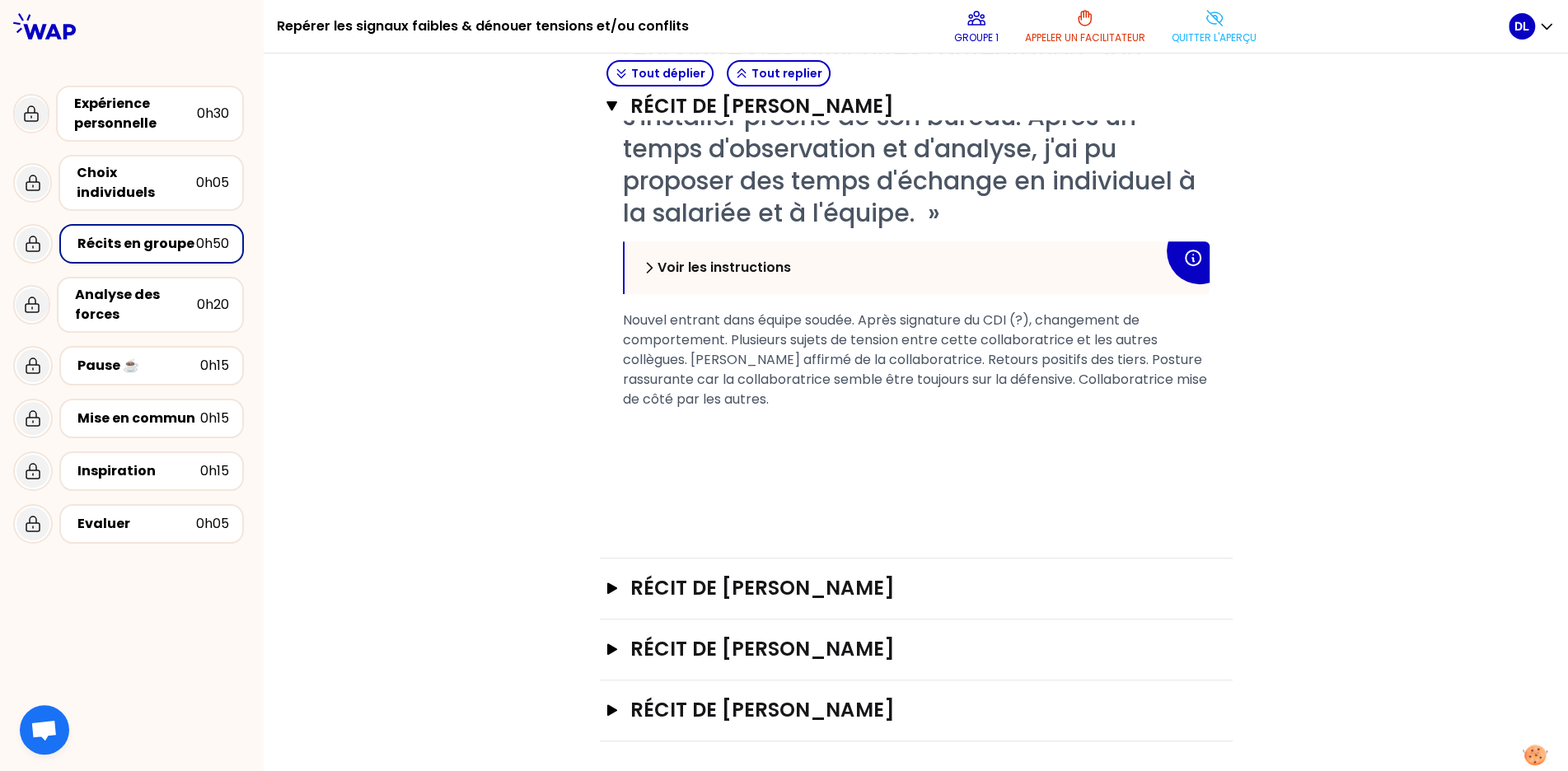
click at [672, 463] on div "﻿" at bounding box center [916, 459] width 586 height 20
click at [616, 584] on icon "button" at bounding box center [611, 588] width 13 height 12
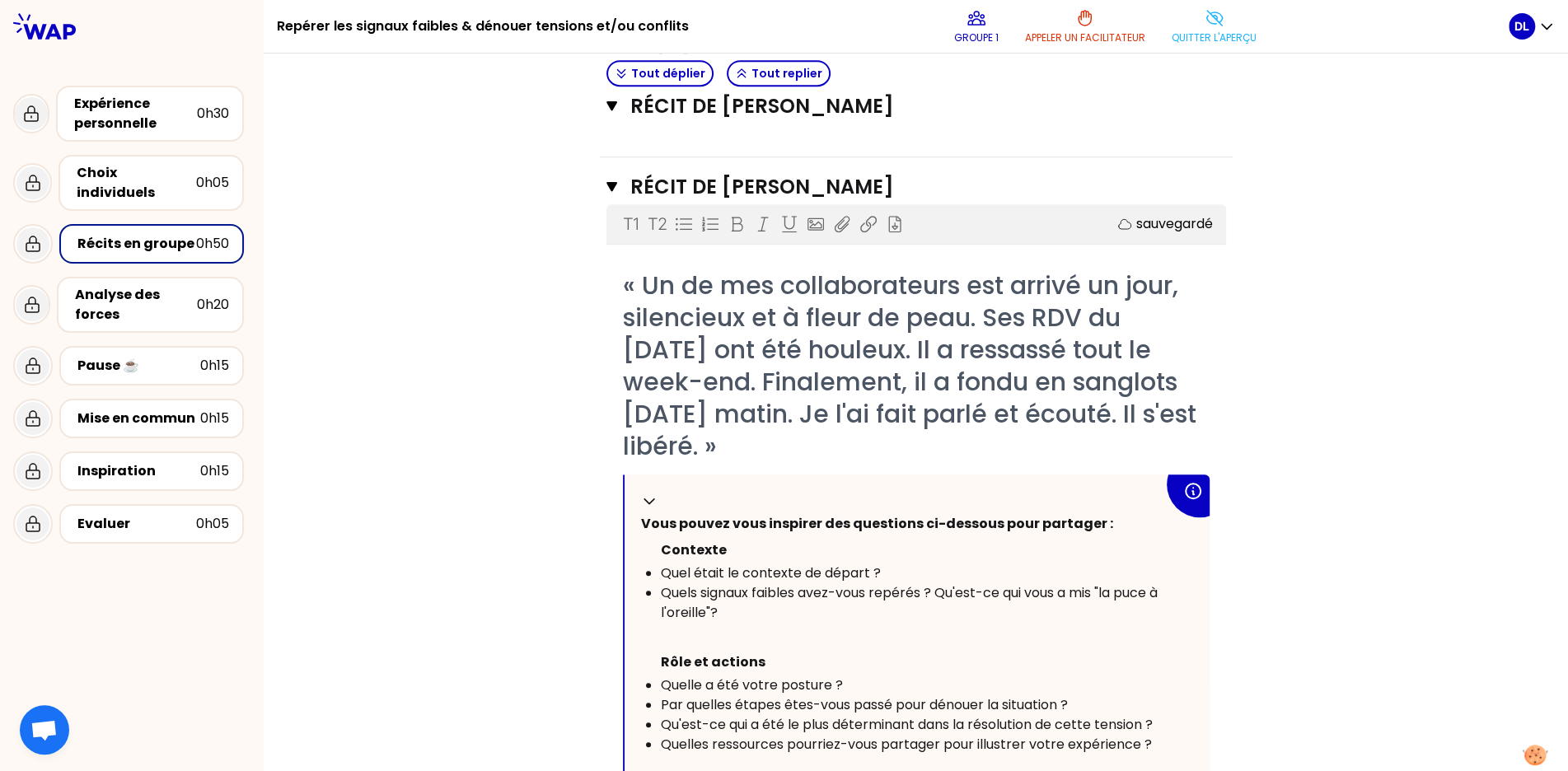
scroll to position [1453, 0]
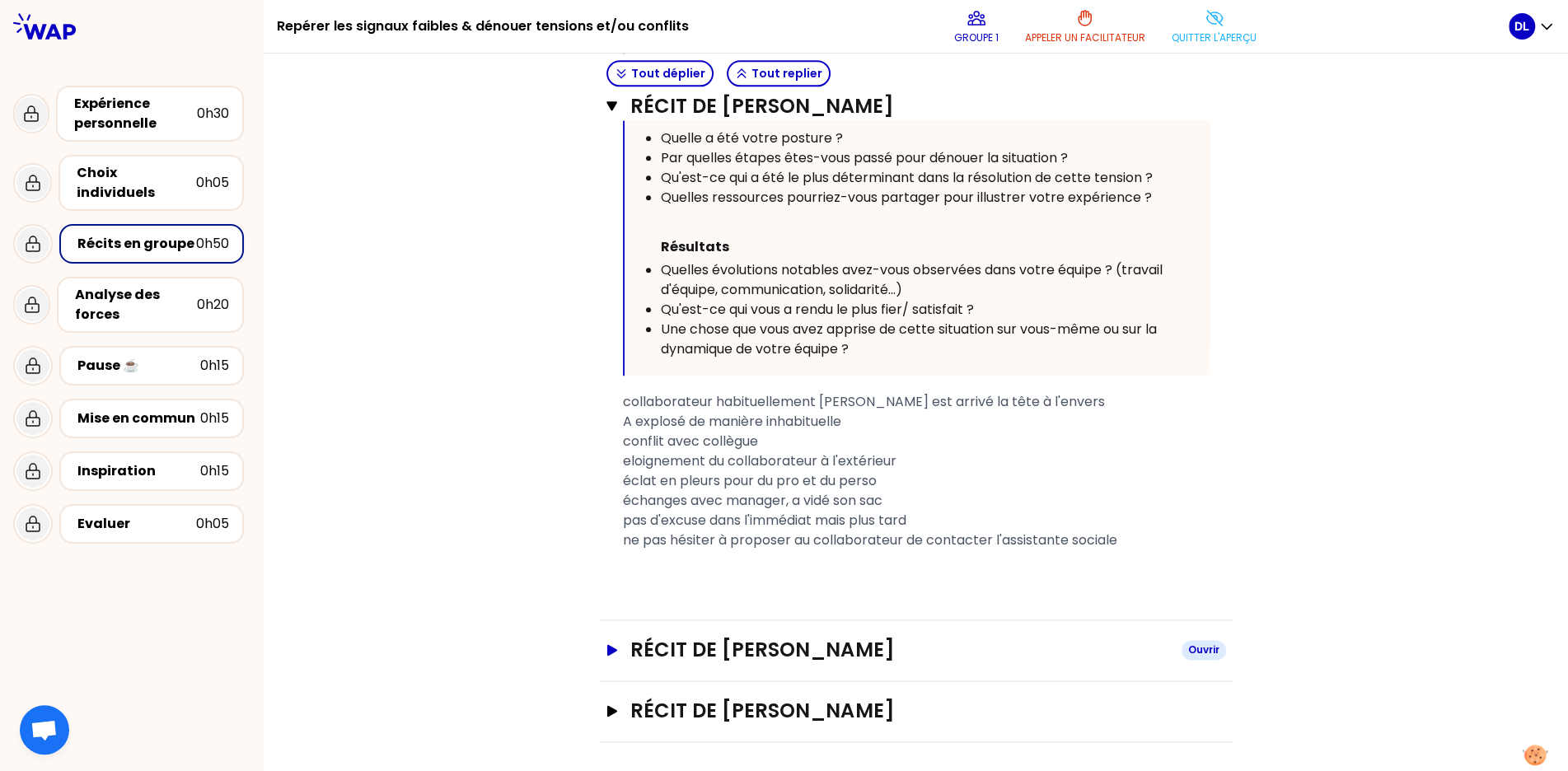
click at [614, 645] on icon "button" at bounding box center [611, 650] width 13 height 12
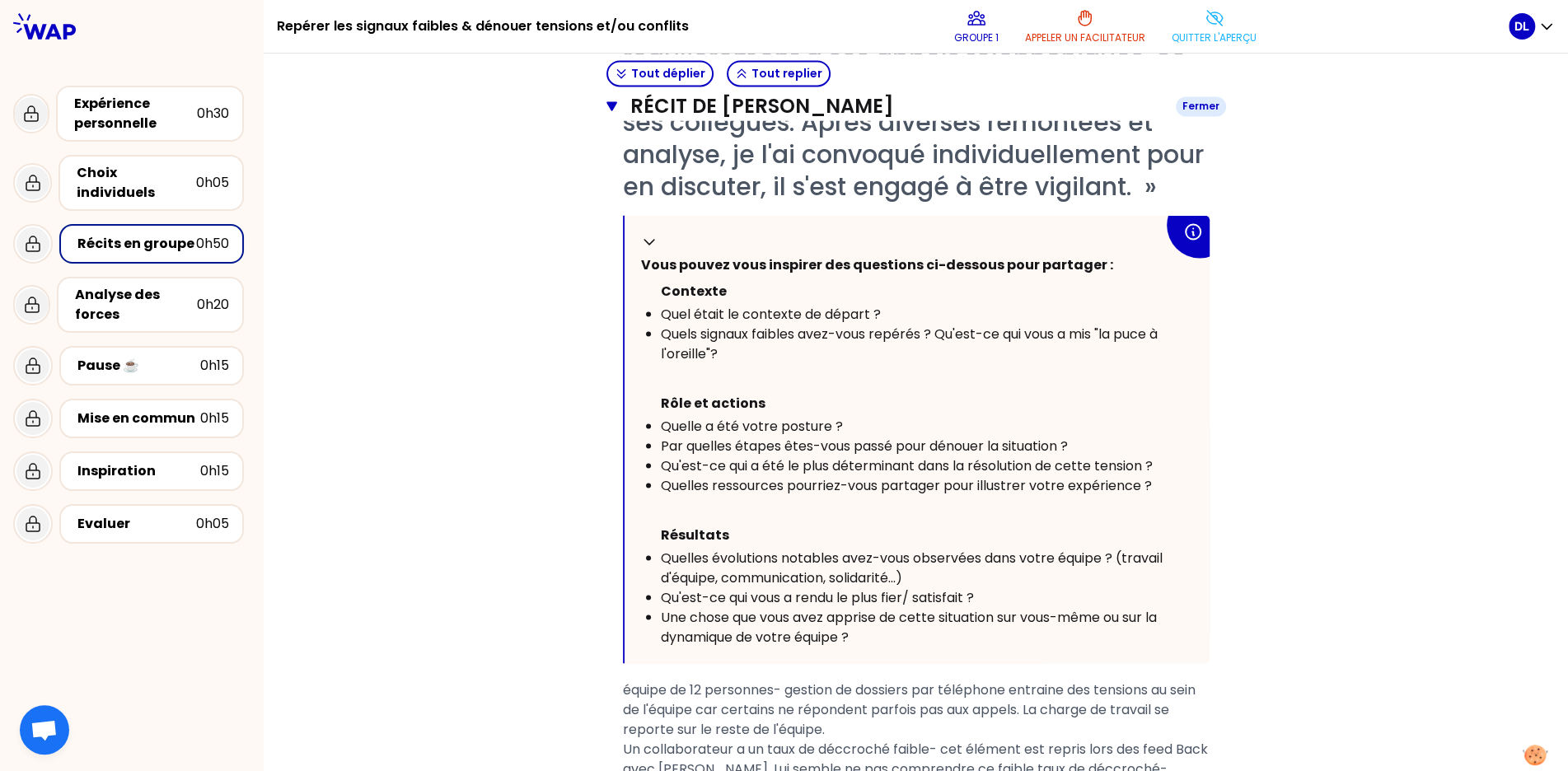
scroll to position [2379, 0]
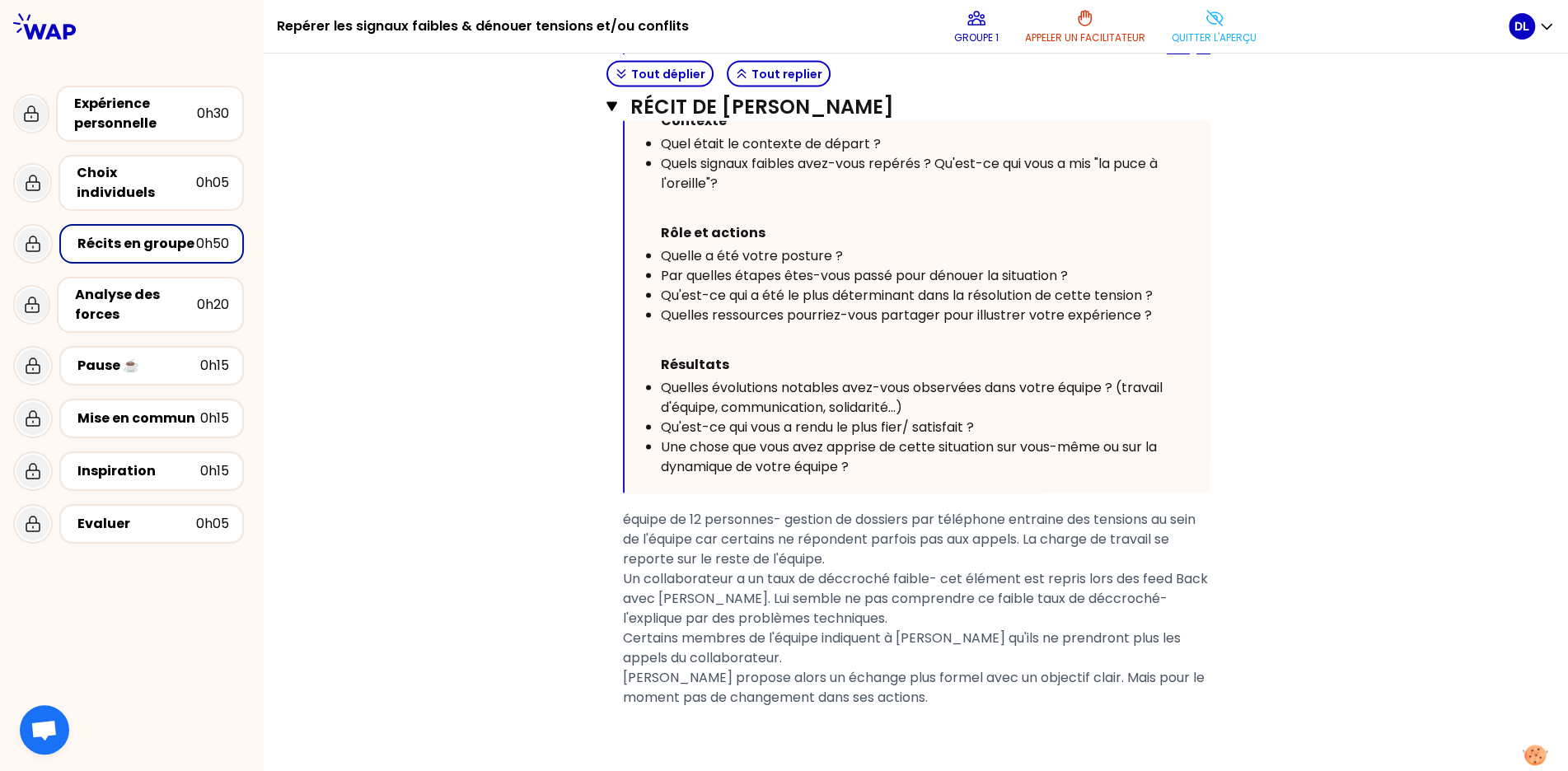
click at [122, 237] on div "Récits en groupe 0h50" at bounding box center [151, 243] width 155 height 23
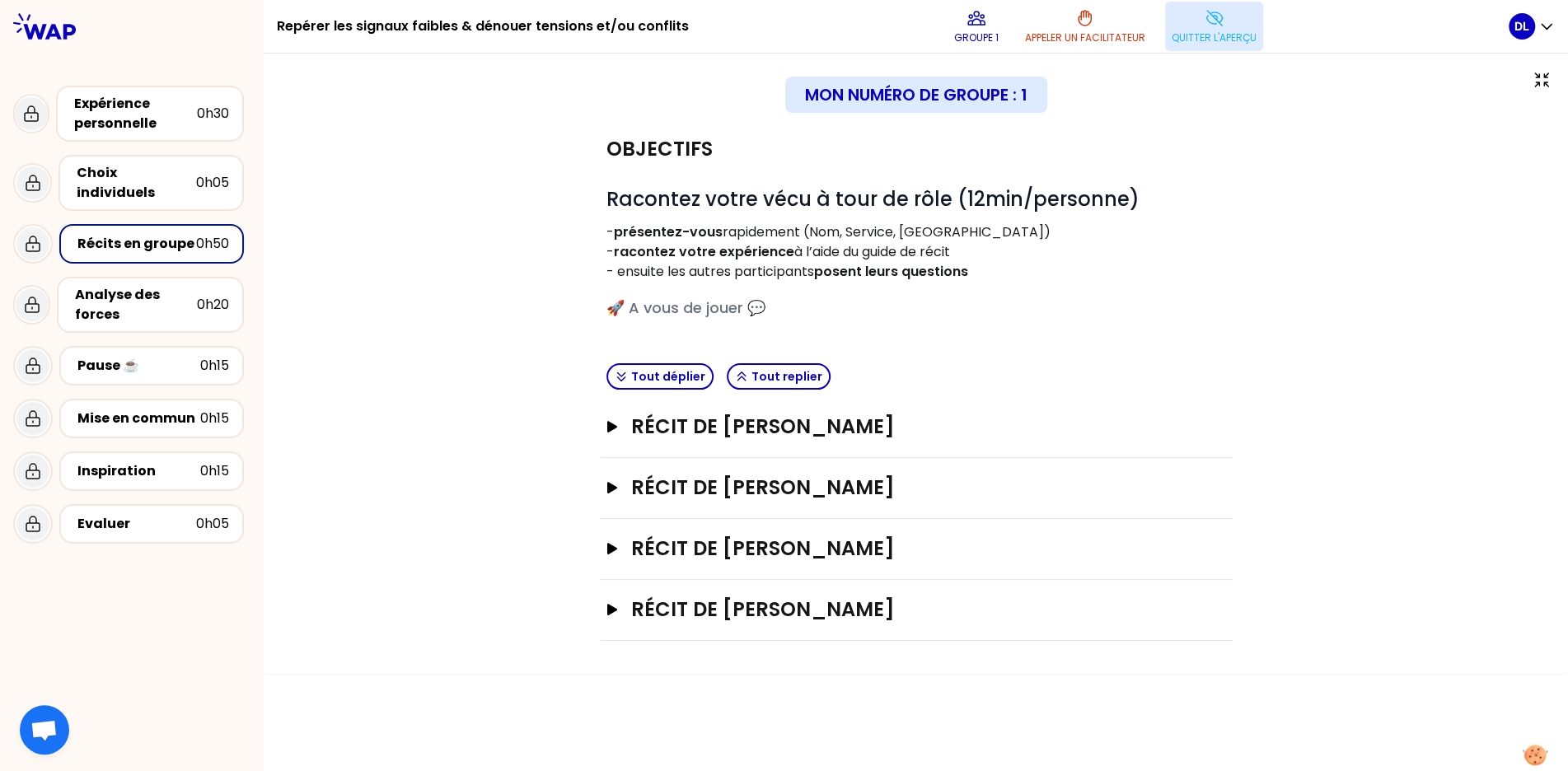
click at [1216, 16] on icon at bounding box center [1215, 18] width 20 height 20
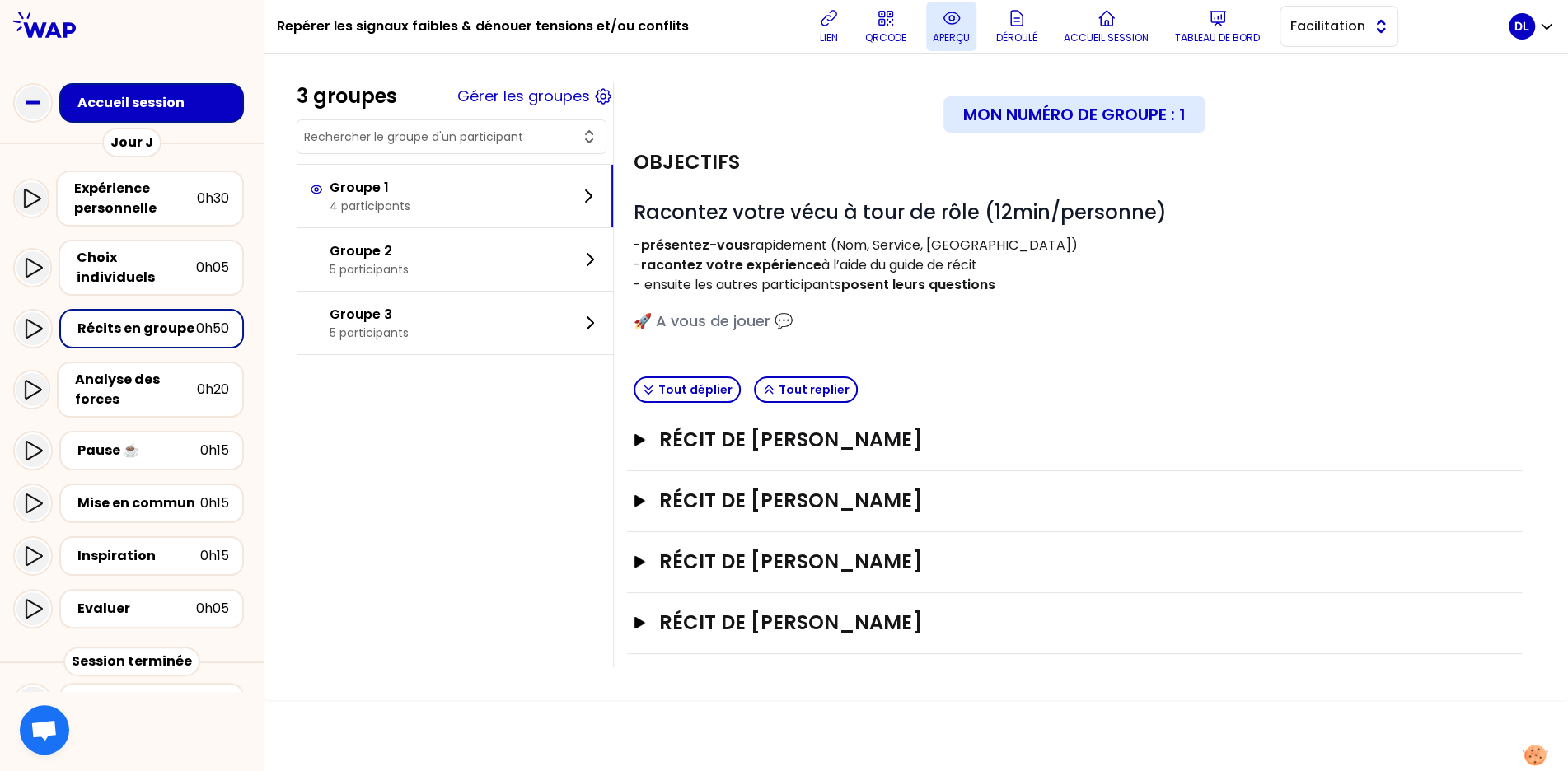
click at [1331, 29] on span "Facilitation" at bounding box center [1327, 27] width 74 height 20
click at [936, 37] on p "aperçu" at bounding box center [951, 37] width 38 height 13
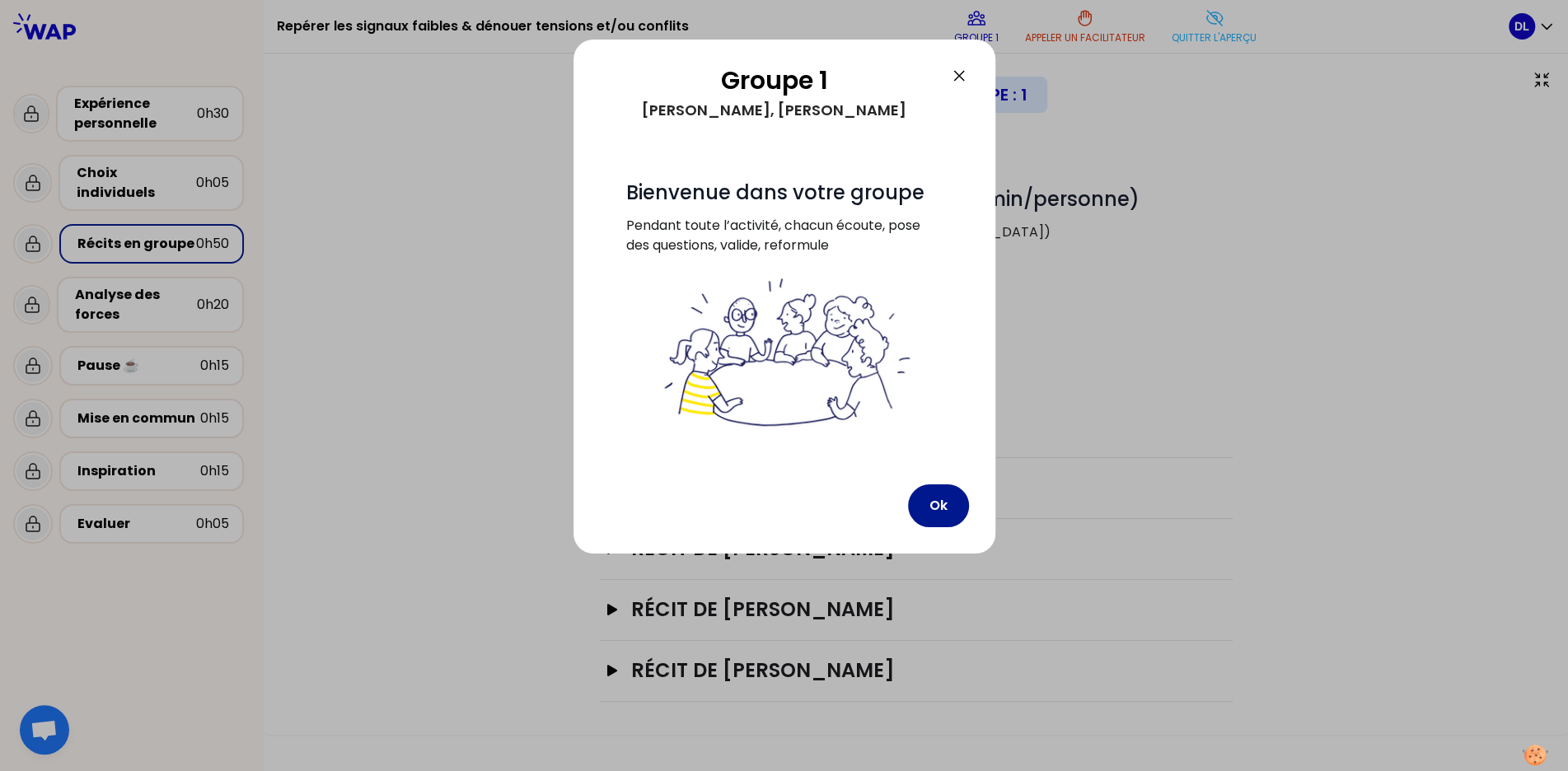
click at [940, 515] on button "Ok" at bounding box center [939, 506] width 61 height 43
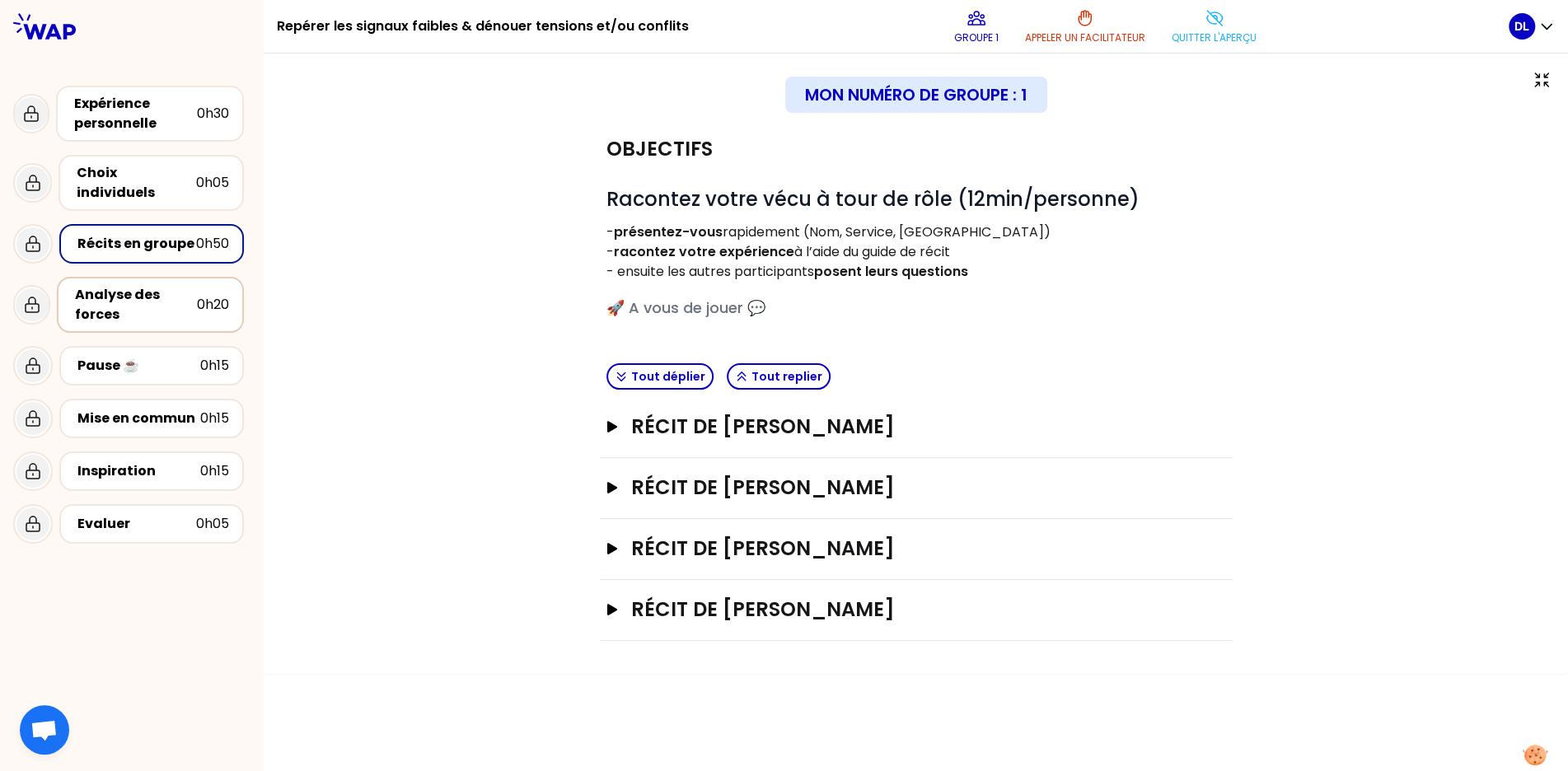
click at [136, 300] on div "Analyse des forces" at bounding box center [135, 305] width 122 height 39
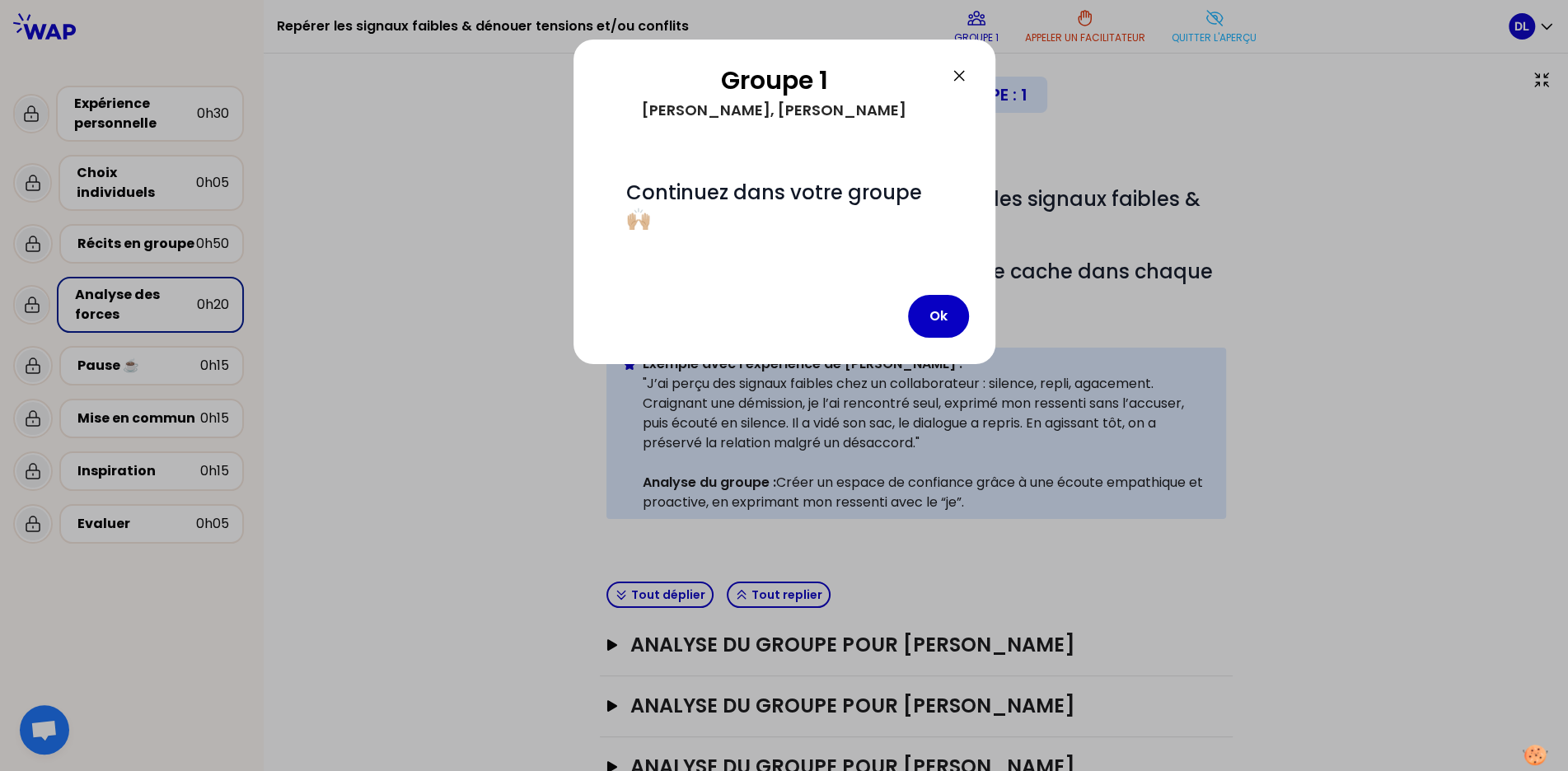
click at [972, 285] on div "Groupe 1 Aurélie, Jean-Michel, ANNE, ROMUALD # Continuez dans votre groupe 🙌🏼 Ok" at bounding box center [784, 201] width 422 height 325
click at [949, 298] on button "Ok" at bounding box center [939, 316] width 61 height 43
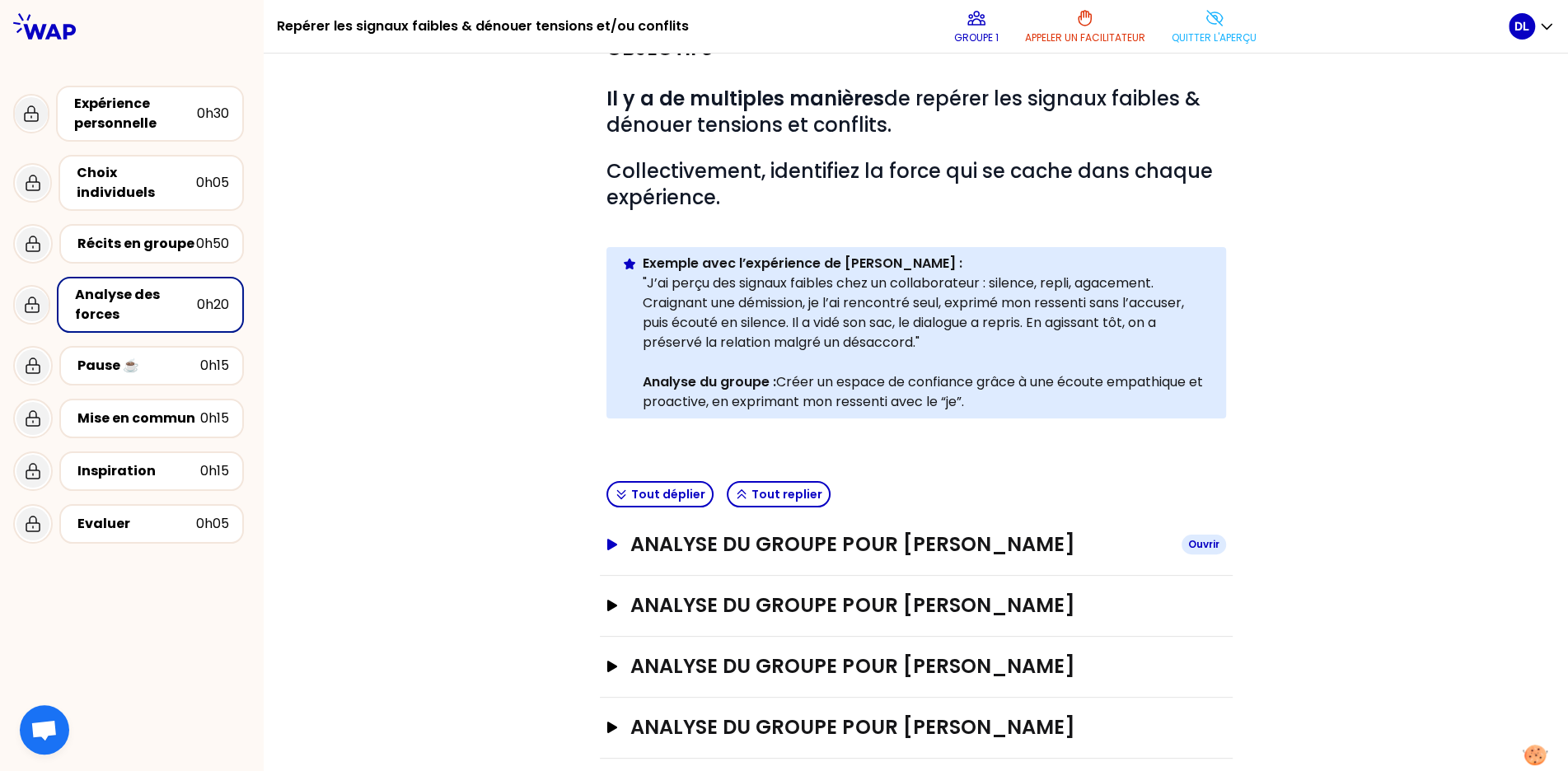
scroll to position [118, 0]
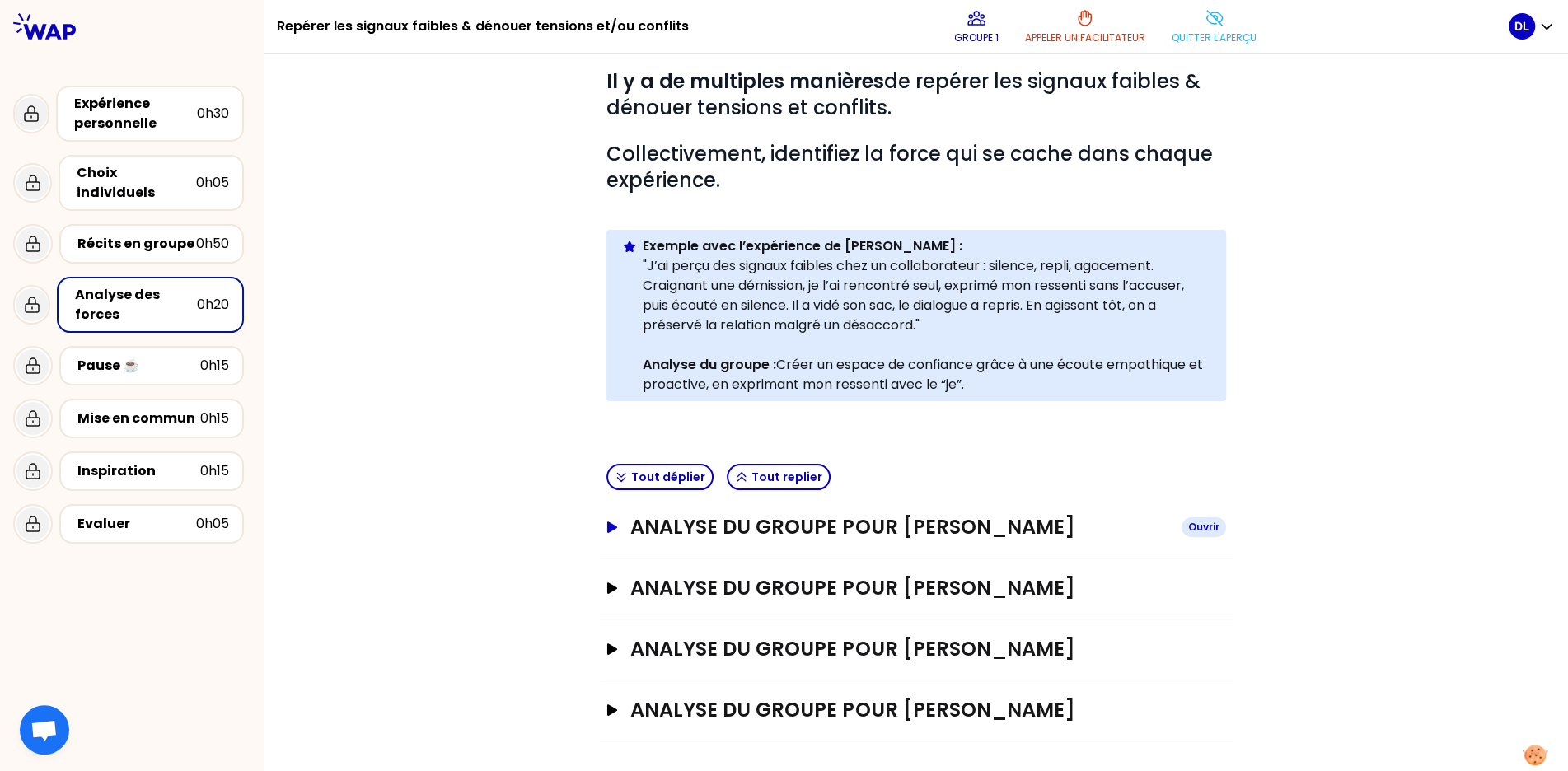
click at [611, 533] on button "ANALYSE DU GROUPE POUR Aurélie Delpérié Ouvrir" at bounding box center [916, 527] width 619 height 27
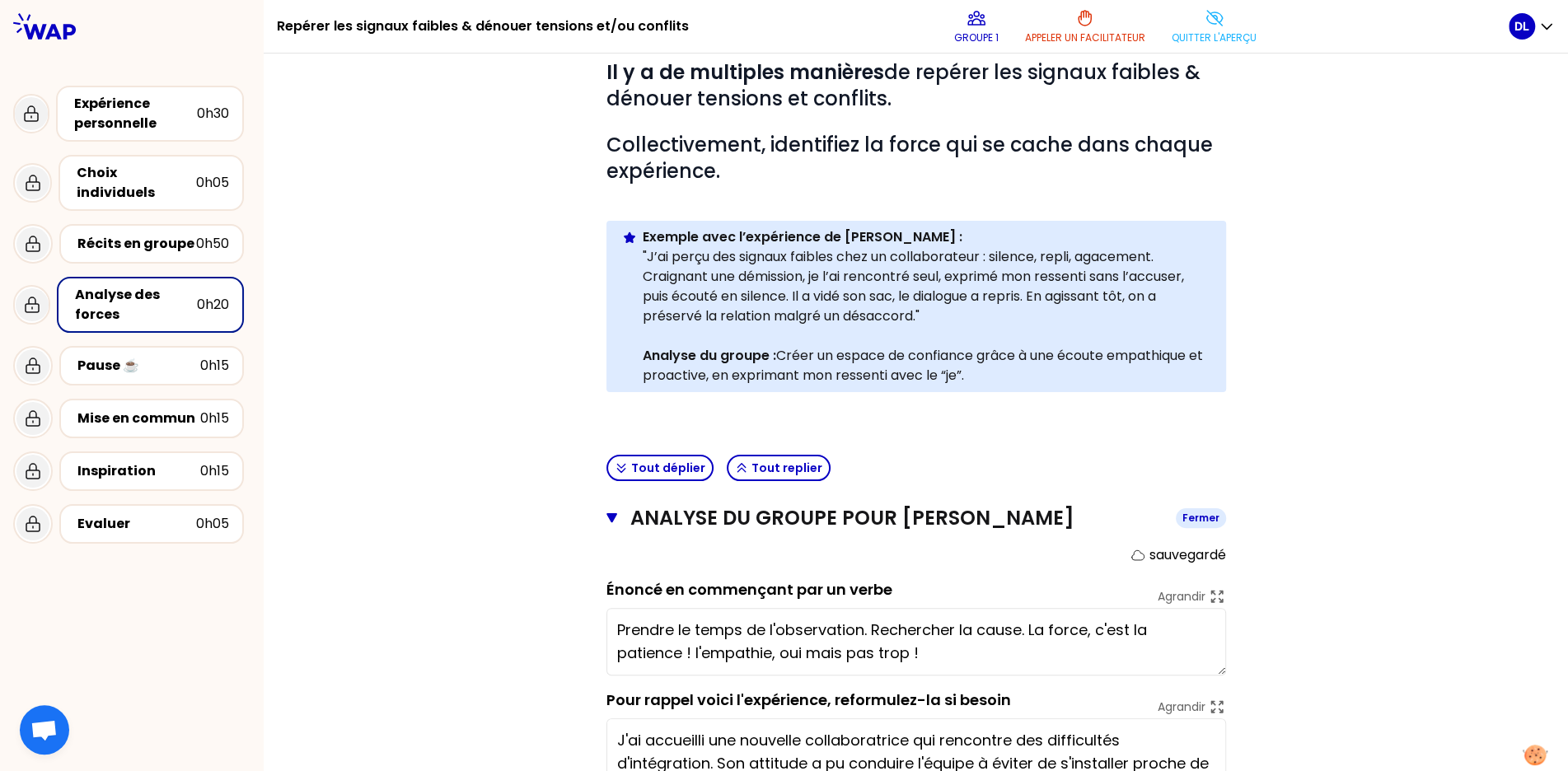
scroll to position [251, 0]
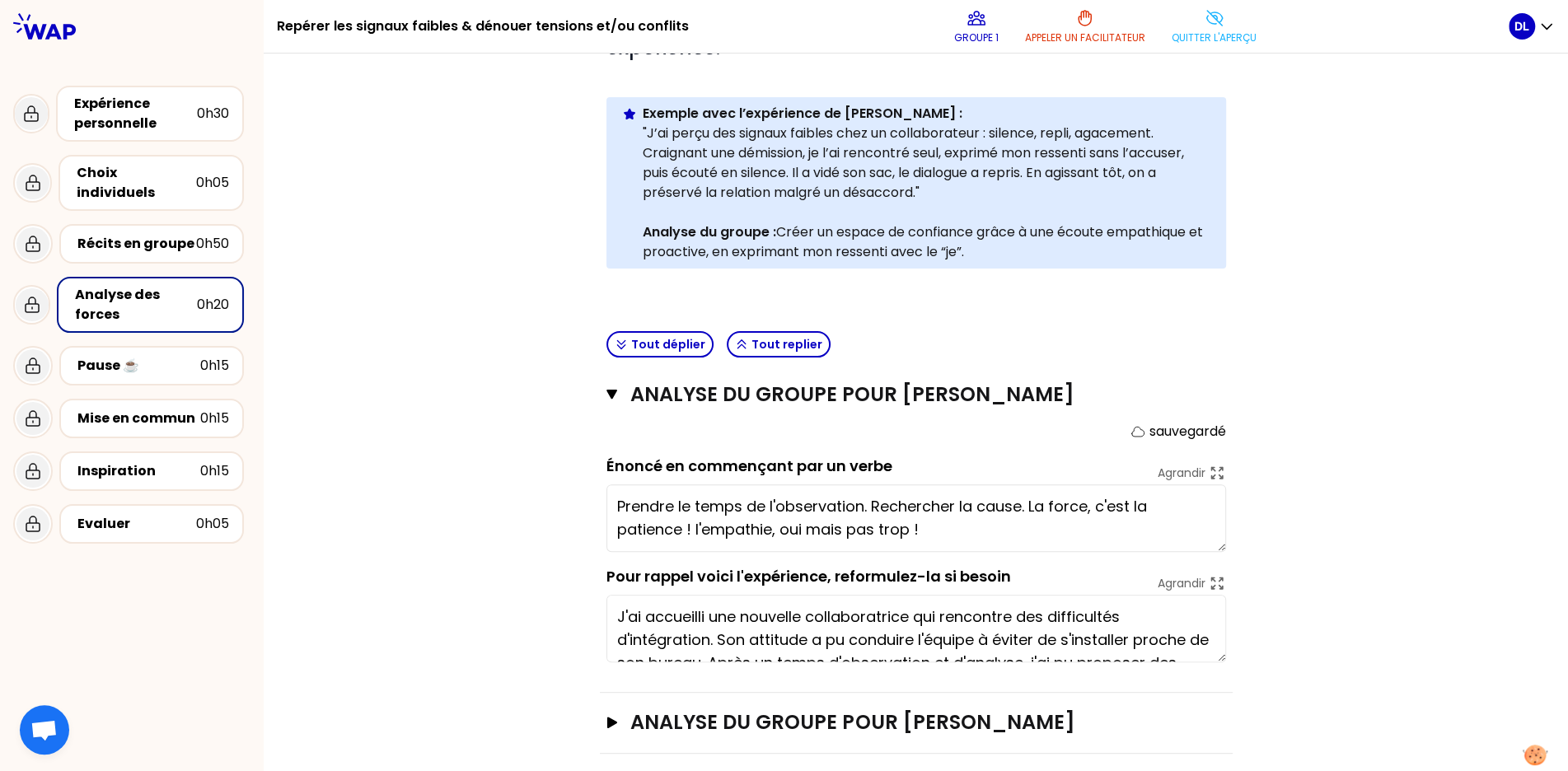
click at [741, 497] on textarea "Prendre le temps de l'observation. Rechercher la cause. La force, c'est la pati…" at bounding box center [916, 519] width 619 height 68
click at [603, 391] on div "ANALYSE DU GROUPE POUR Aurélie Delpérié Fermer sauvegardé Énoncé en commençant …" at bounding box center [917, 529] width 633 height 328
click at [616, 392] on icon "button" at bounding box center [612, 394] width 12 height 13
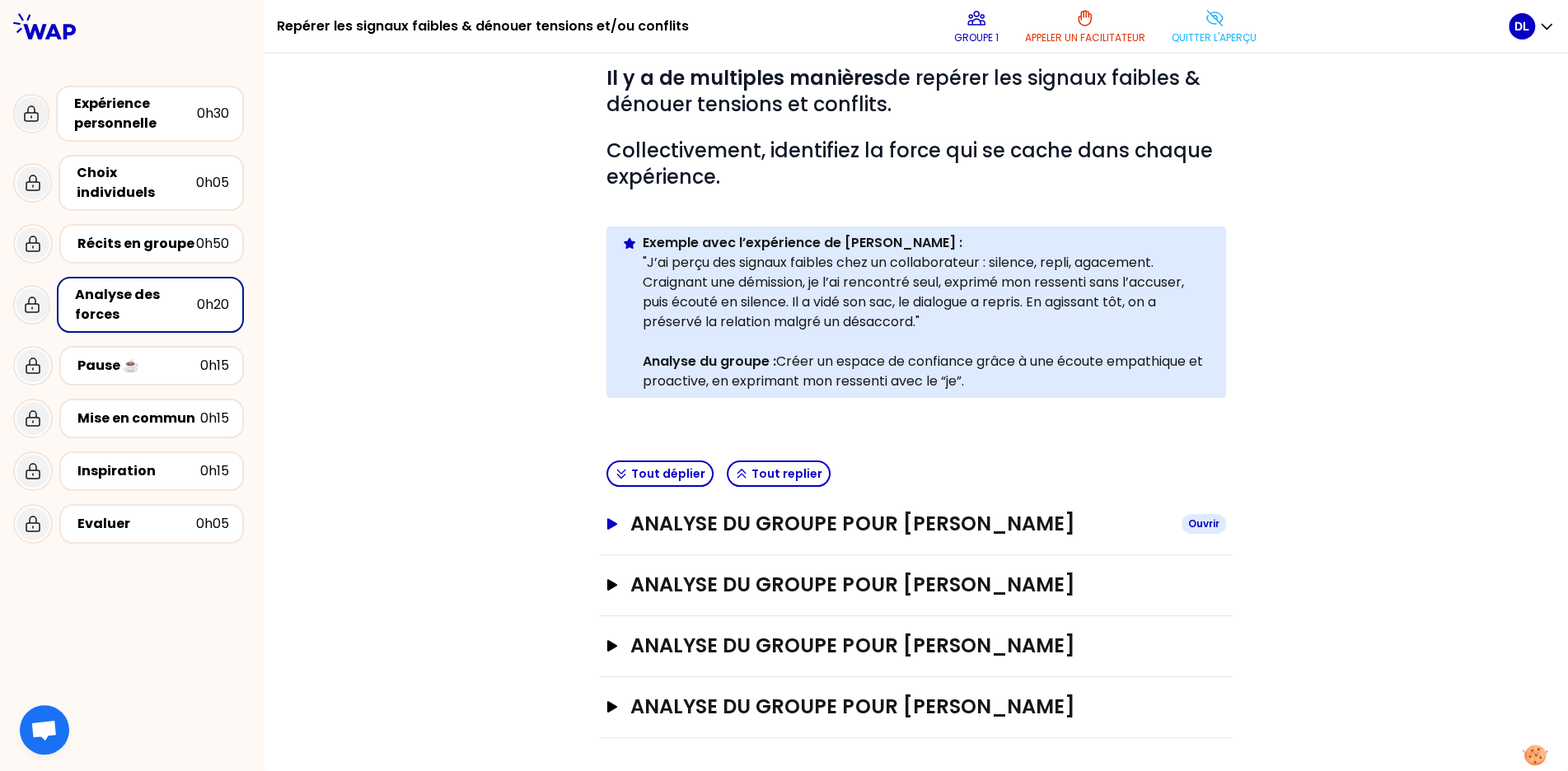
scroll to position [118, 0]
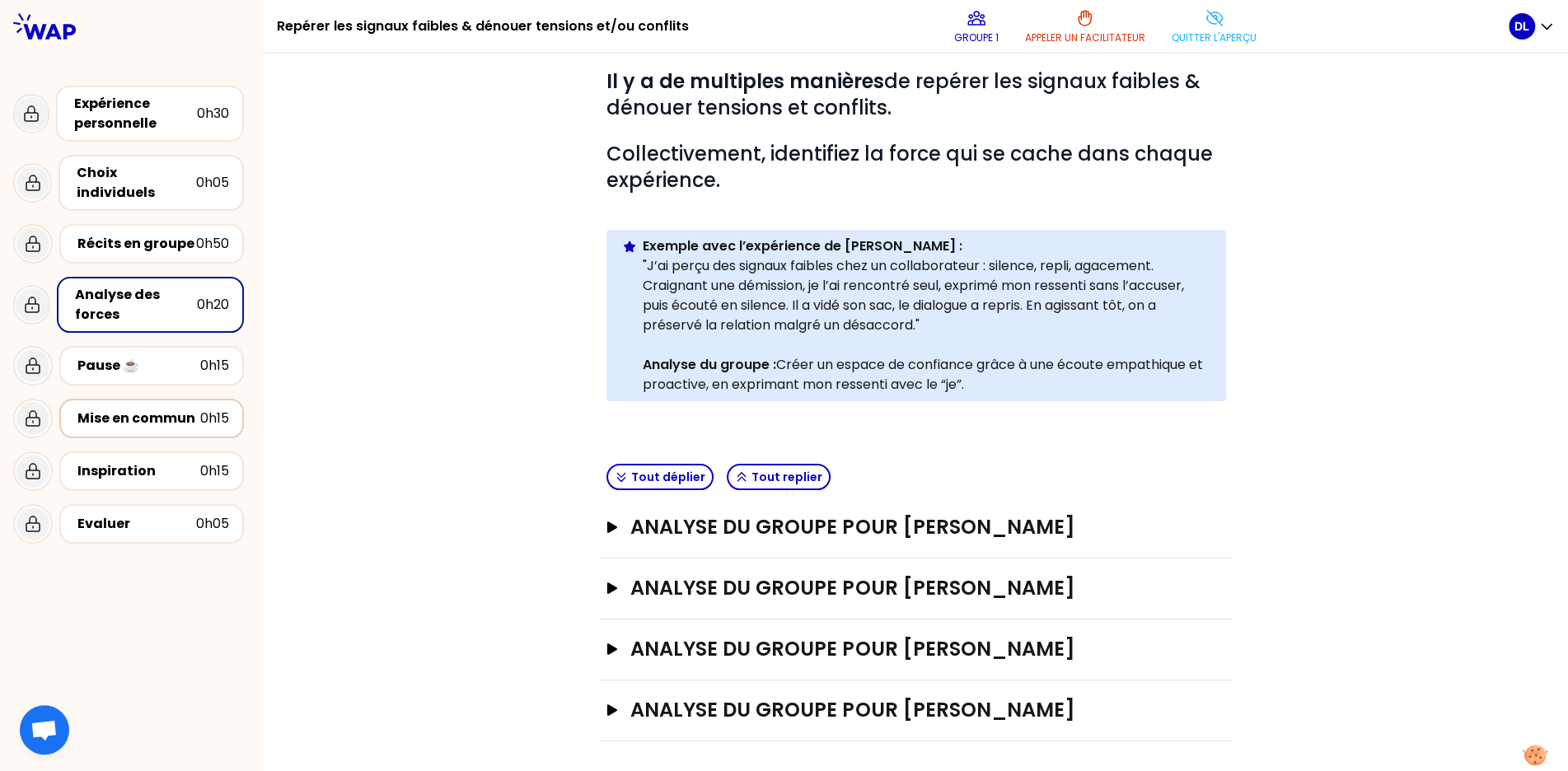
click at [137, 409] on div "Mise en commun" at bounding box center [139, 419] width 123 height 20
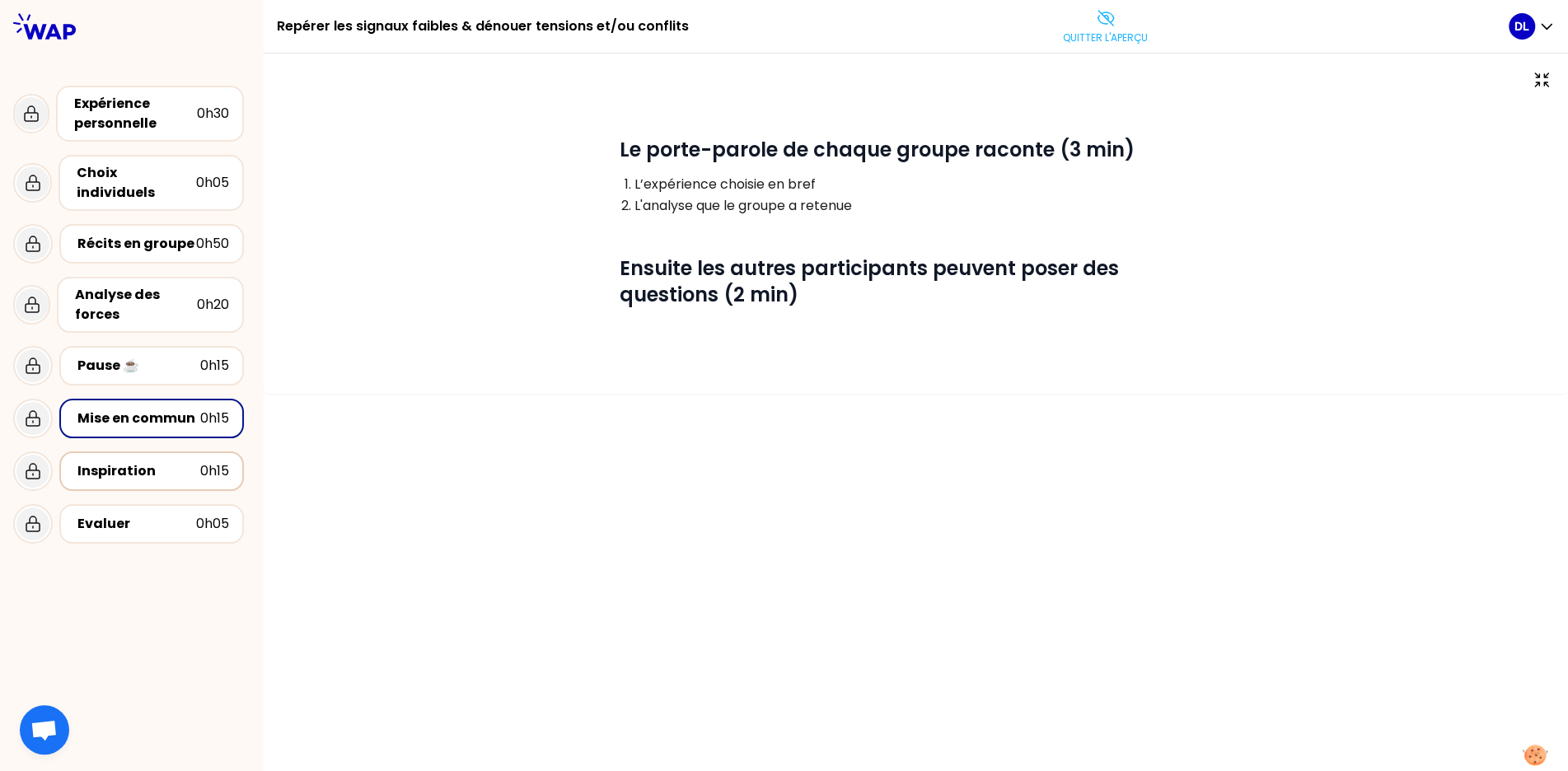
click at [142, 462] on div "Inspiration" at bounding box center [139, 472] width 123 height 20
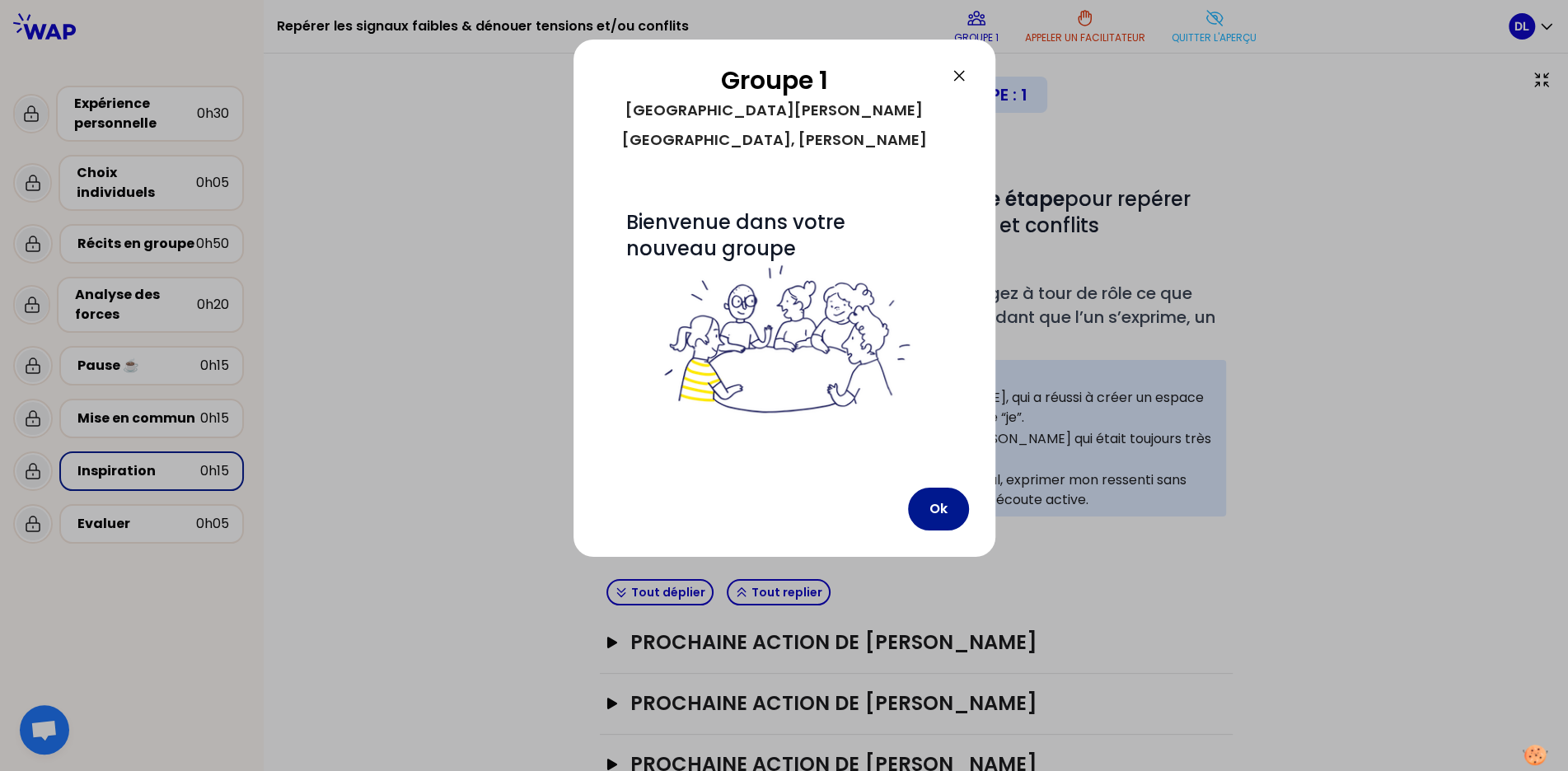
click at [949, 487] on button "Ok" at bounding box center [939, 509] width 61 height 43
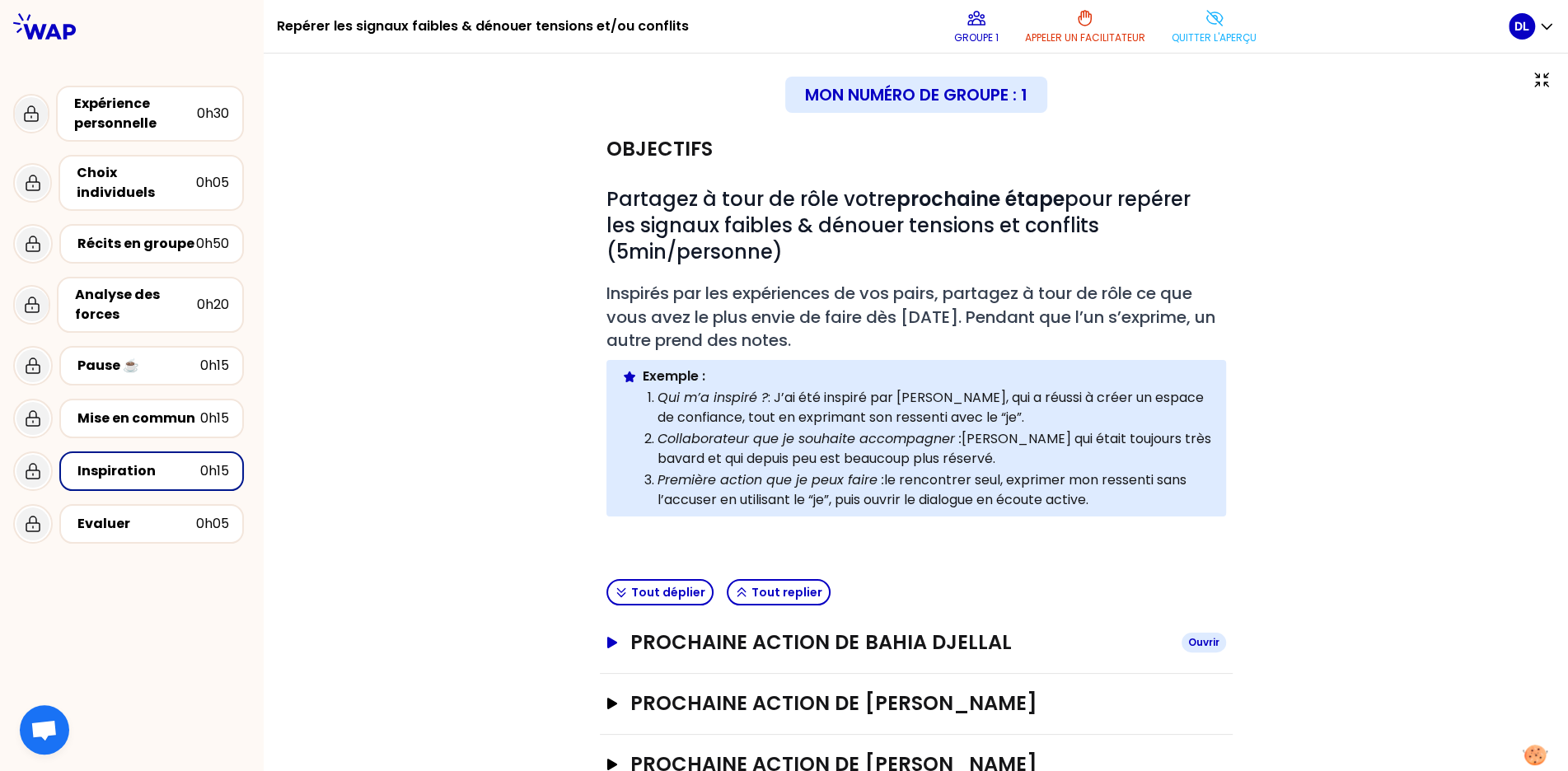
click at [613, 638] on icon "button" at bounding box center [611, 642] width 10 height 12
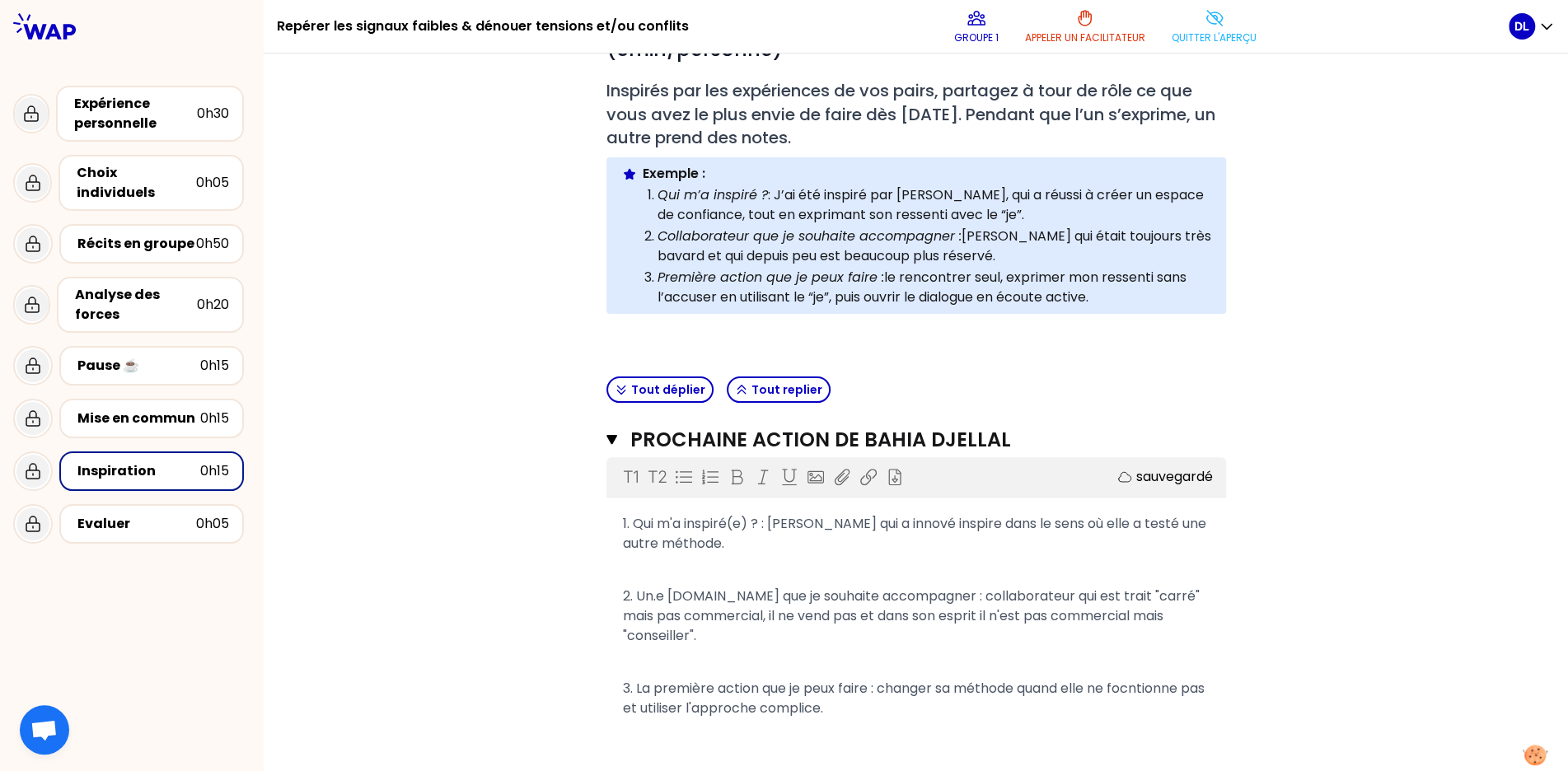
scroll to position [204, 0]
click at [609, 436] on icon "button" at bounding box center [612, 438] width 12 height 13
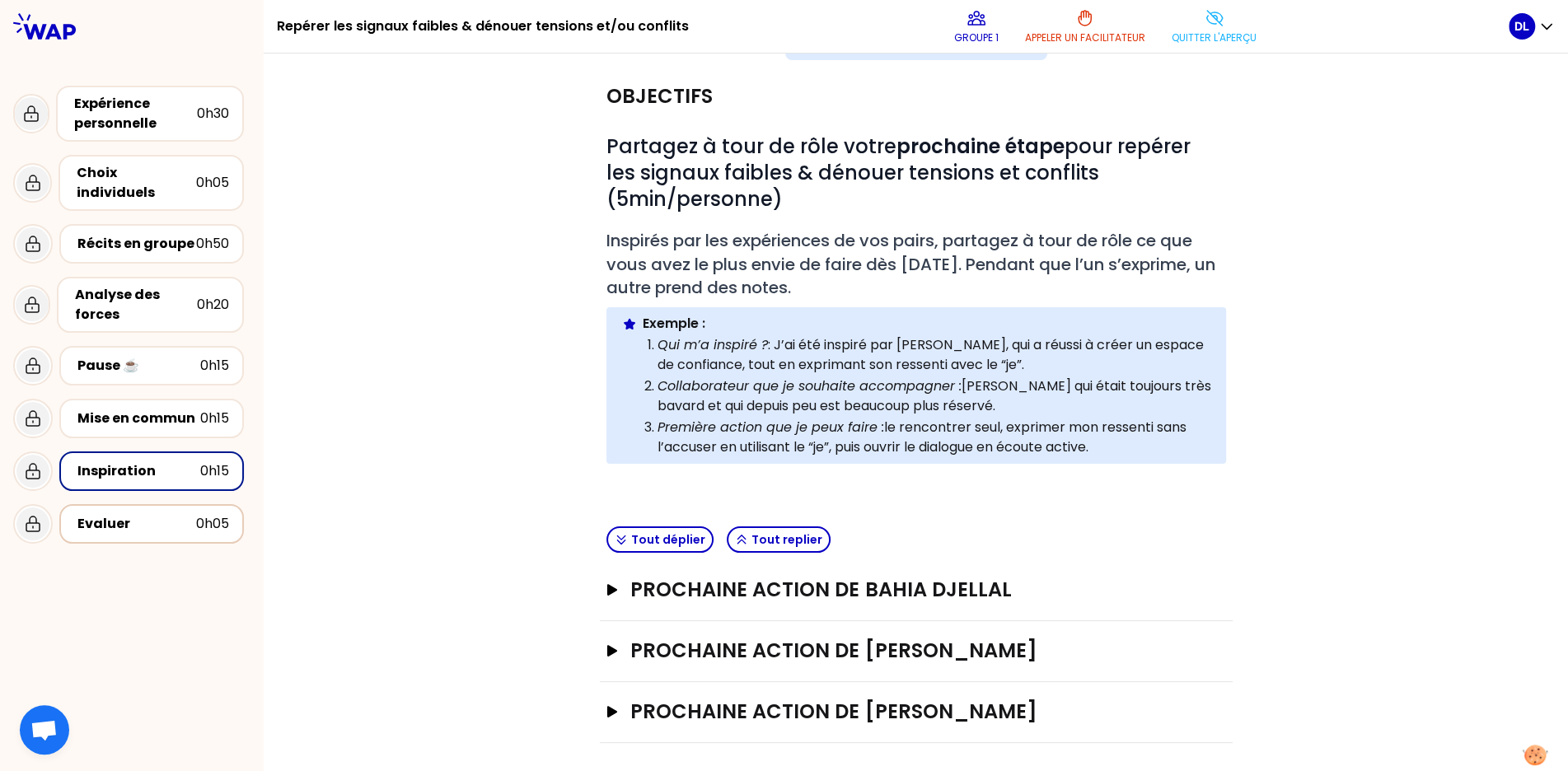
click at [137, 514] on div "Evaluer" at bounding box center [137, 524] width 119 height 20
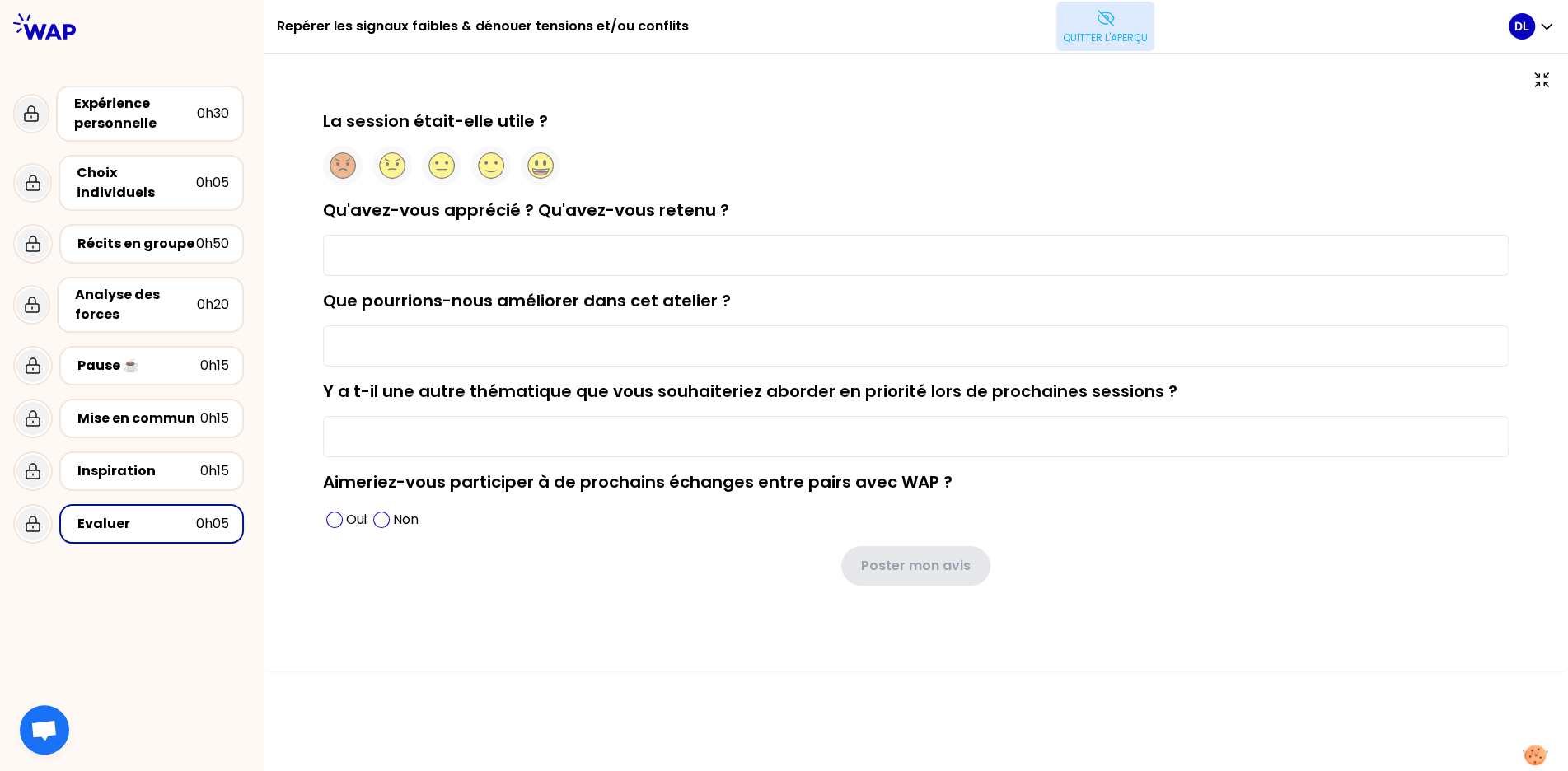
click at [1124, 37] on p "Quitter l'aperçu" at bounding box center [1105, 37] width 85 height 13
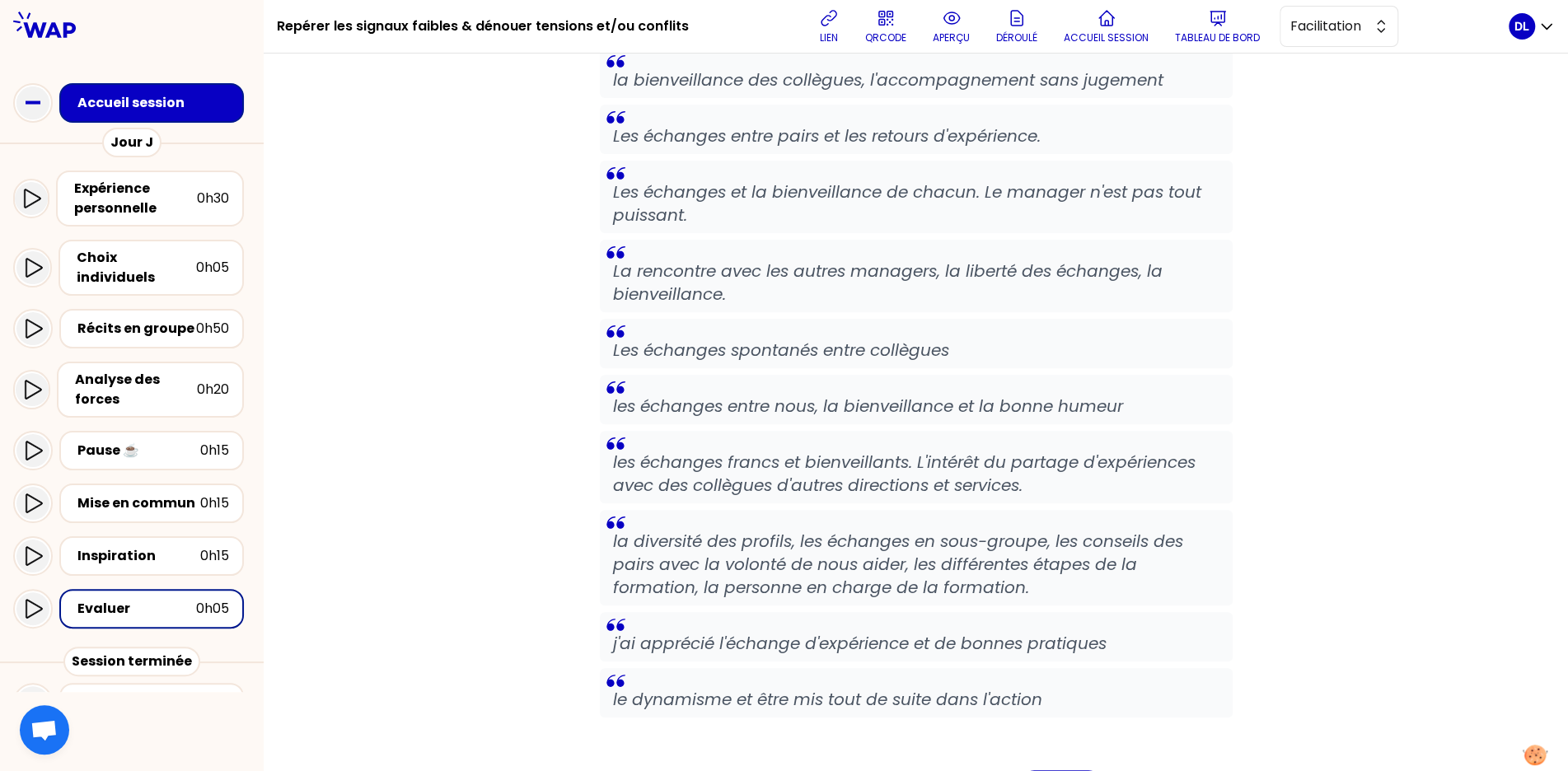
scroll to position [545, 0]
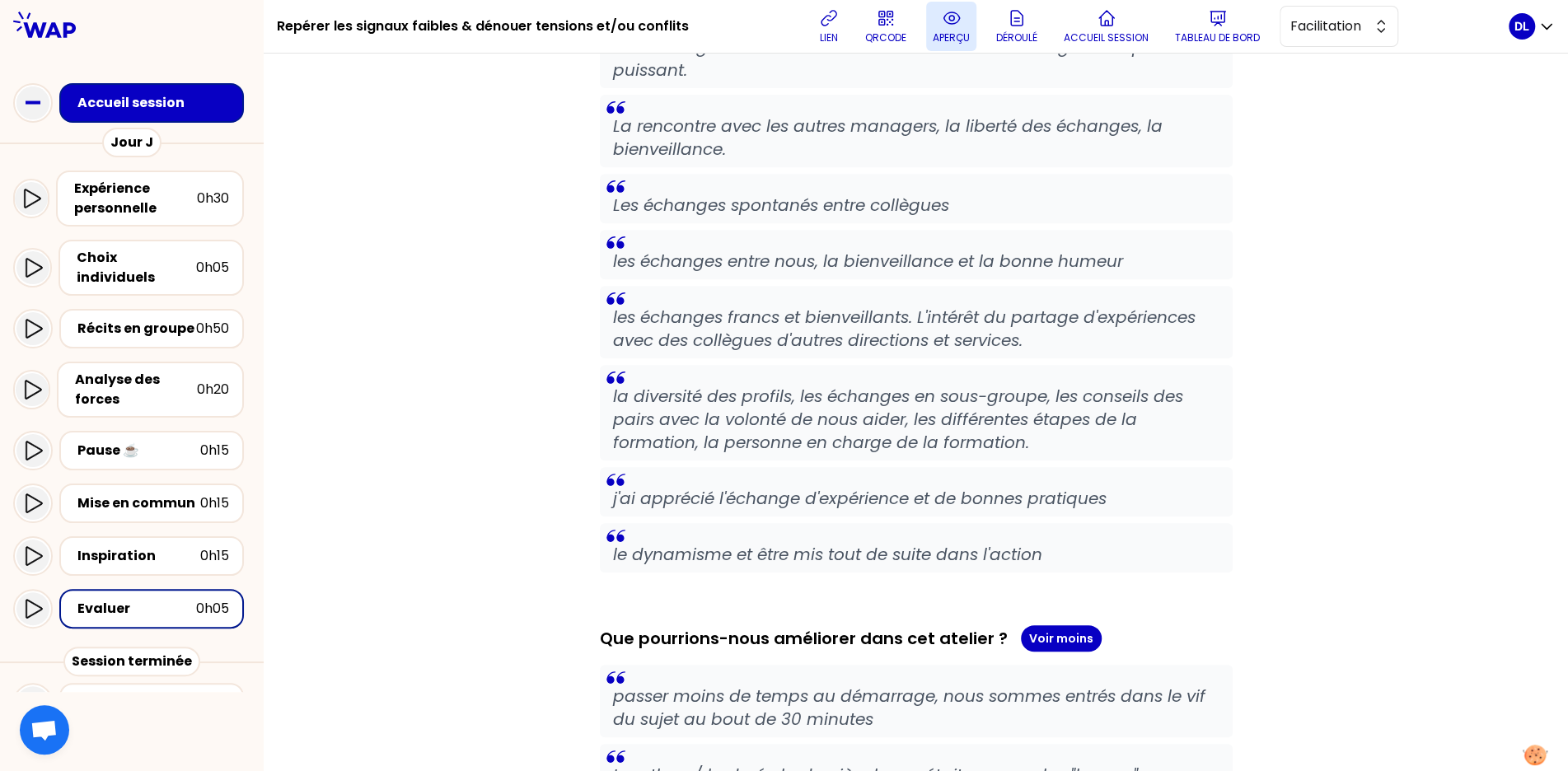
click at [944, 46] on button "aperçu" at bounding box center [951, 27] width 50 height 49
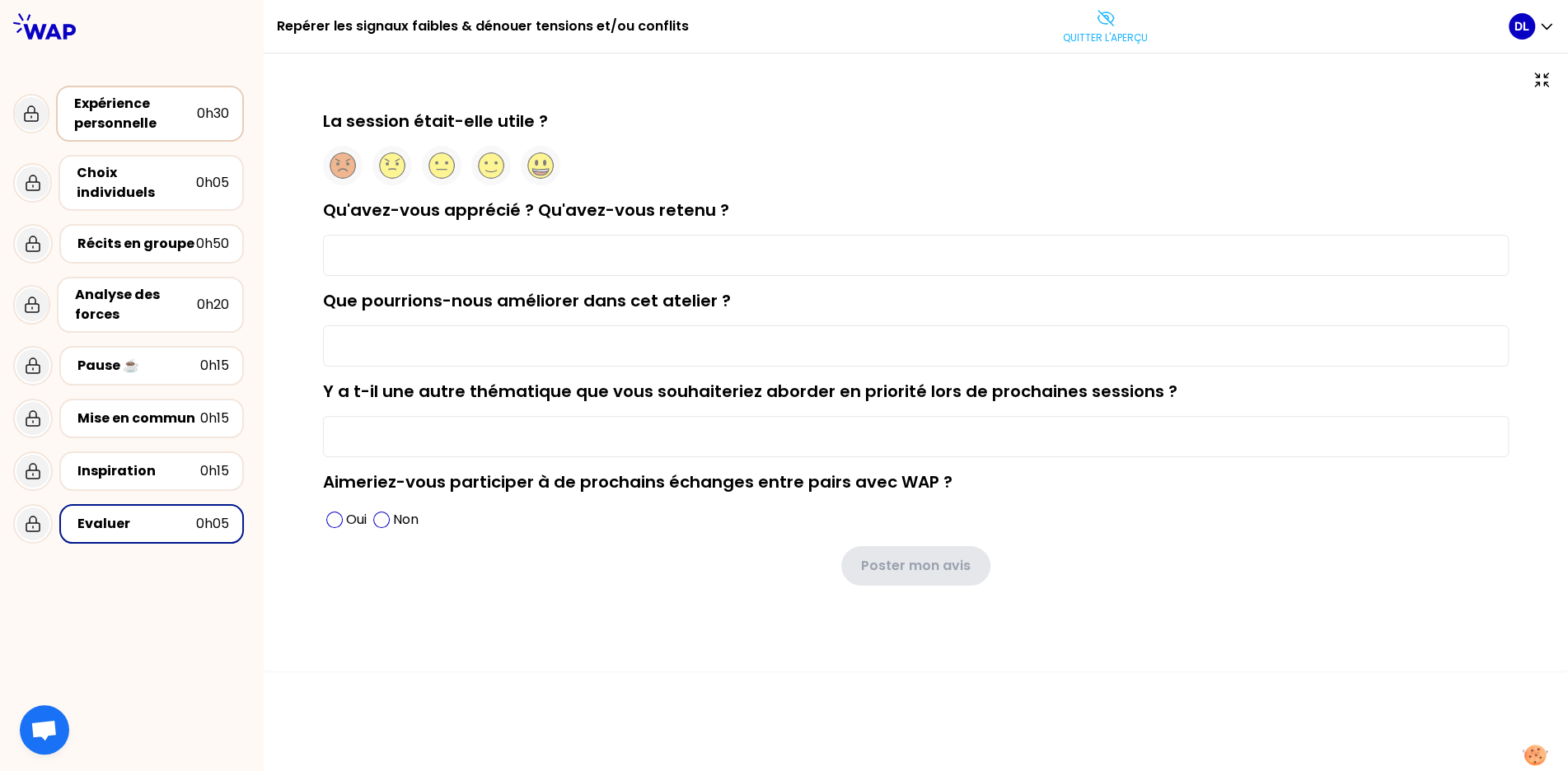
click at [124, 117] on div "Expérience personnelle" at bounding box center [135, 113] width 123 height 39
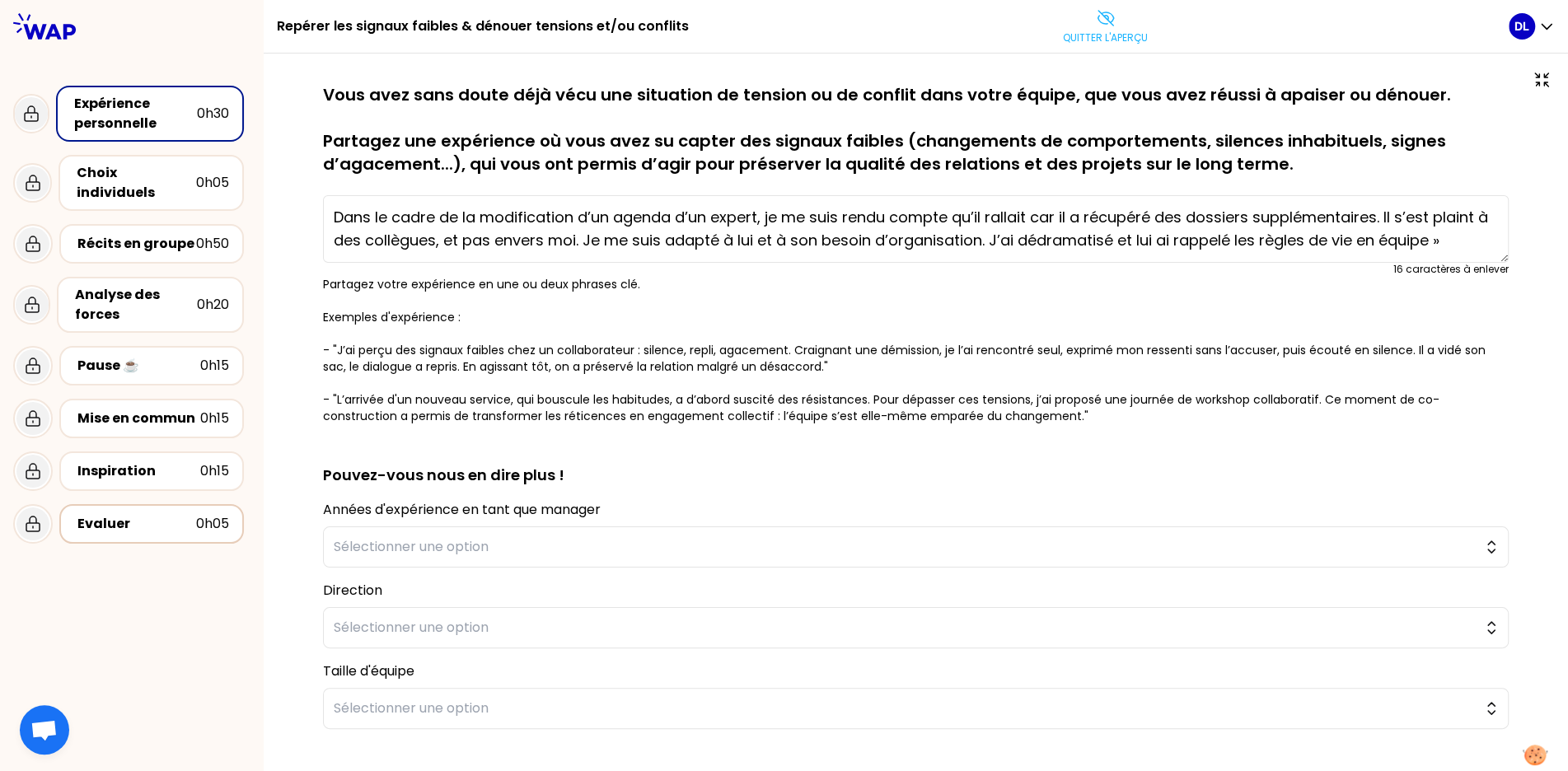
click at [113, 514] on div "Evaluer" at bounding box center [137, 524] width 119 height 20
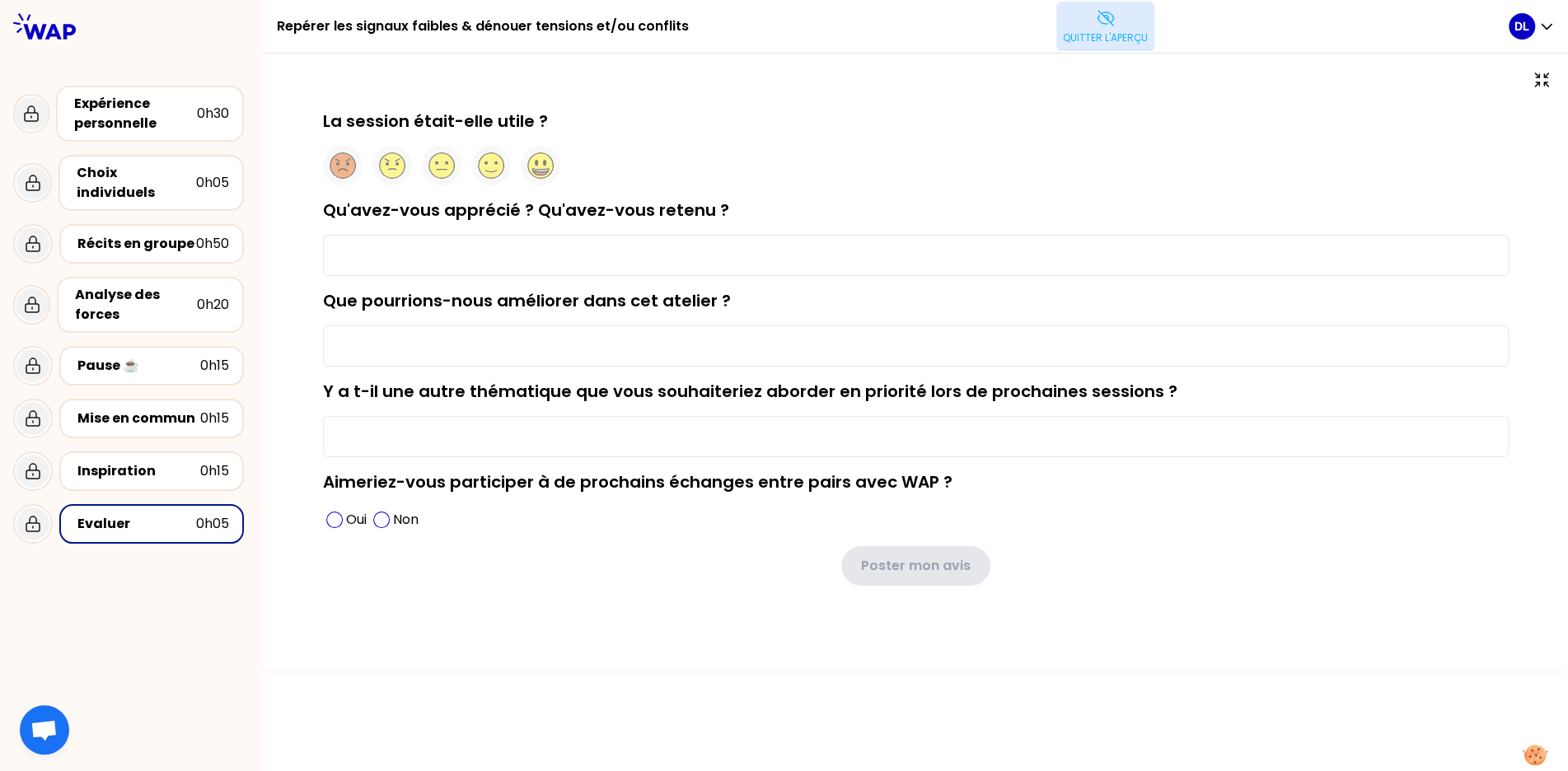
click at [1082, 33] on p "Quitter l'aperçu" at bounding box center [1105, 37] width 85 height 13
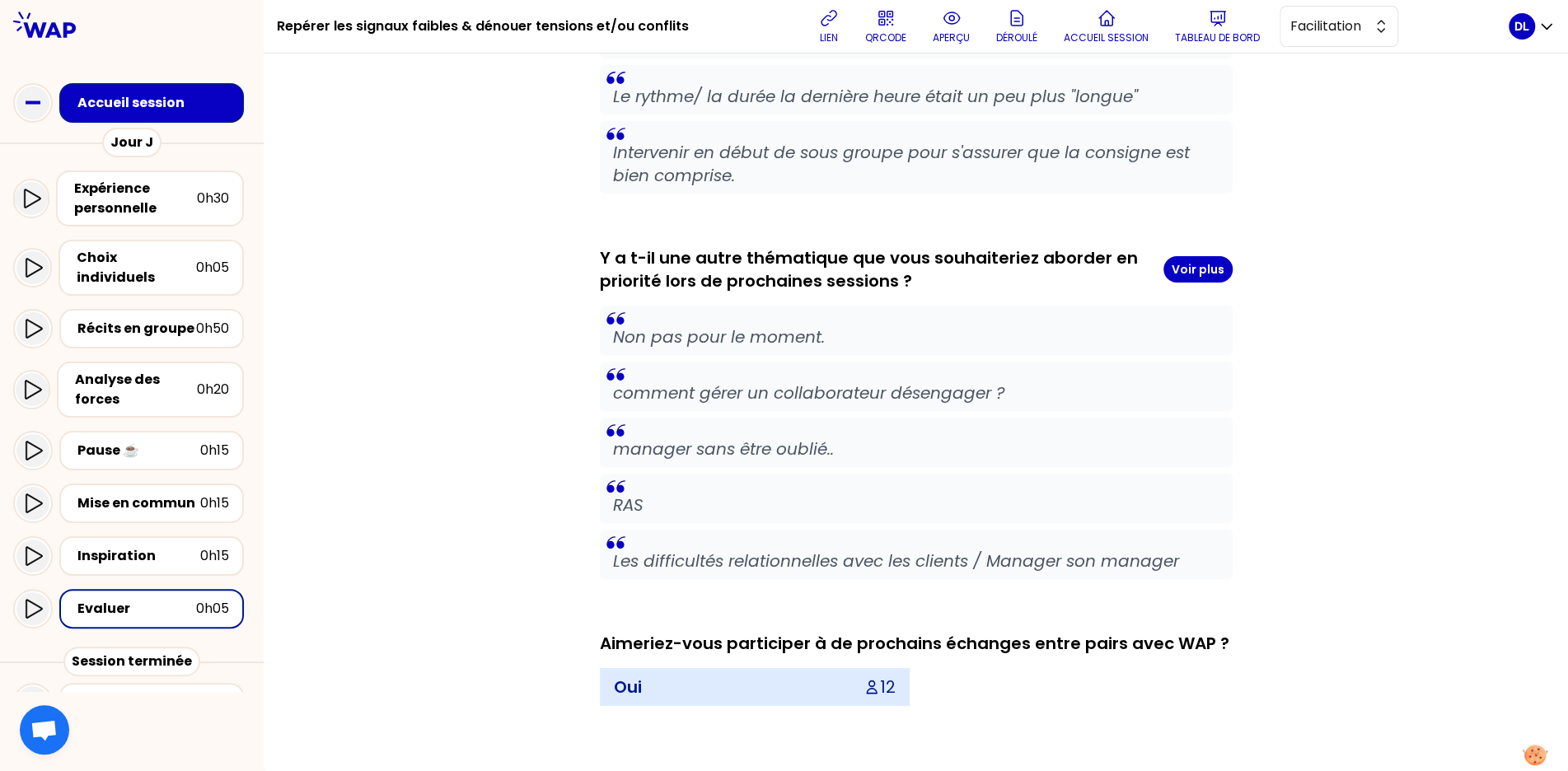
scroll to position [21, 0]
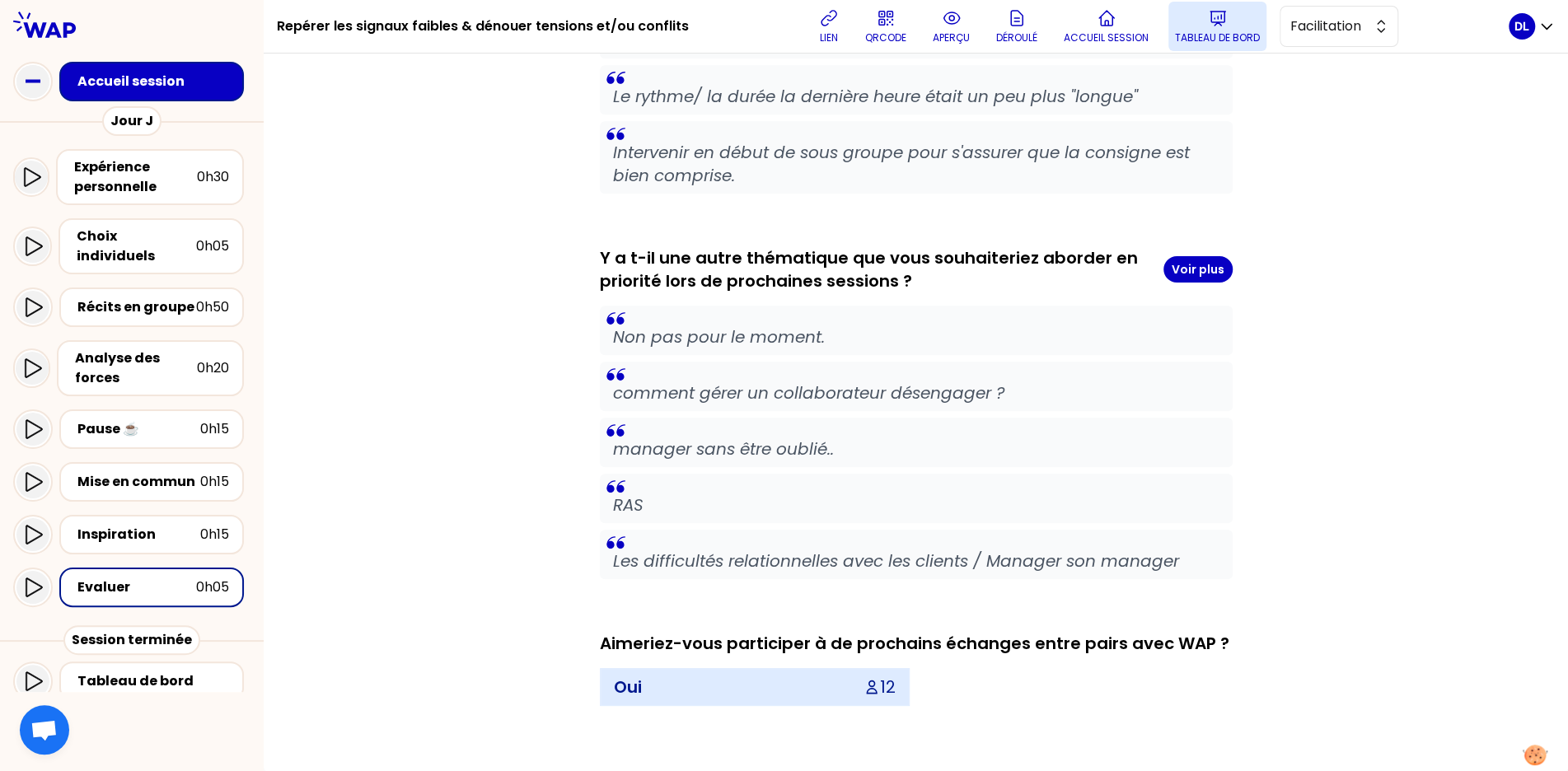
click at [1215, 37] on p "Tableau de bord" at bounding box center [1218, 37] width 85 height 13
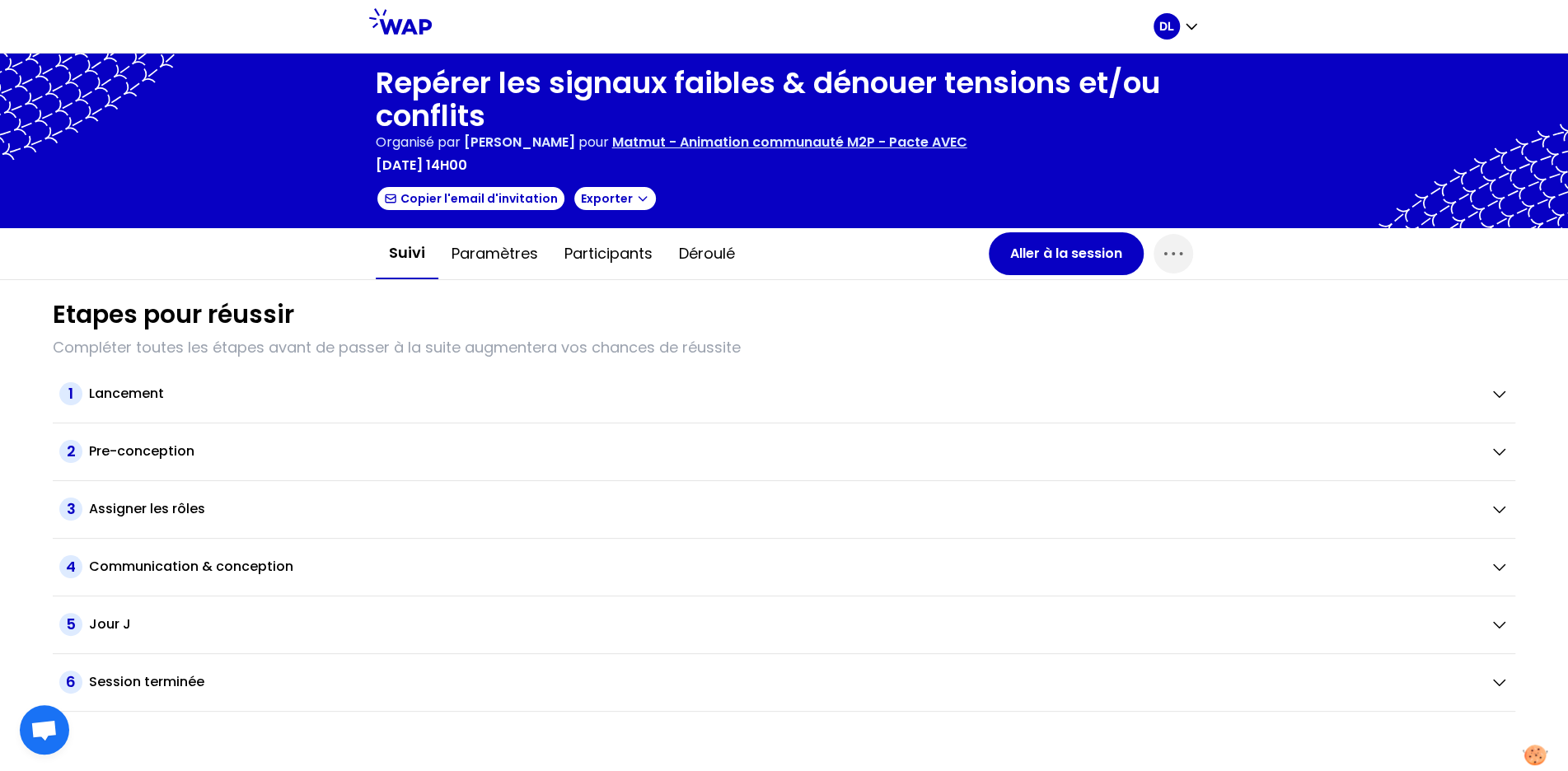
click at [844, 140] on p "Matmut - Animation communauté M2P - Pacte AVEC" at bounding box center [789, 143] width 355 height 20
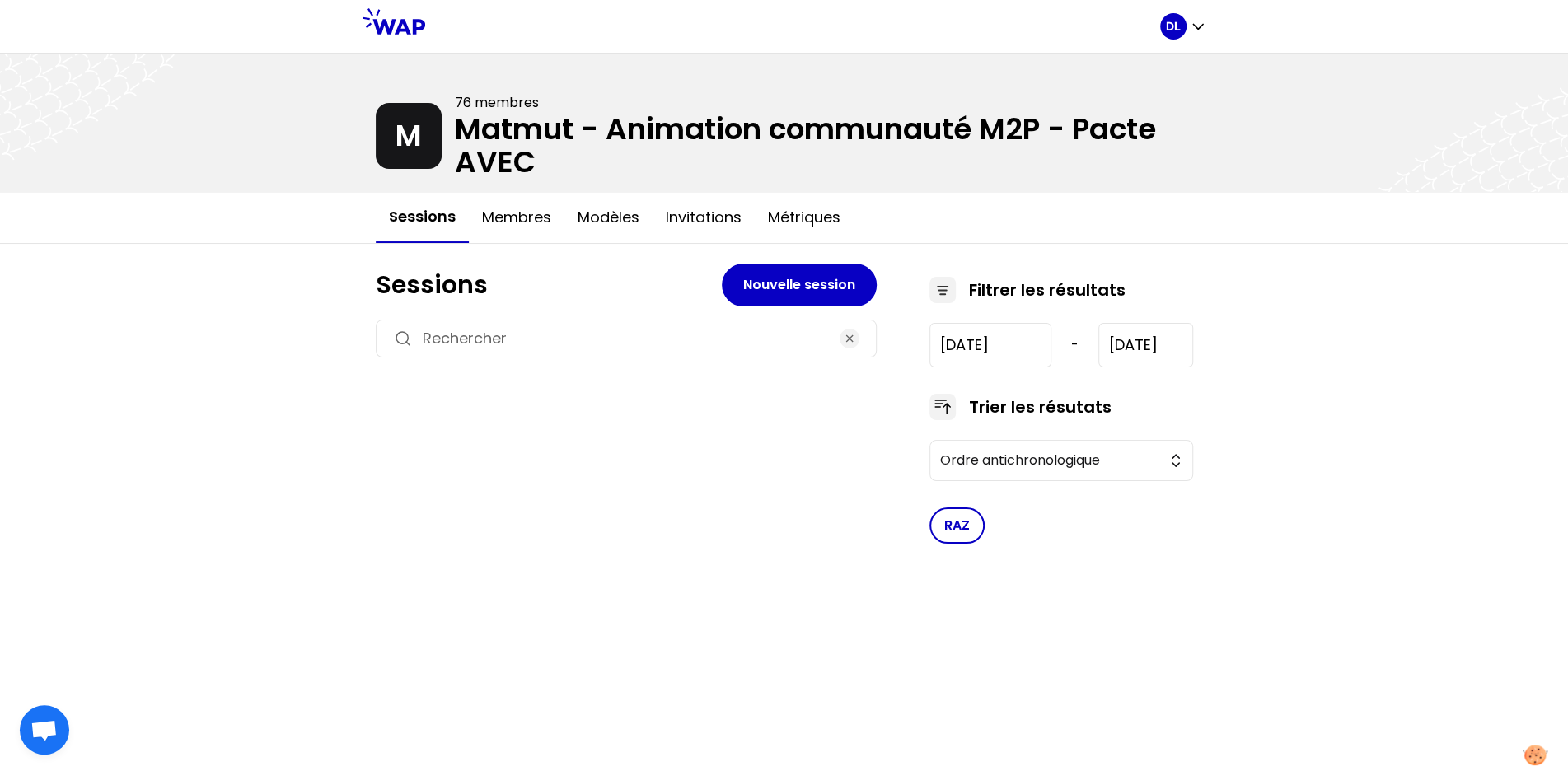
type input "[DATE]"
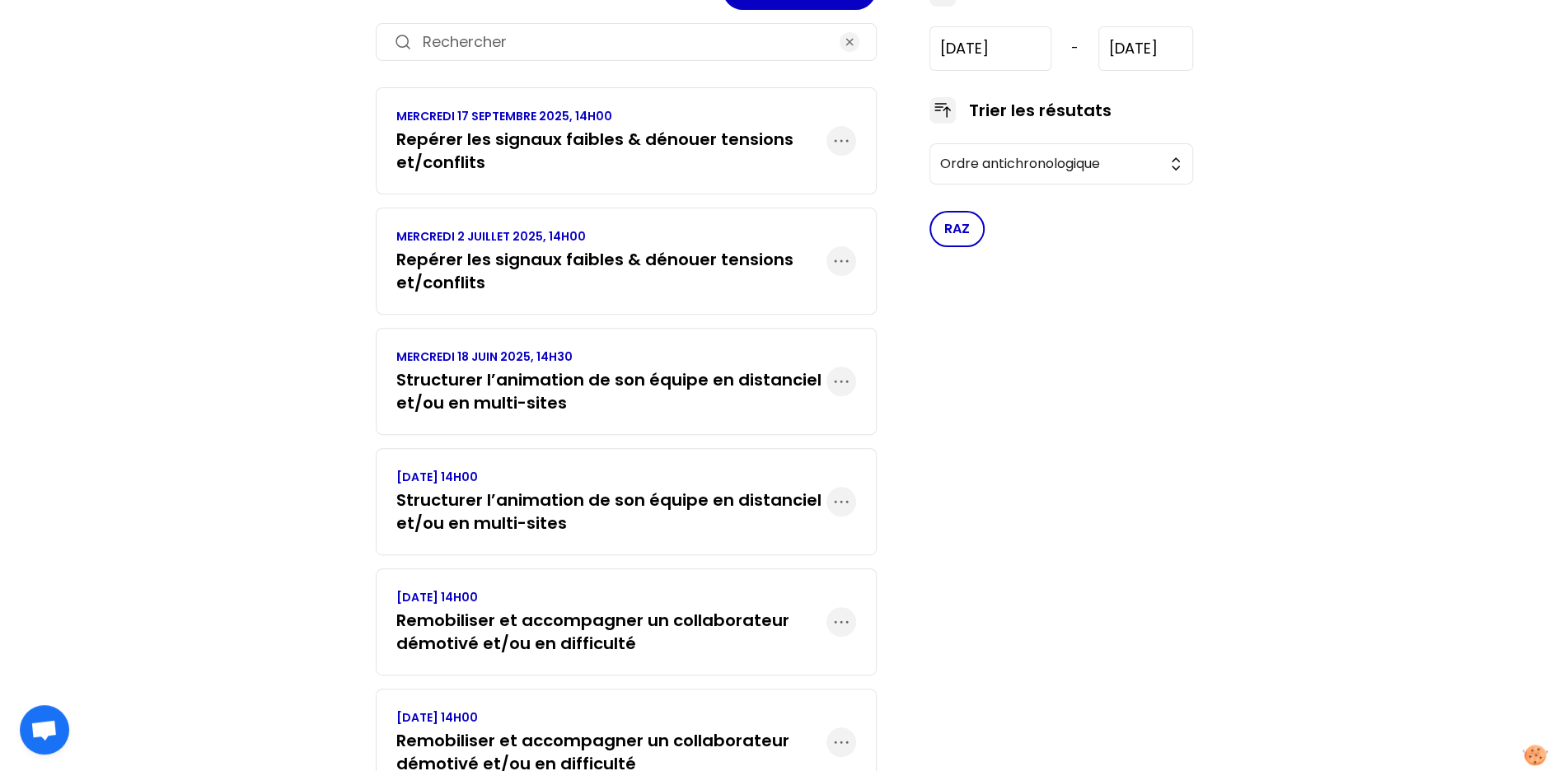
scroll to position [298, 0]
click at [470, 142] on h3 "Repérer les signaux faibles & dénouer tensions et/conflits" at bounding box center [611, 149] width 430 height 46
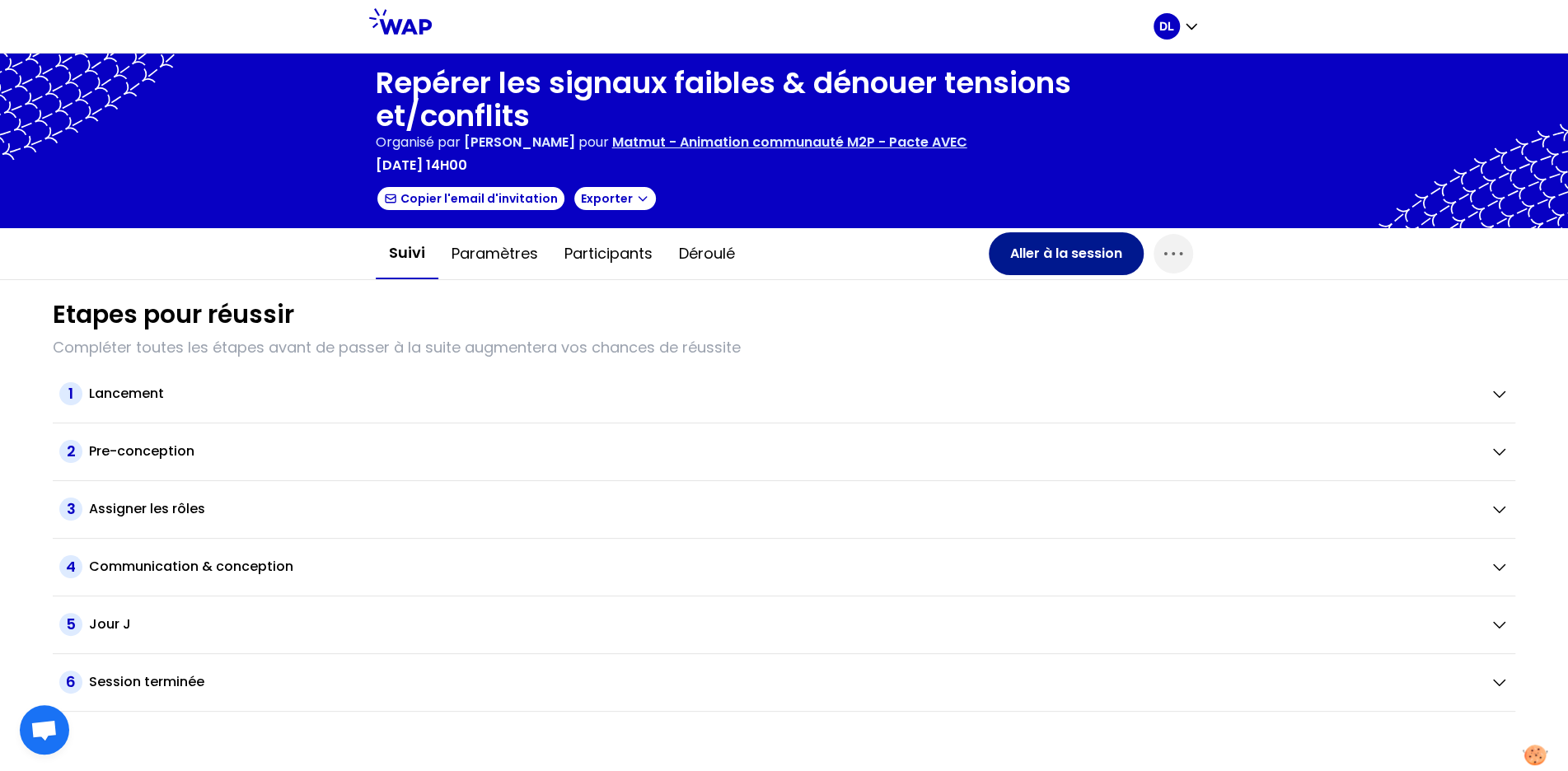
click at [1082, 262] on button "Aller à la session" at bounding box center [1066, 253] width 155 height 43
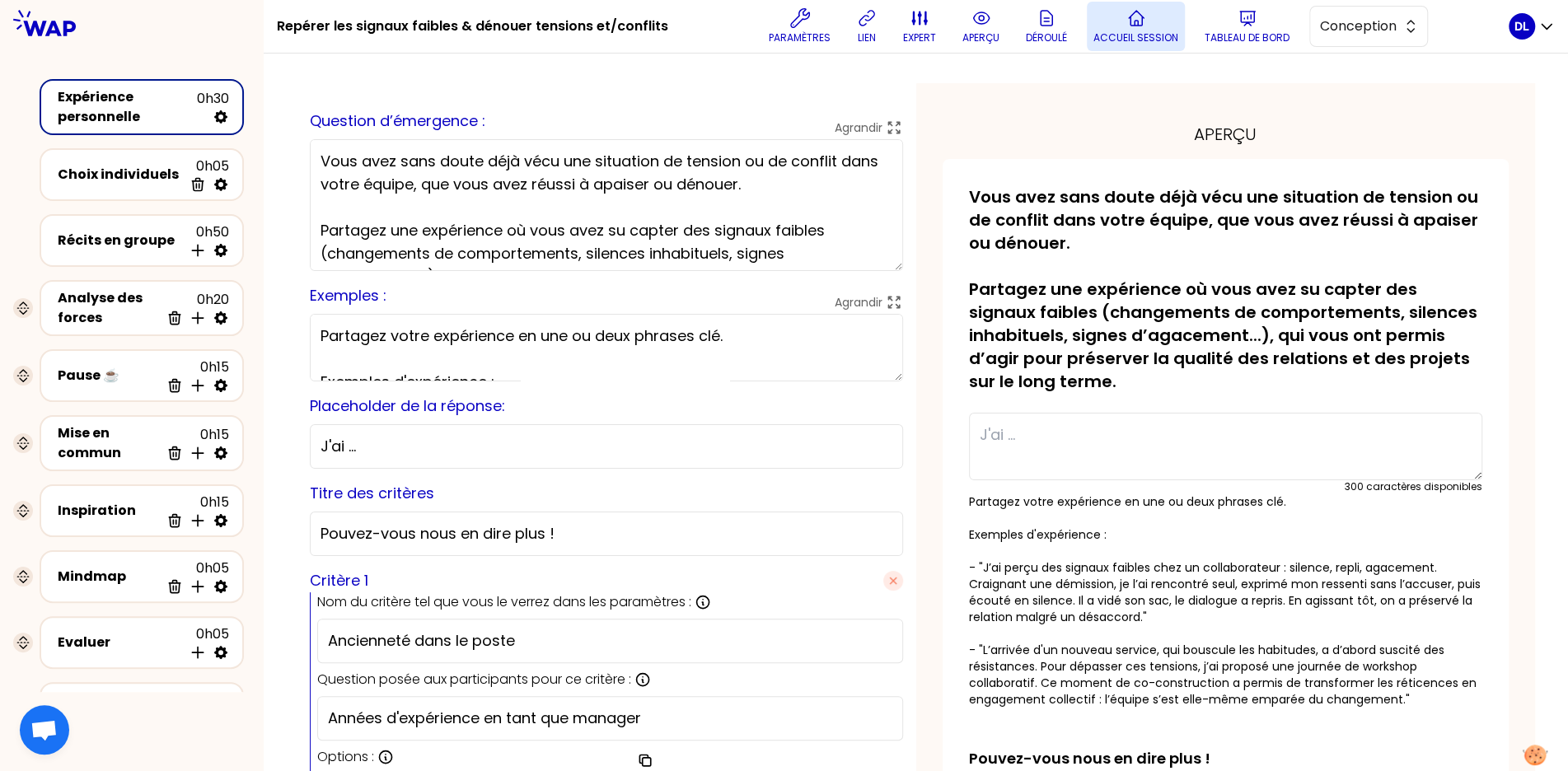
click at [1090, 36] on button "Accueil session" at bounding box center [1135, 27] width 98 height 49
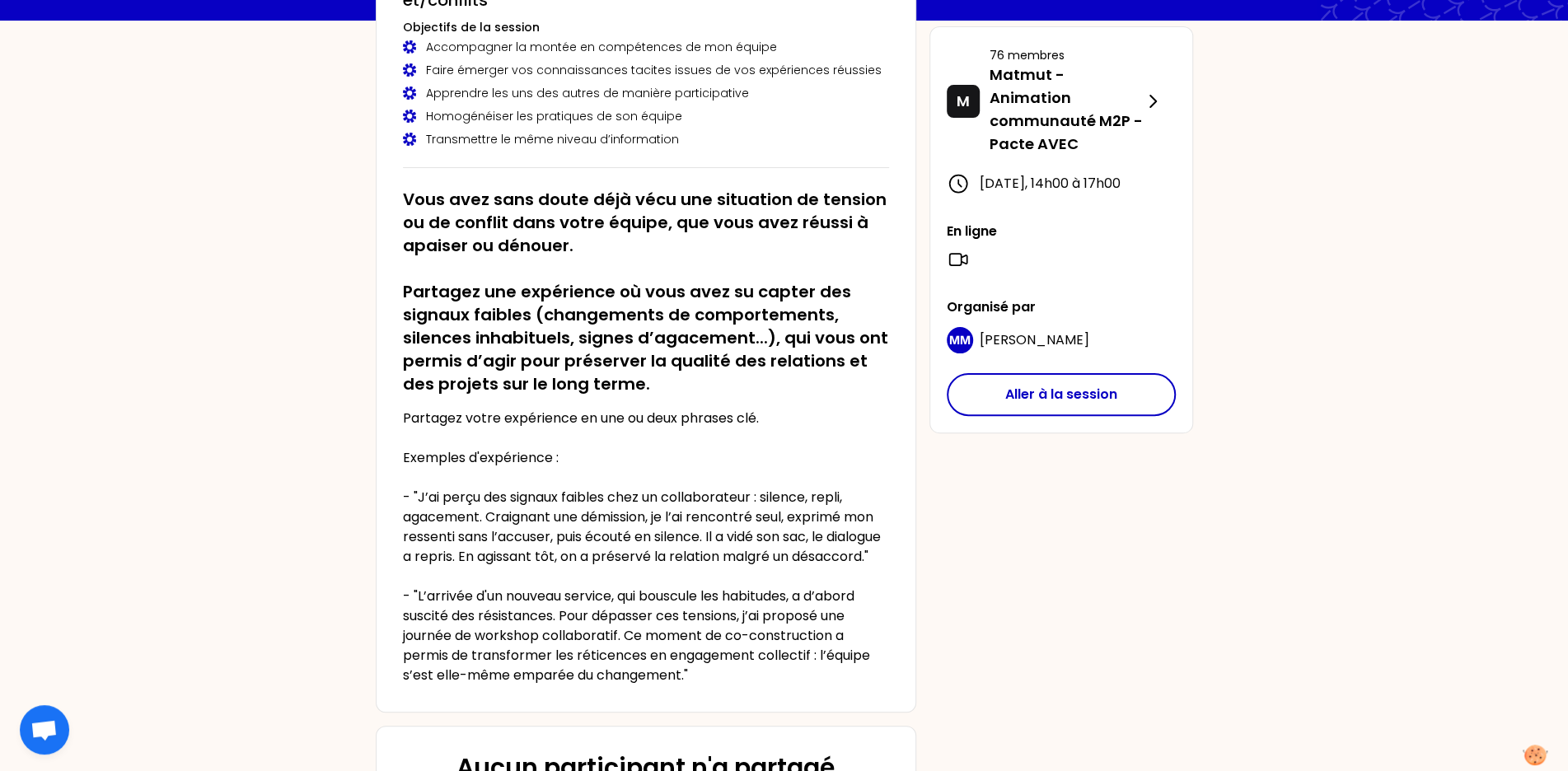
scroll to position [481, 0]
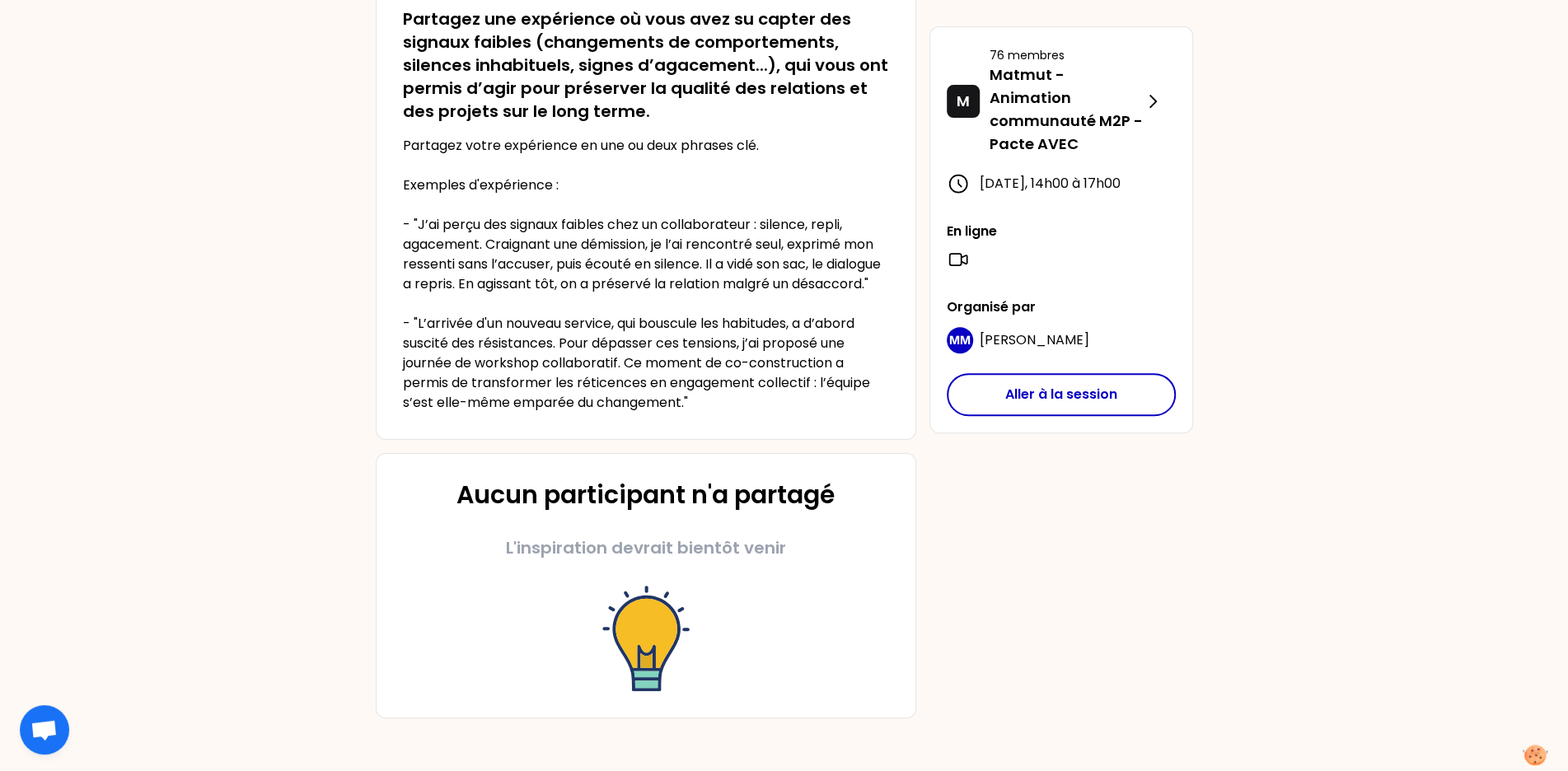
click at [685, 530] on div "Aucun participant n'a partagé L'inspiration devrait bientôt venir" at bounding box center [647, 585] width 487 height 211
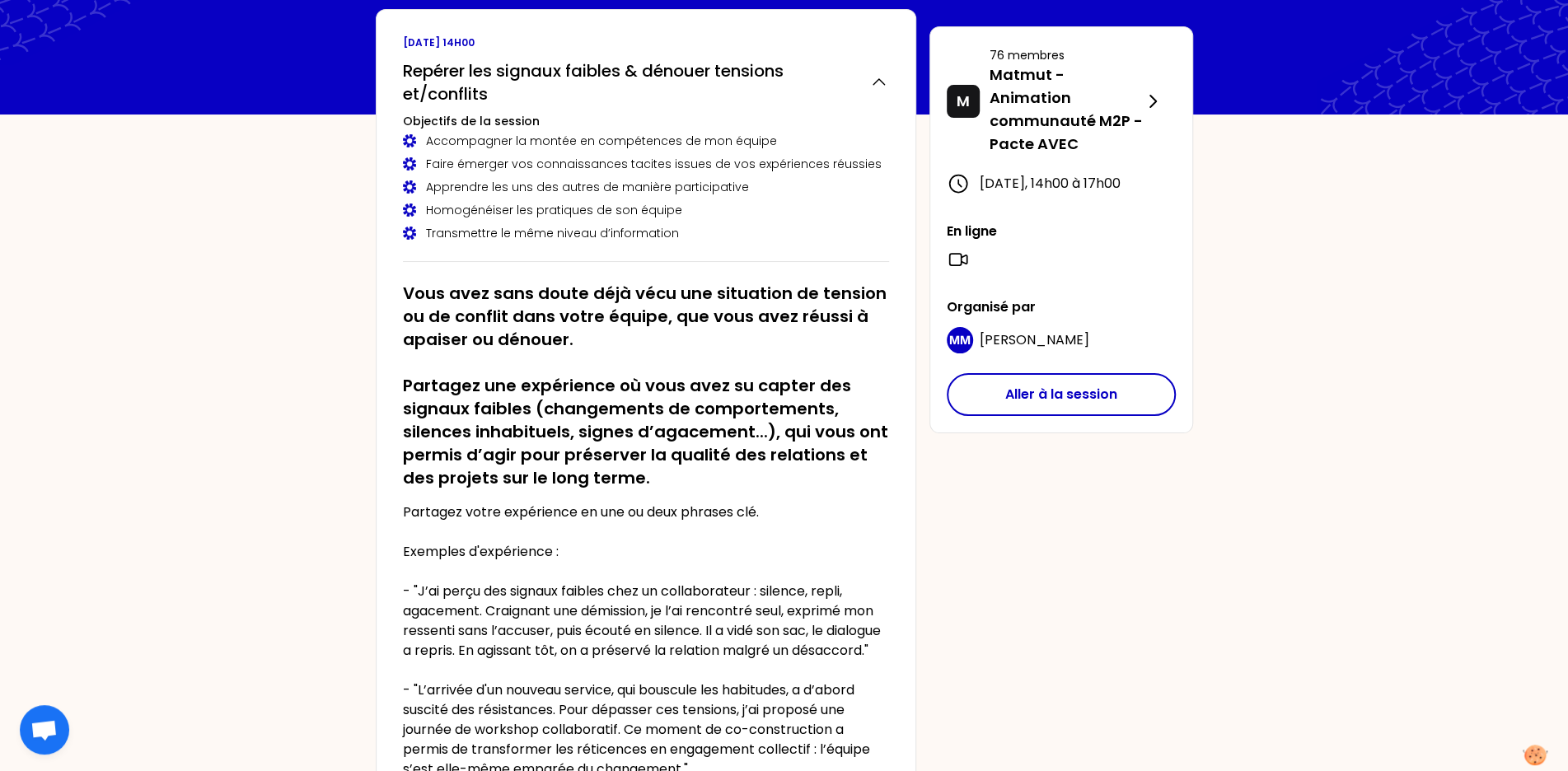
scroll to position [84, 0]
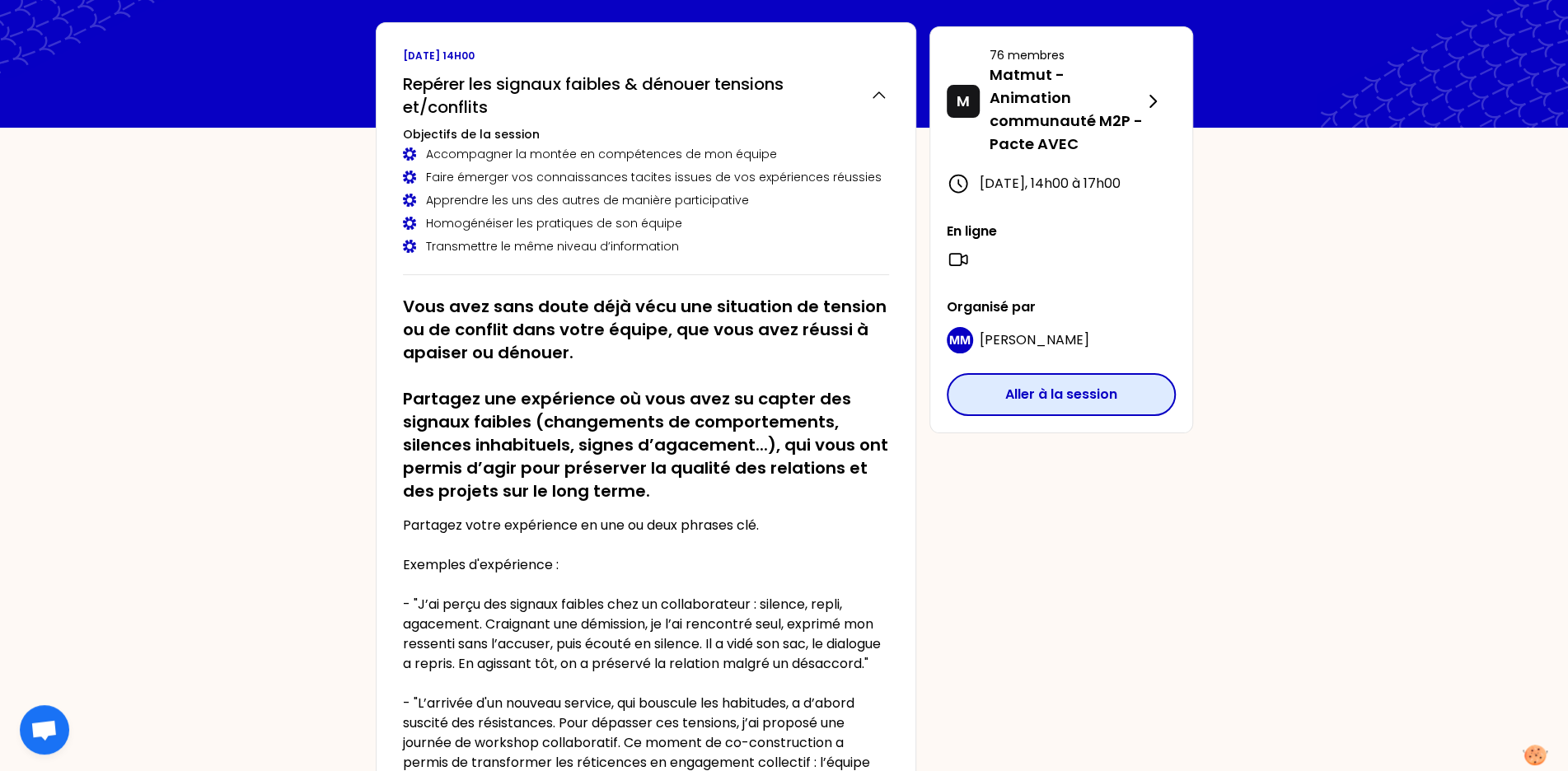
click at [1027, 412] on button "Aller à la session" at bounding box center [1061, 394] width 229 height 43
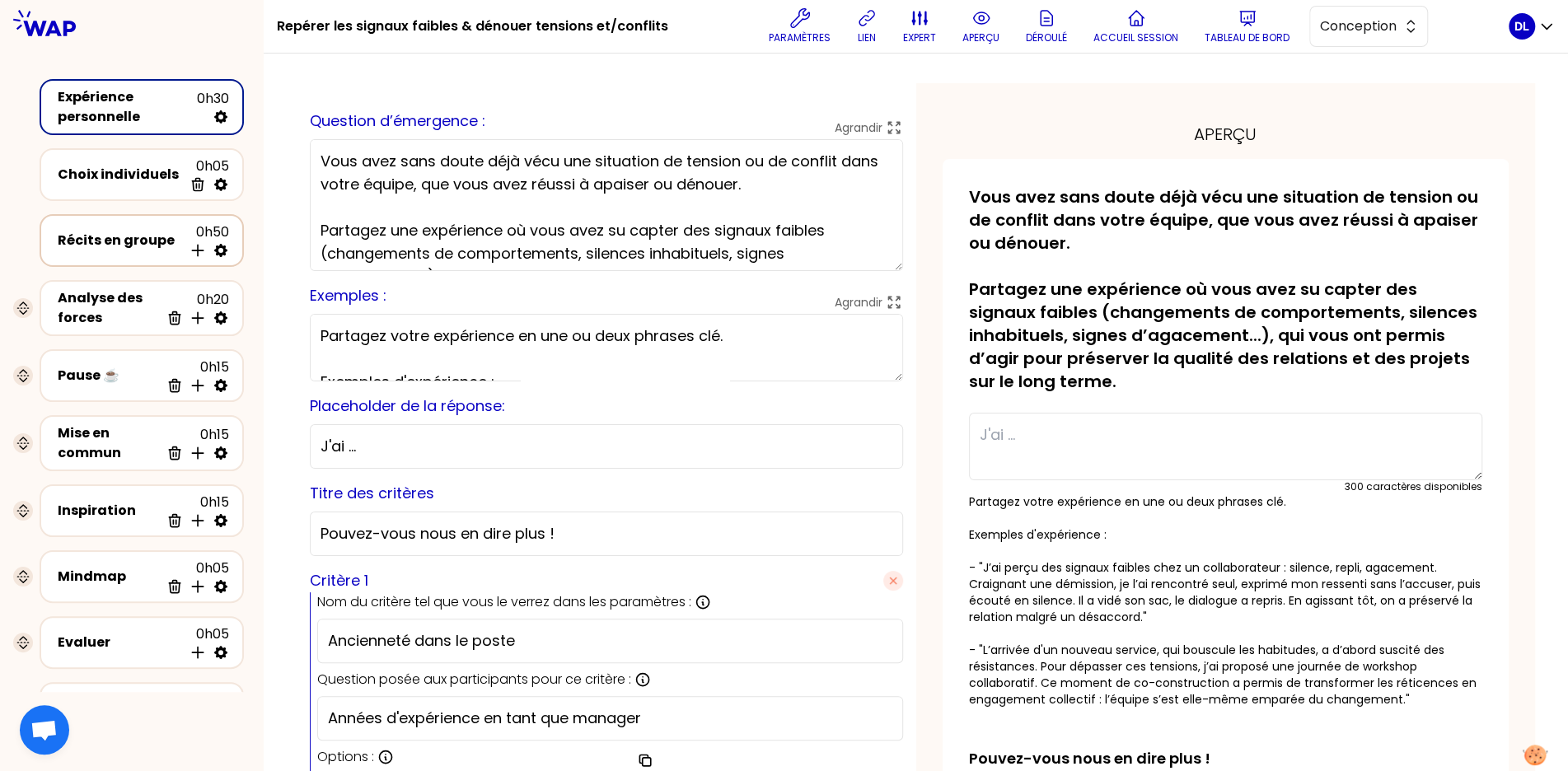
click at [87, 239] on div "Récits en groupe" at bounding box center [120, 241] width 125 height 20
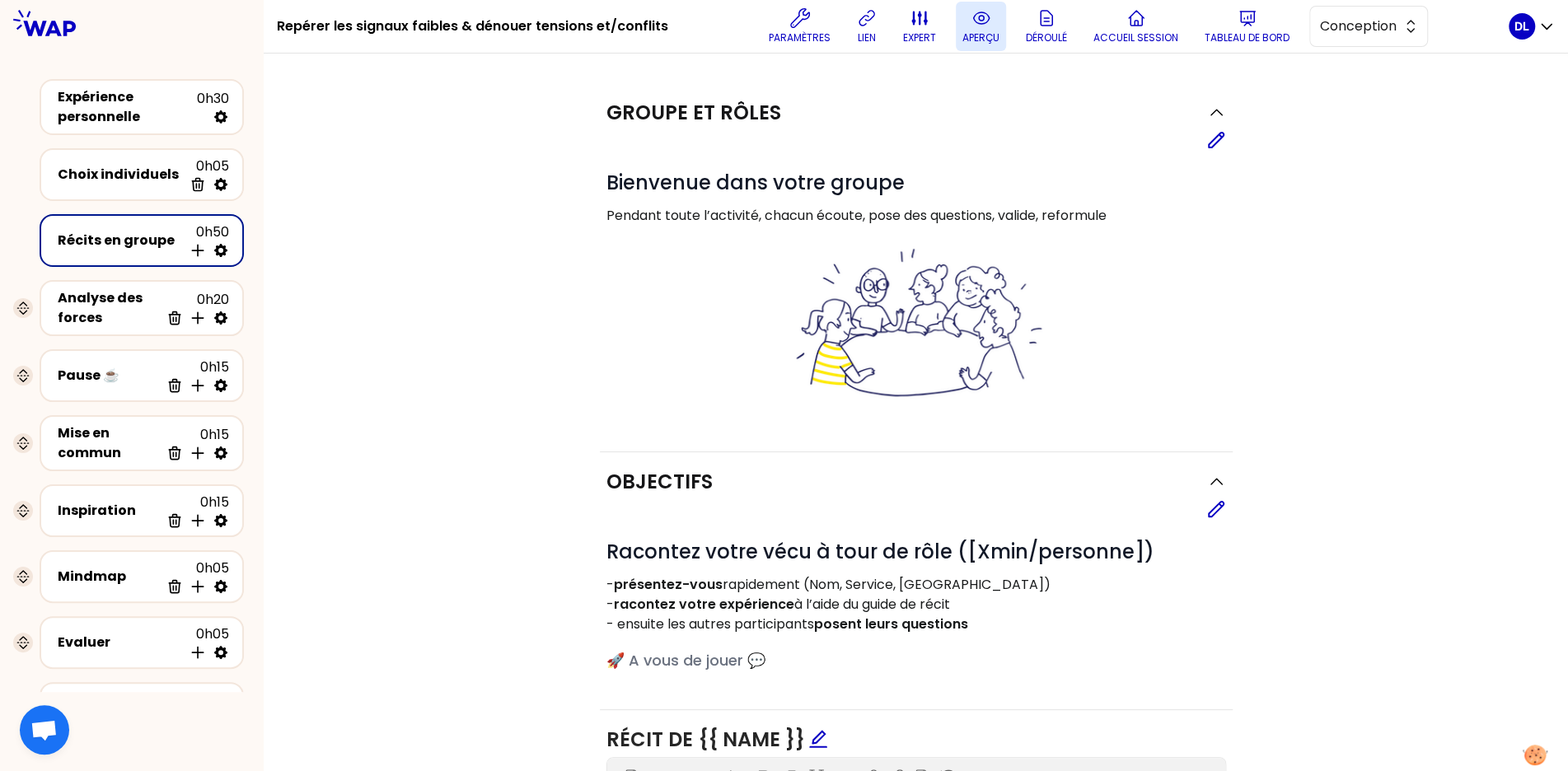
click at [972, 40] on p "aperçu" at bounding box center [981, 37] width 38 height 13
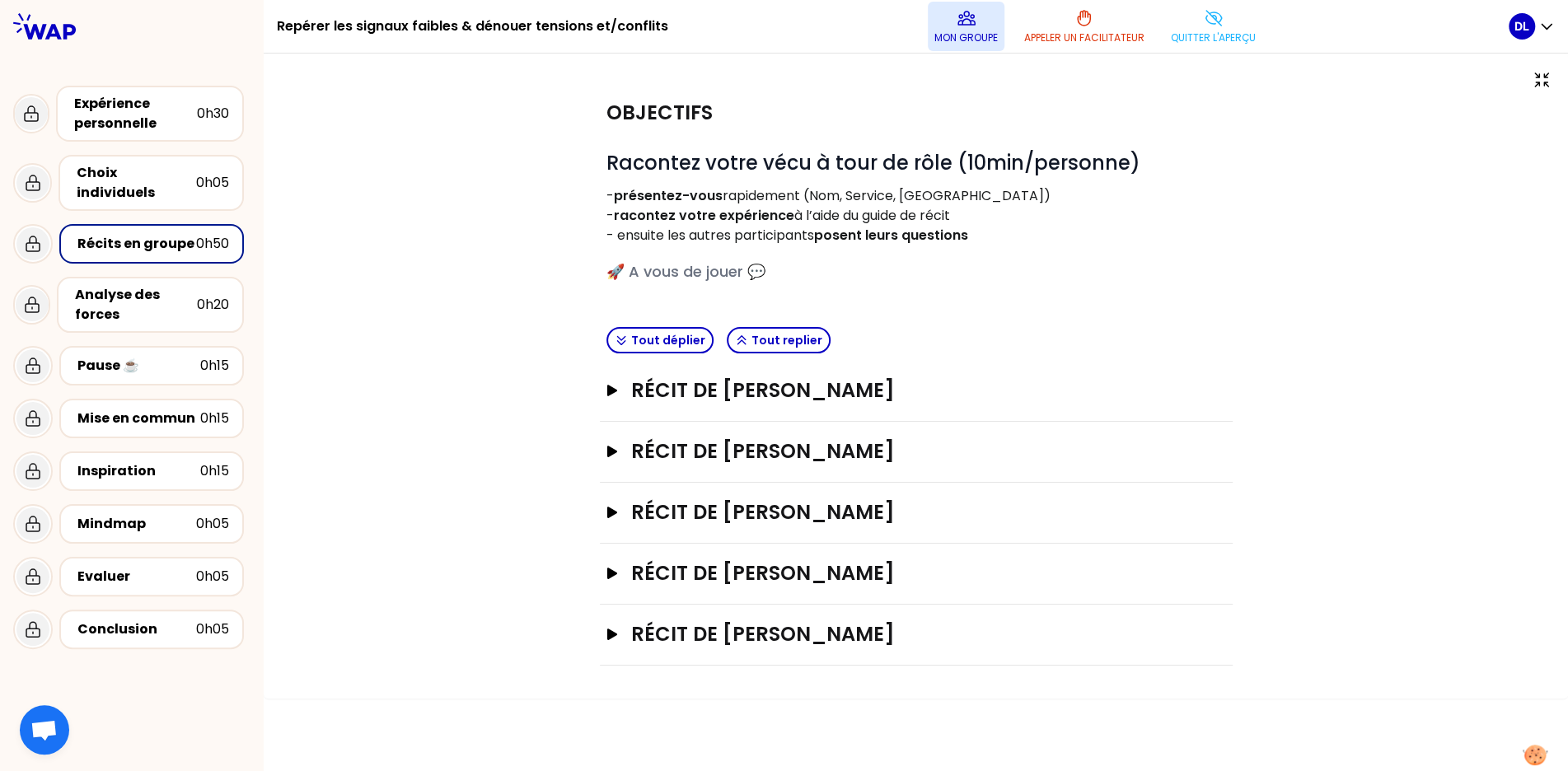
click at [973, 38] on p "Mon groupe" at bounding box center [966, 37] width 63 height 13
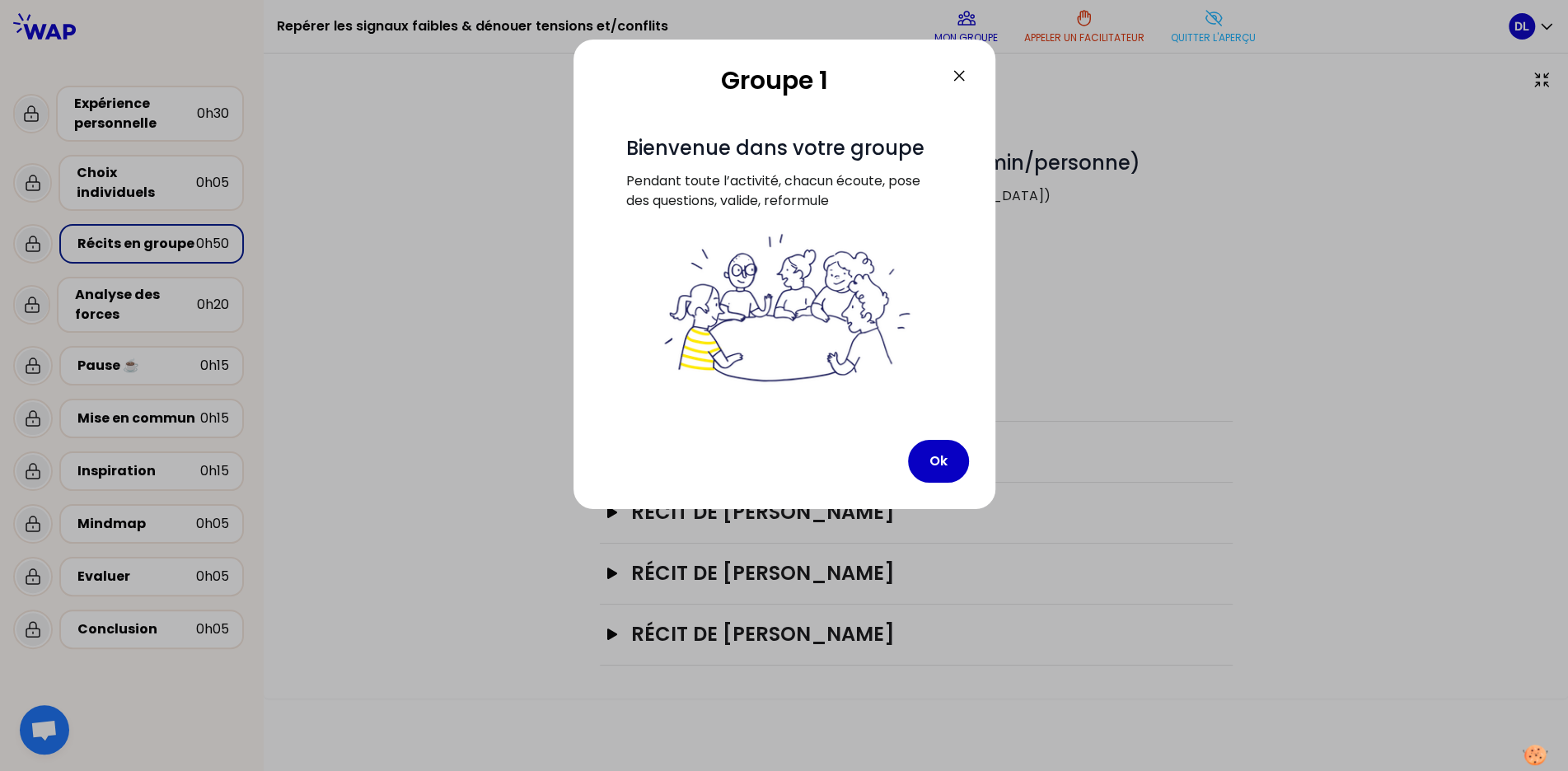
click at [822, 193] on p "Pendant toute l’activité, chacun écoute, pose des questions, valide, reformule" at bounding box center [785, 200] width 317 height 59
click at [942, 464] on button "Ok" at bounding box center [939, 461] width 61 height 43
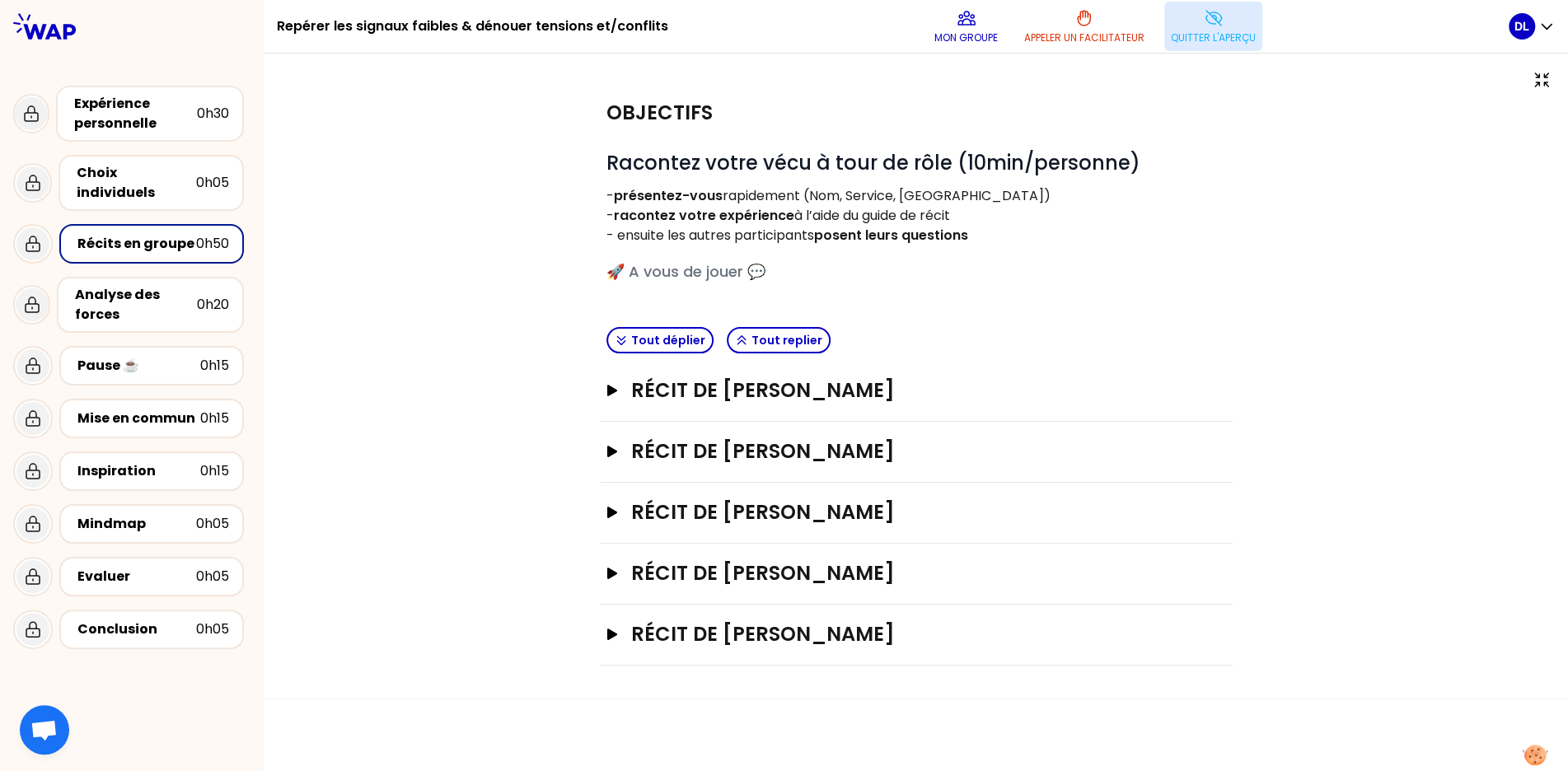
click at [1198, 37] on p "Quitter l'aperçu" at bounding box center [1213, 37] width 85 height 13
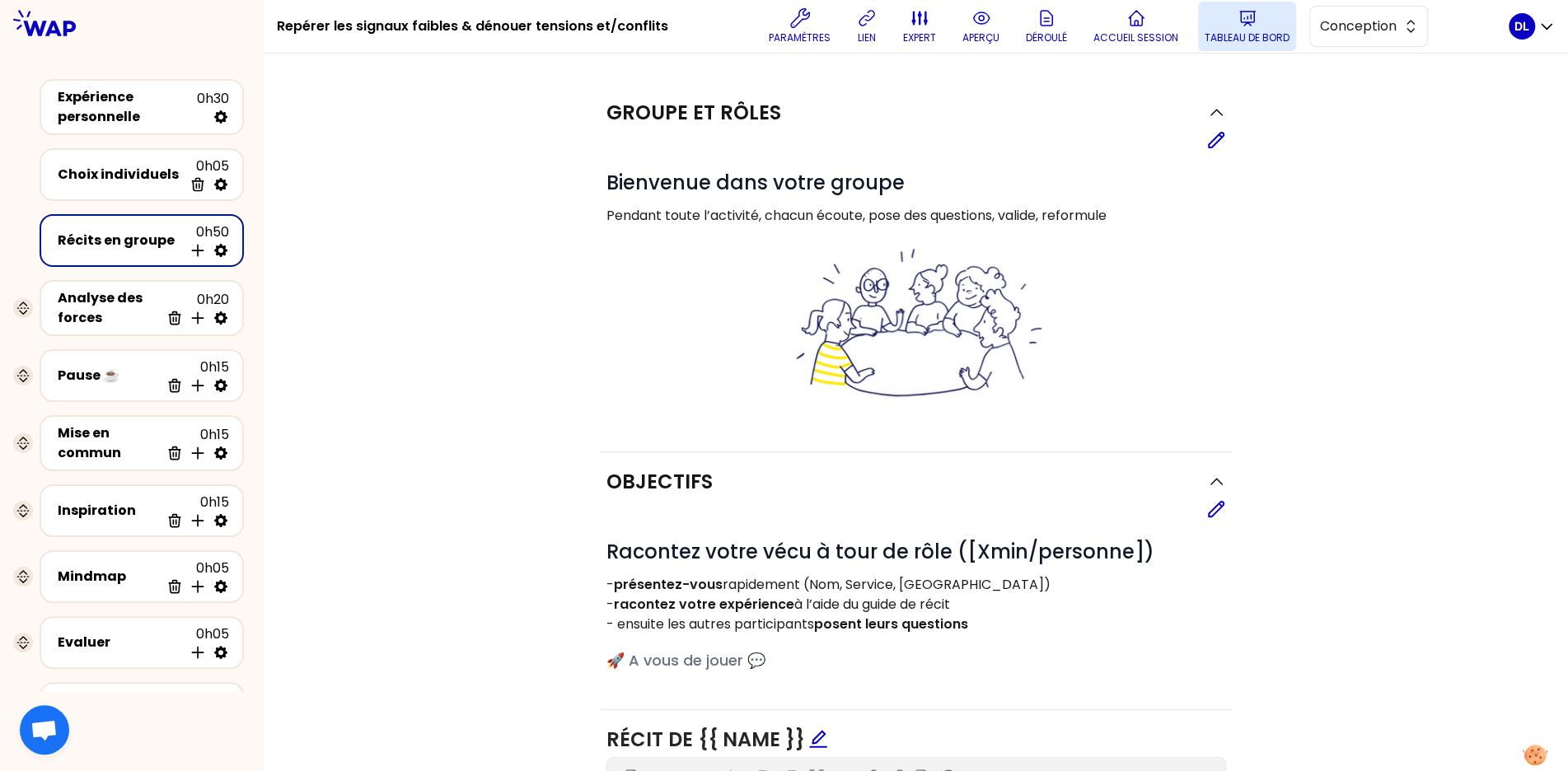
click at [1213, 31] on p "Tableau de bord" at bounding box center [1247, 37] width 85 height 13
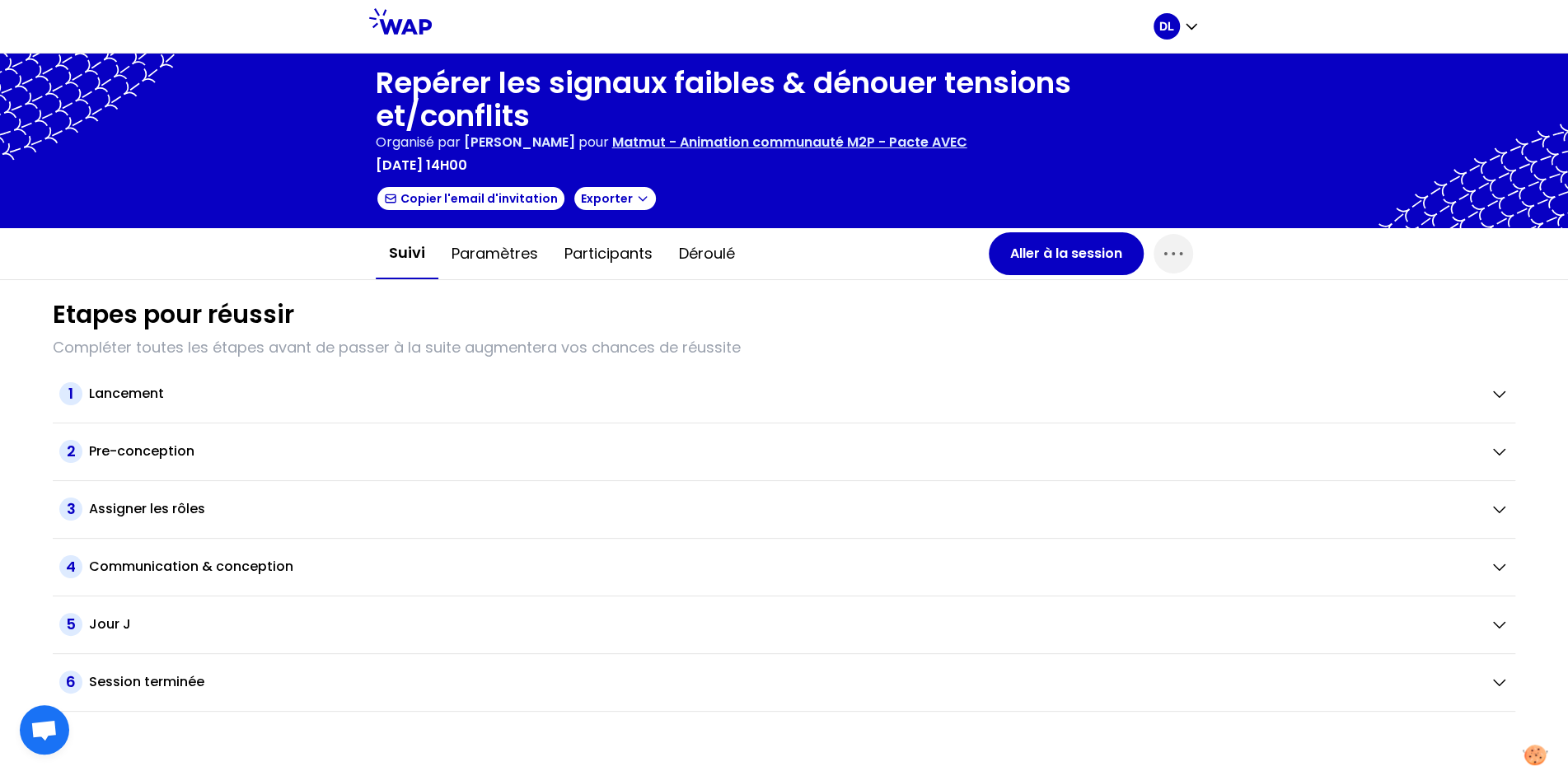
click at [877, 145] on p "Matmut - Animation communauté M2P - Pacte AVEC" at bounding box center [789, 143] width 355 height 20
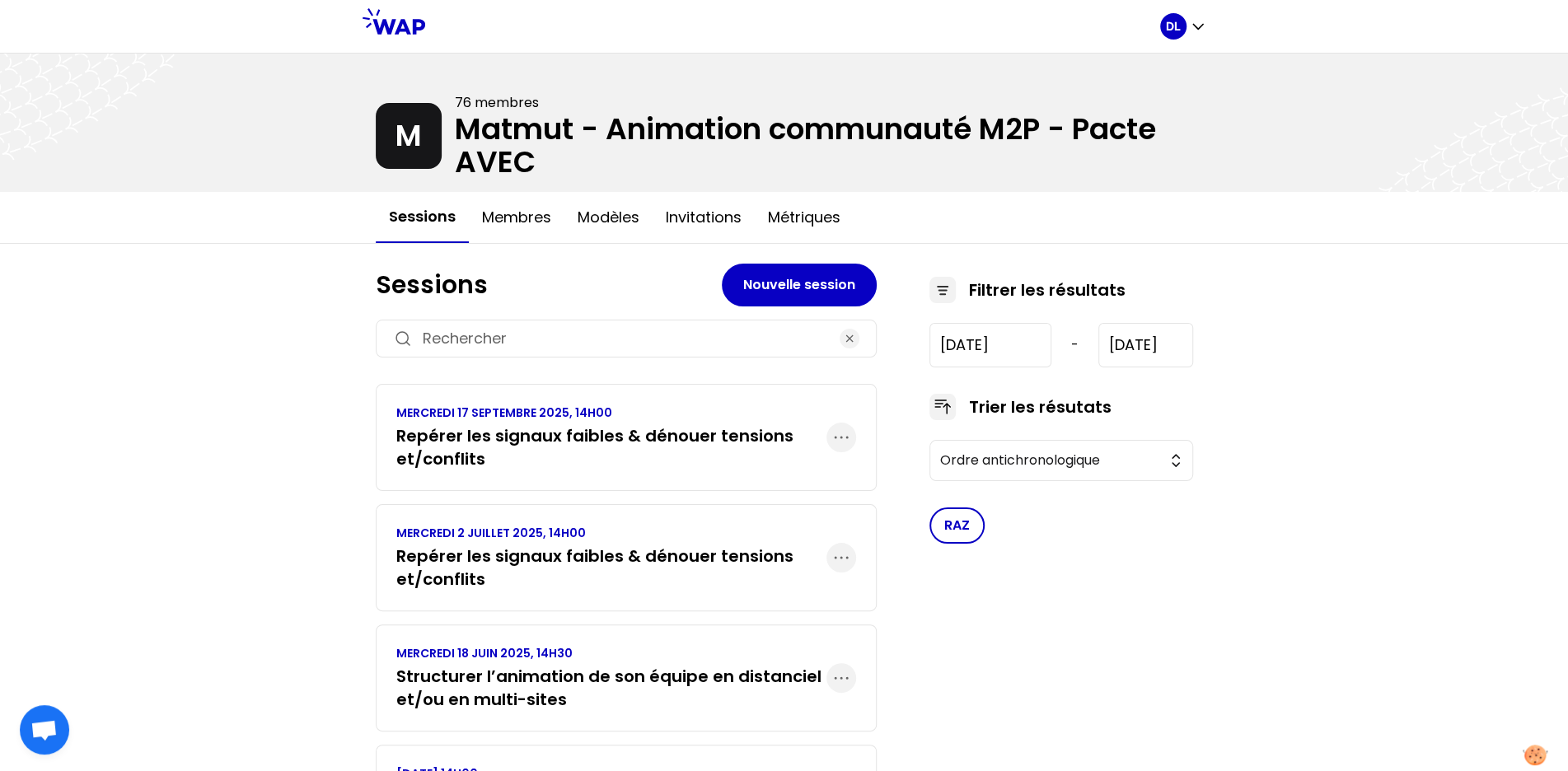
scroll to position [349, 0]
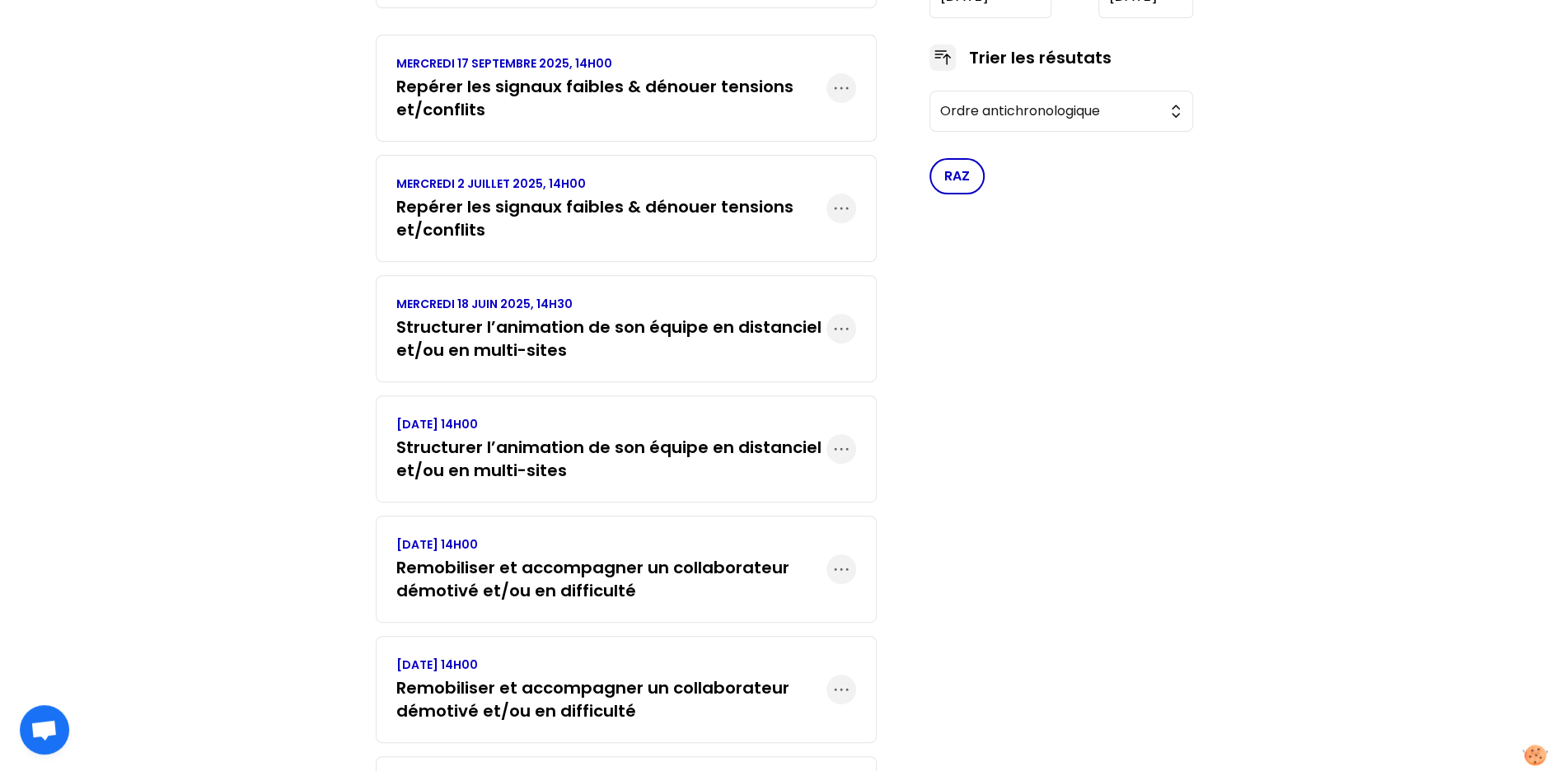
click at [661, 455] on h3 "Structurer l’animation de son équipe en distanciel et/ou en multi-sites" at bounding box center [611, 459] width 430 height 46
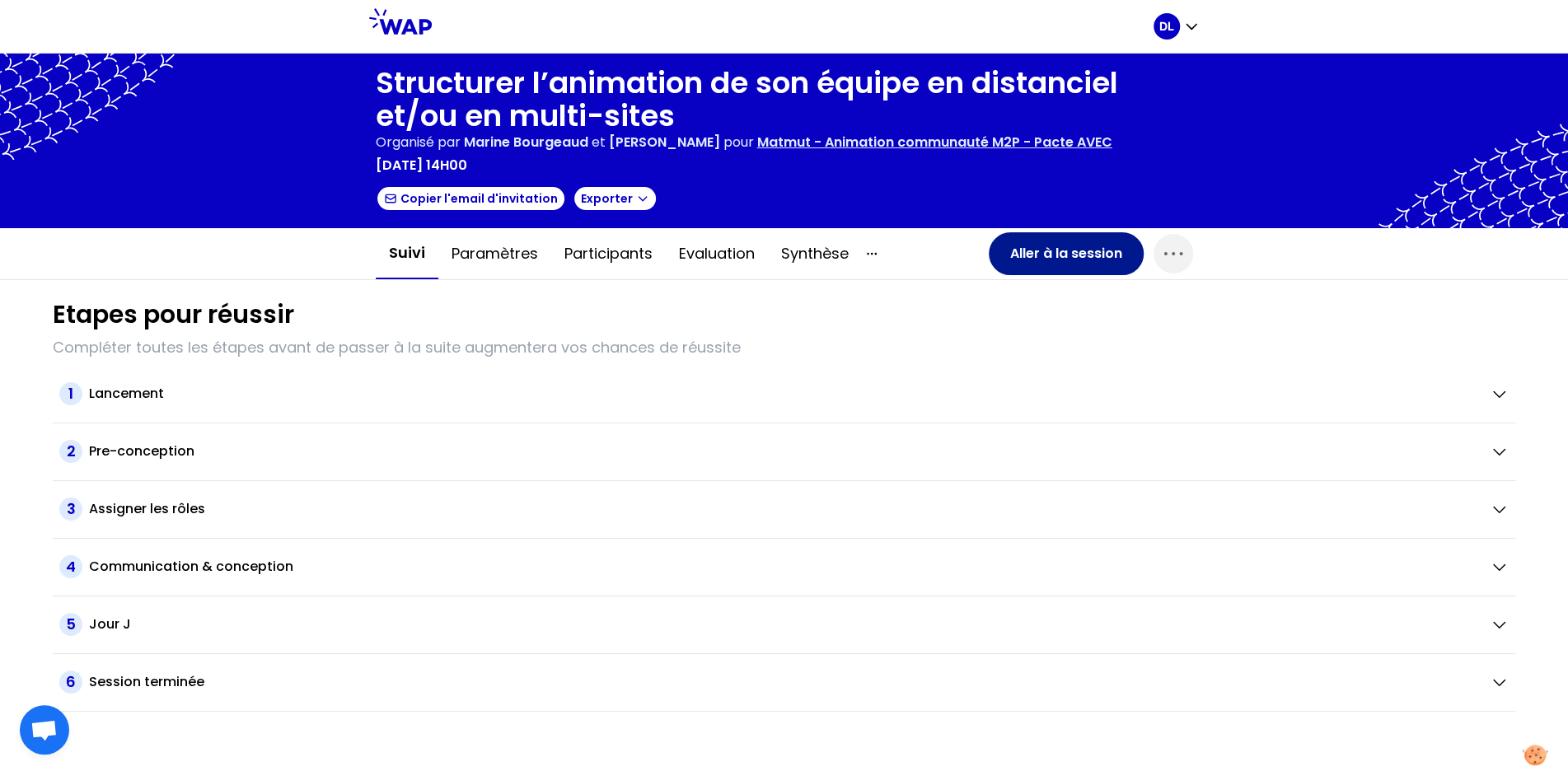
click at [1029, 251] on button "Aller à la session" at bounding box center [1066, 253] width 155 height 43
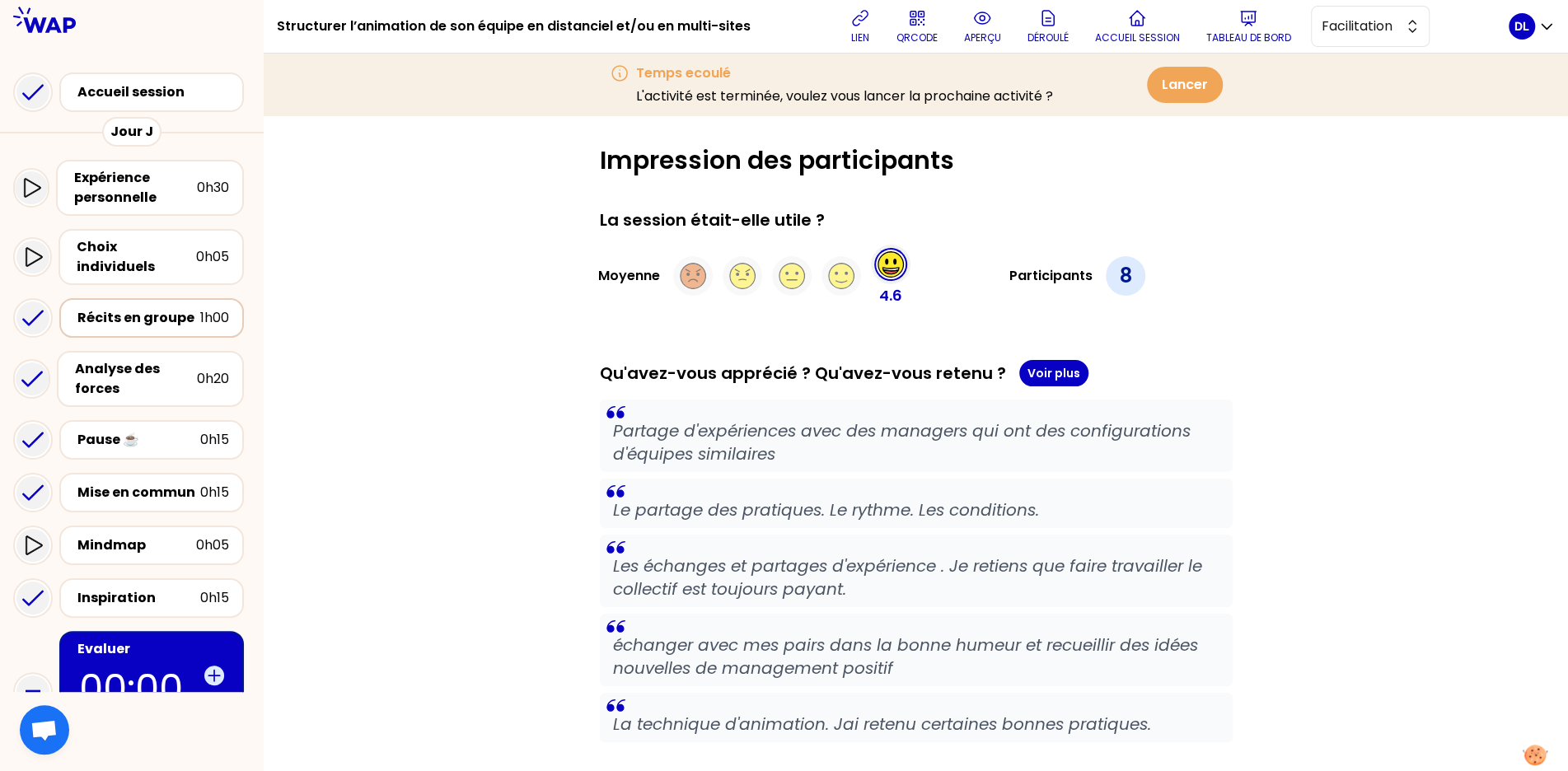
click at [135, 308] on div "Récits en groupe" at bounding box center [139, 318] width 123 height 20
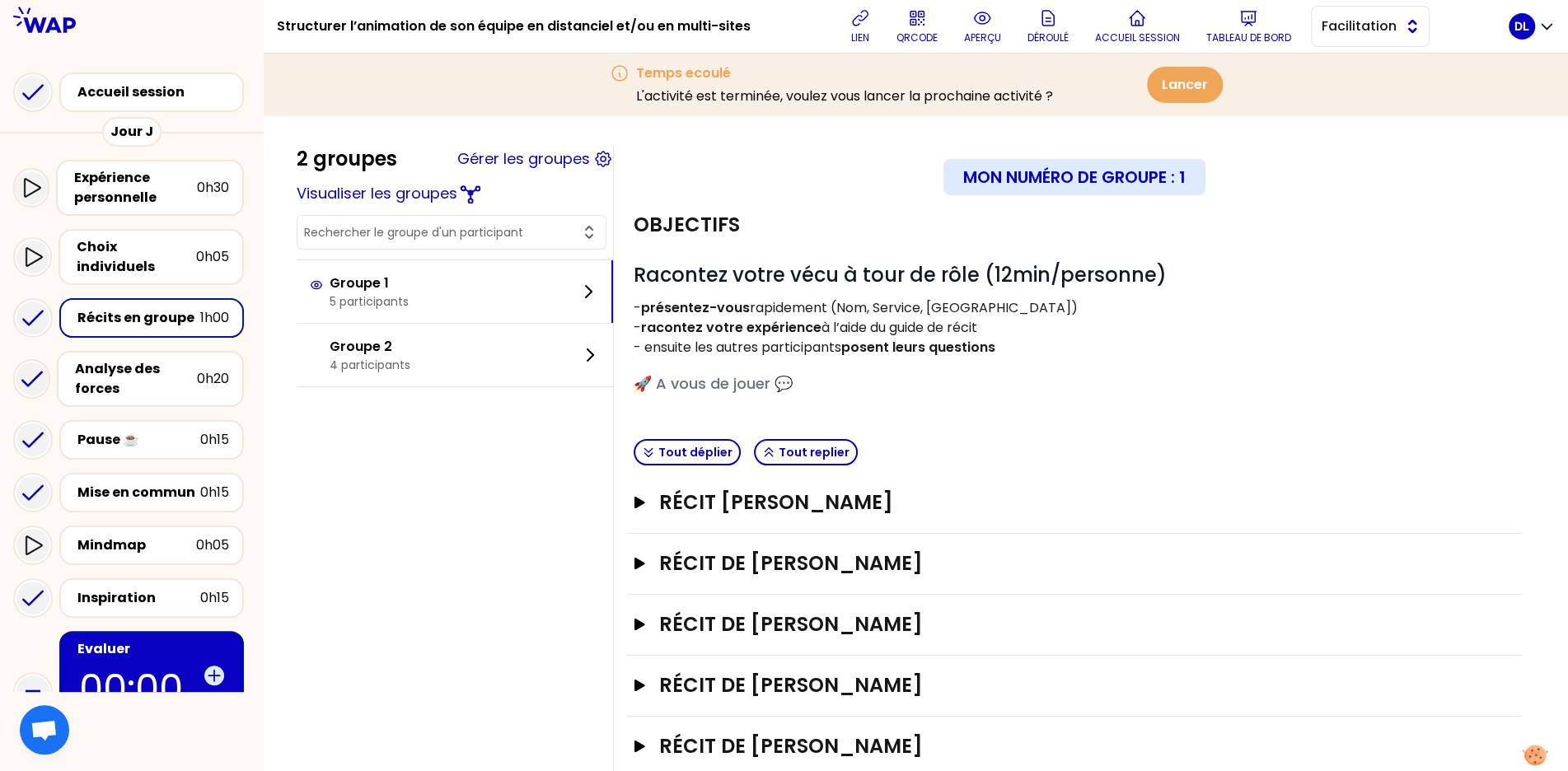
click at [1385, 27] on span "Facilitation" at bounding box center [1359, 27] width 74 height 20
click at [916, 37] on p "QRCODE" at bounding box center [917, 37] width 41 height 13
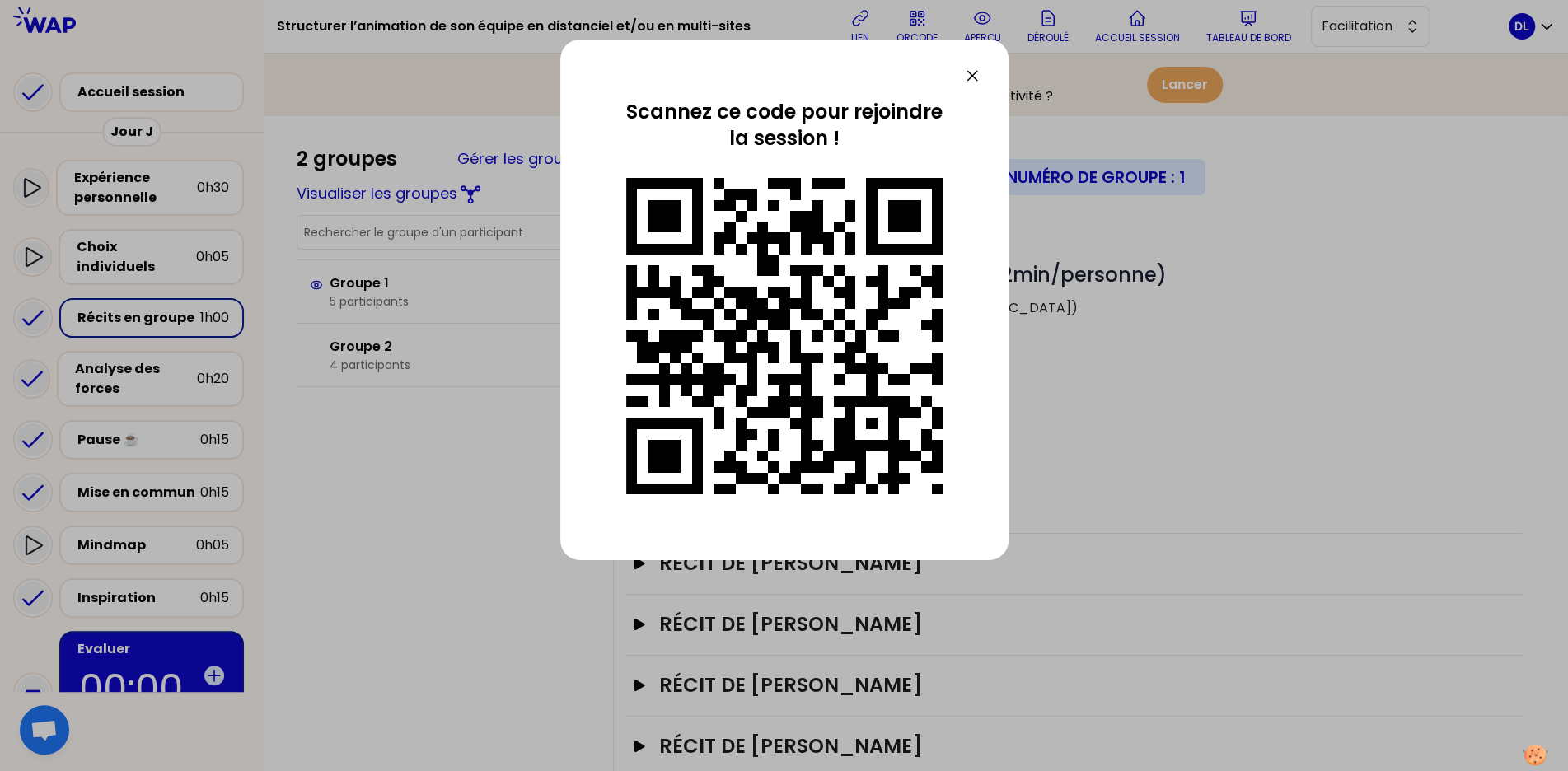
click at [974, 77] on icon at bounding box center [972, 76] width 20 height 20
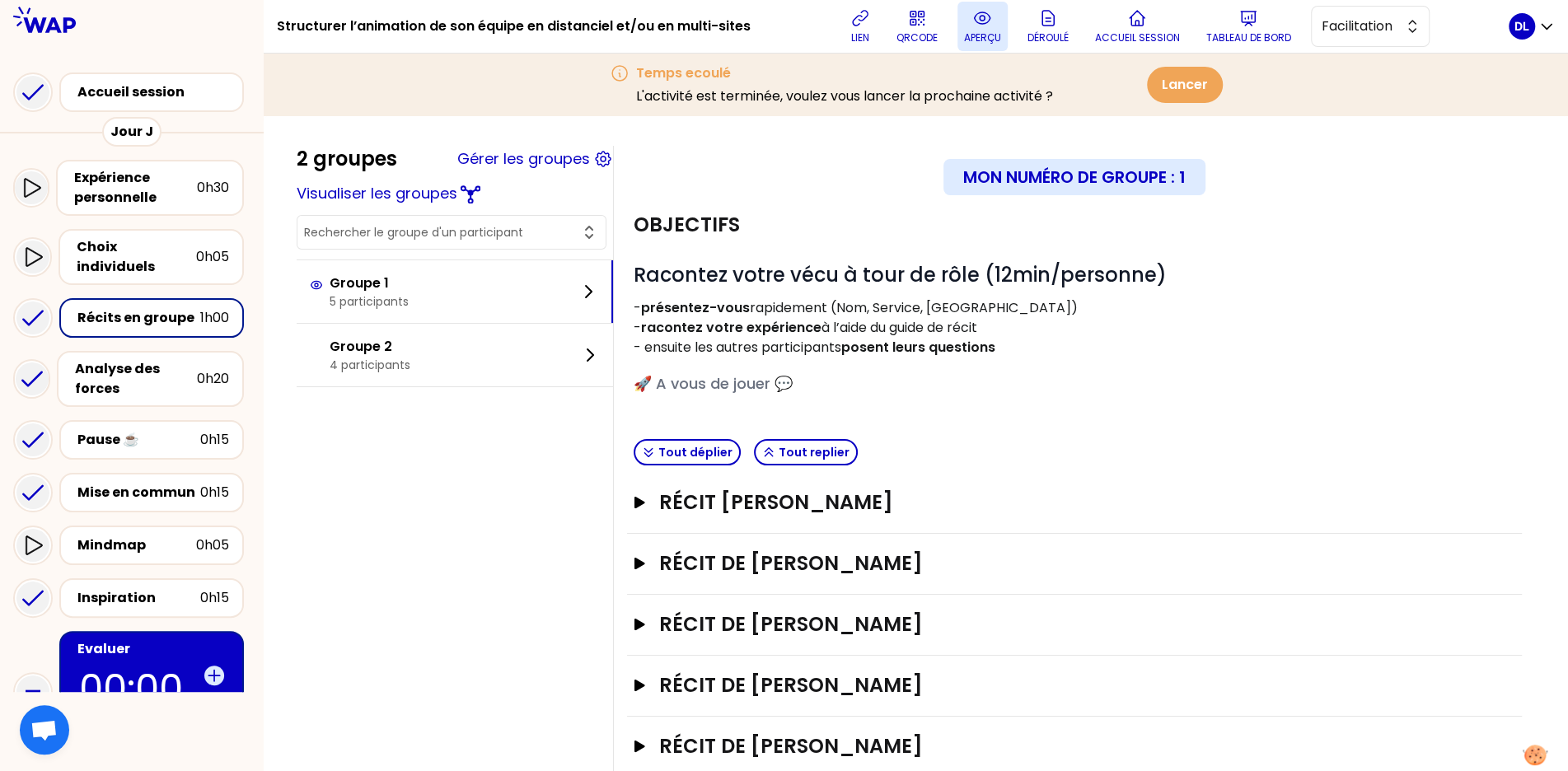
click at [982, 31] on p "aperçu" at bounding box center [983, 37] width 38 height 13
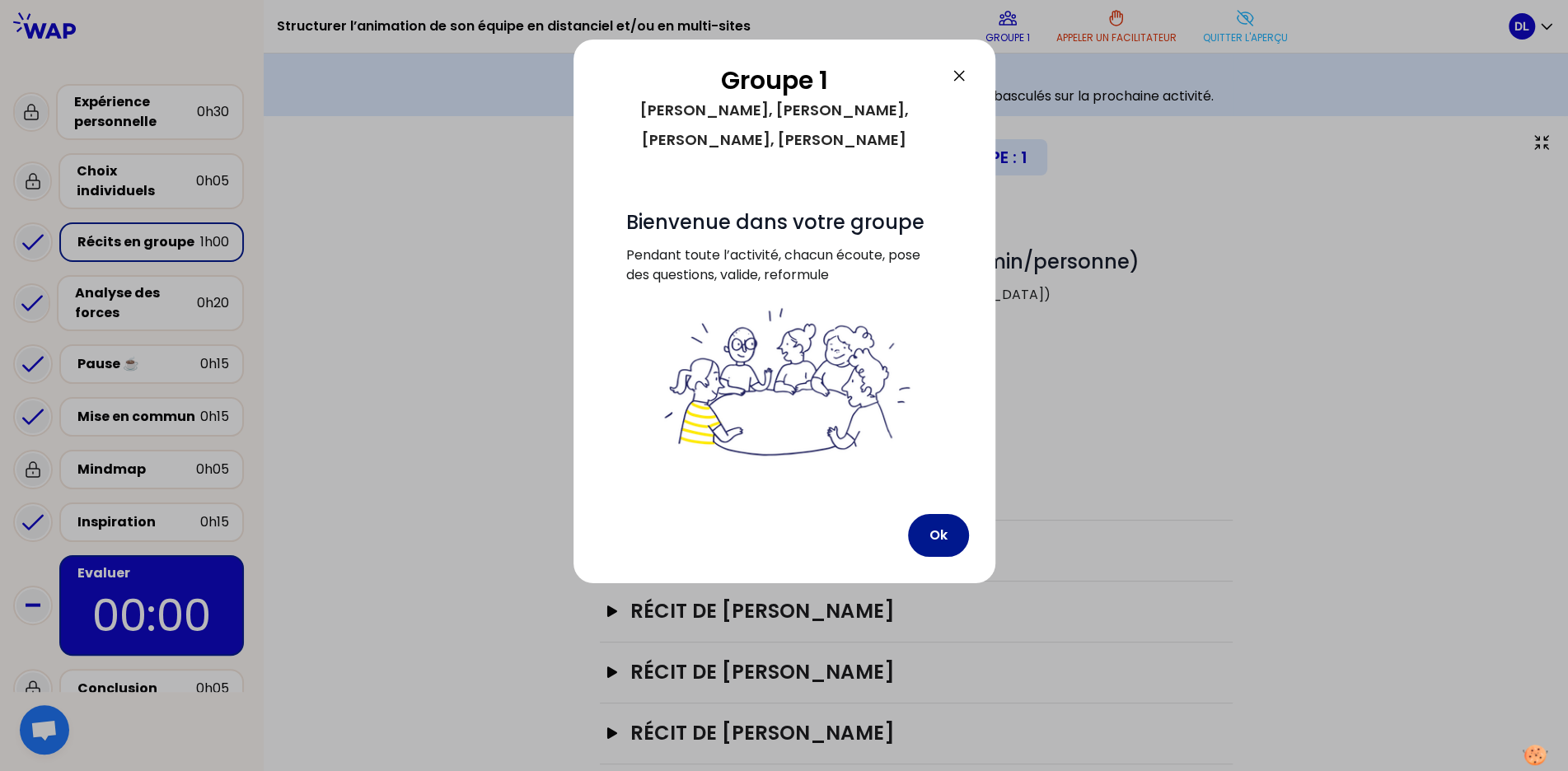
click at [938, 514] on button "Ok" at bounding box center [939, 535] width 61 height 43
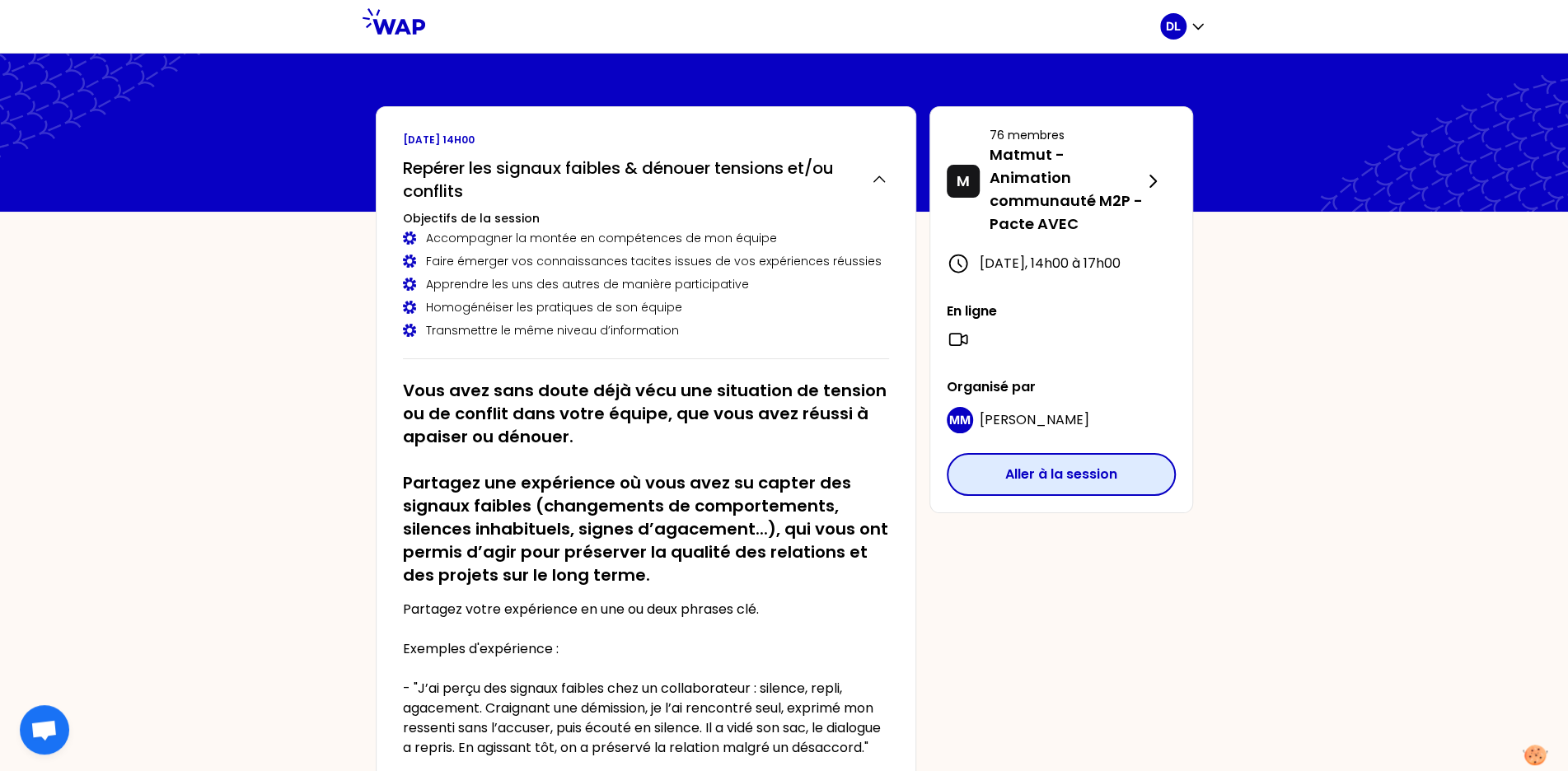
click at [1047, 493] on button "Aller à la session" at bounding box center [1061, 475] width 229 height 43
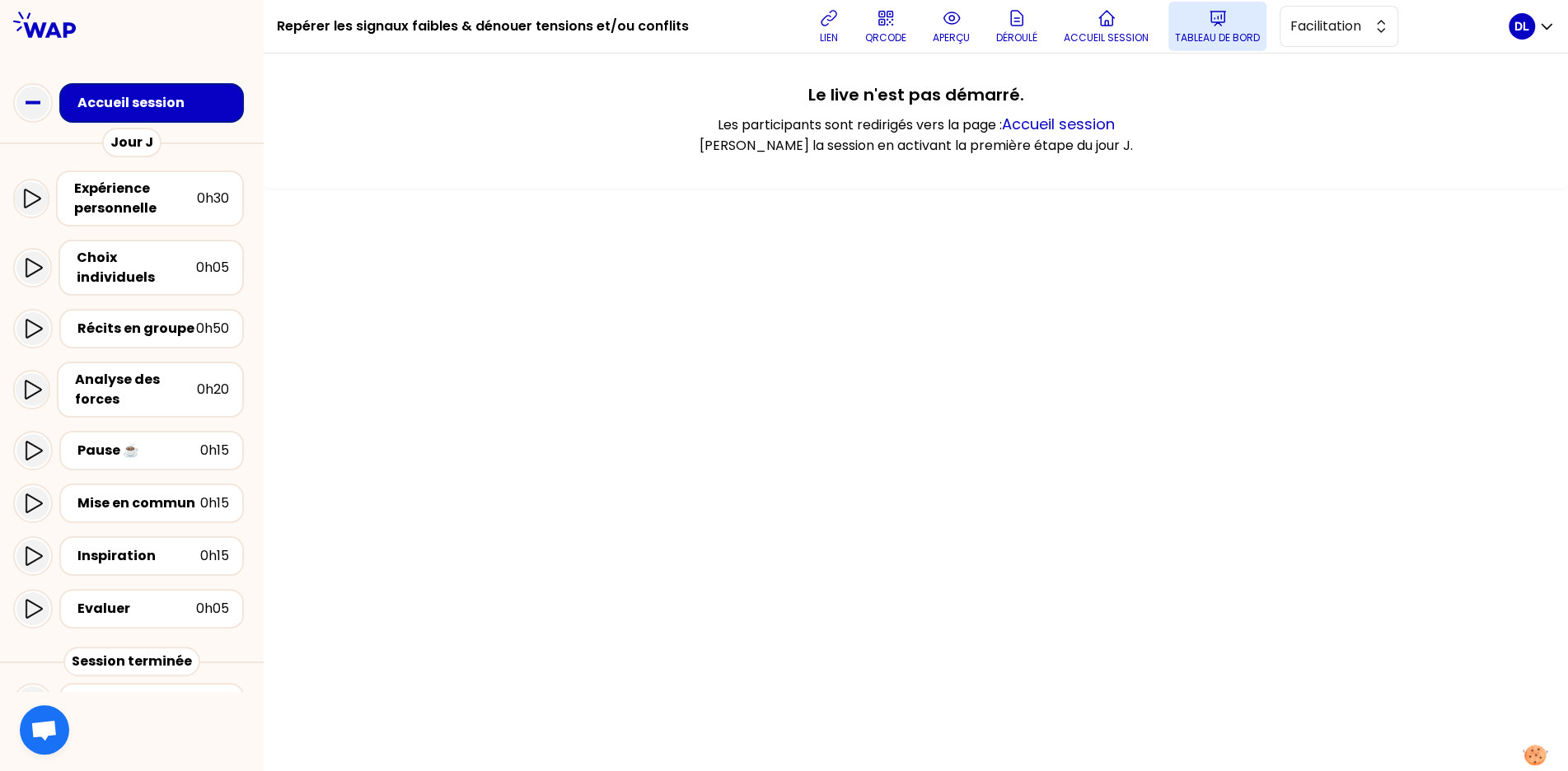
click at [1206, 37] on p "Tableau de bord" at bounding box center [1218, 37] width 85 height 13
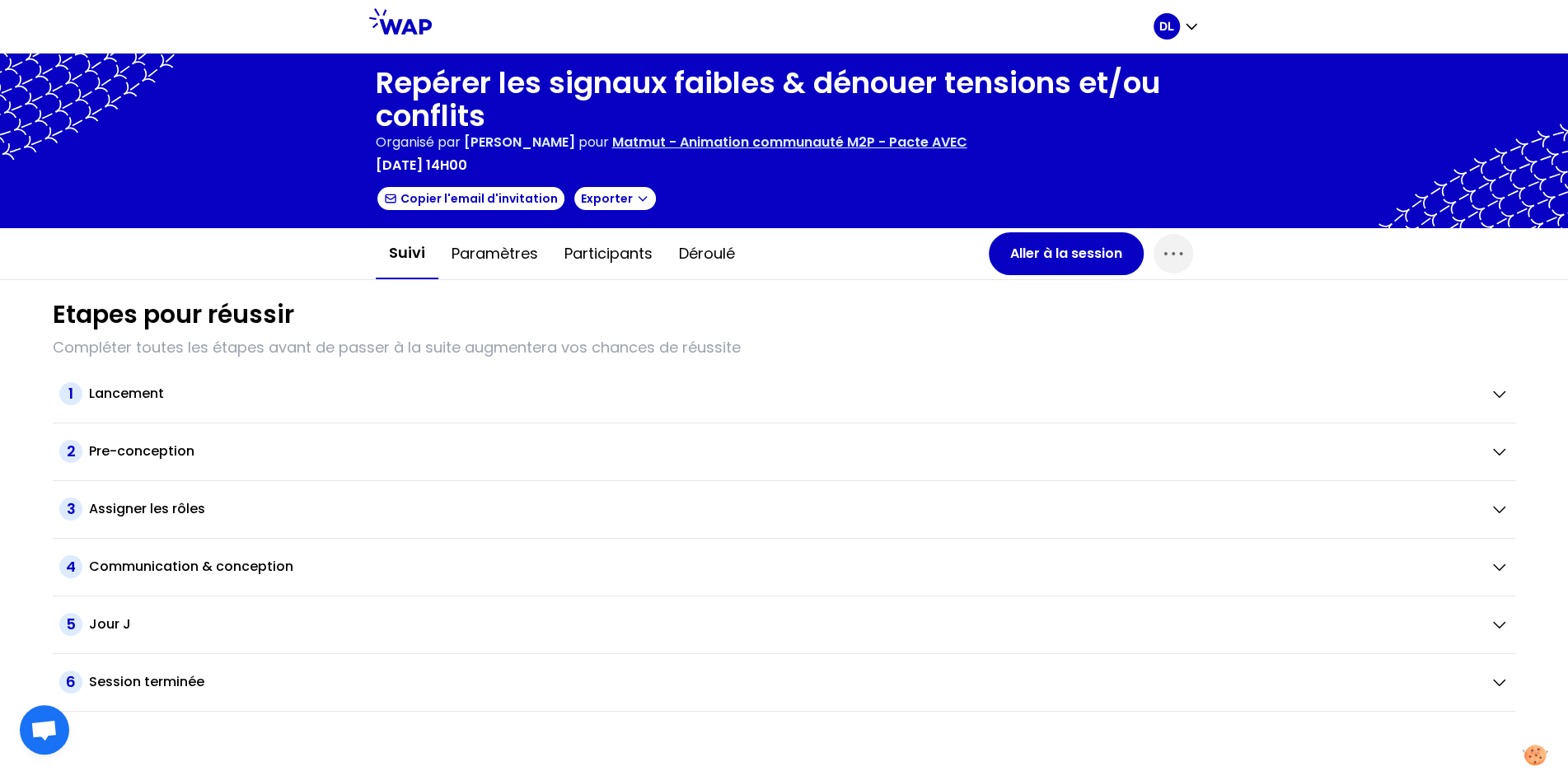
click at [879, 148] on p "Matmut - Animation communauté M2P - Pacte AVEC" at bounding box center [789, 143] width 355 height 20
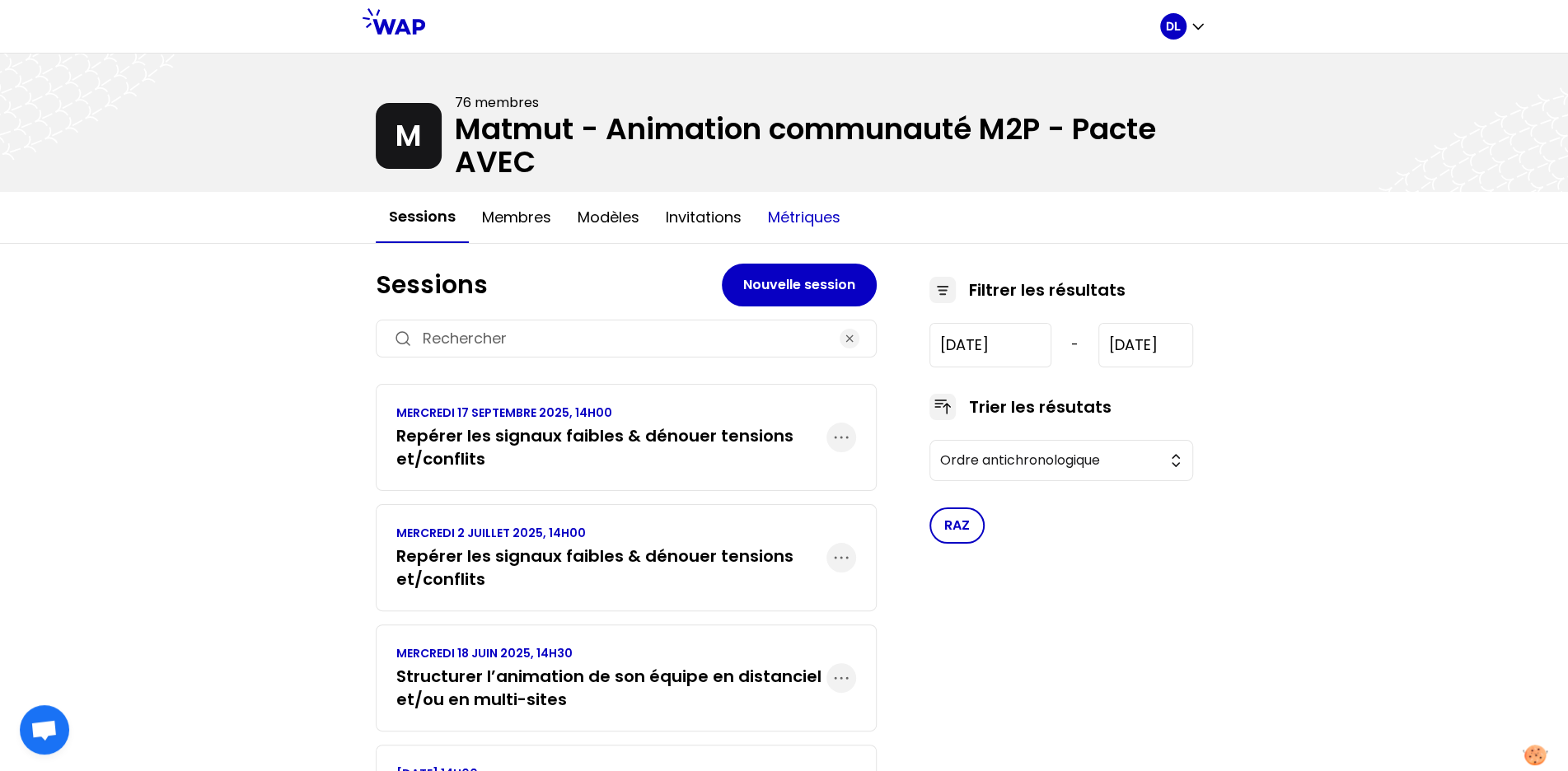
click at [792, 218] on button "Métriques" at bounding box center [804, 218] width 99 height 49
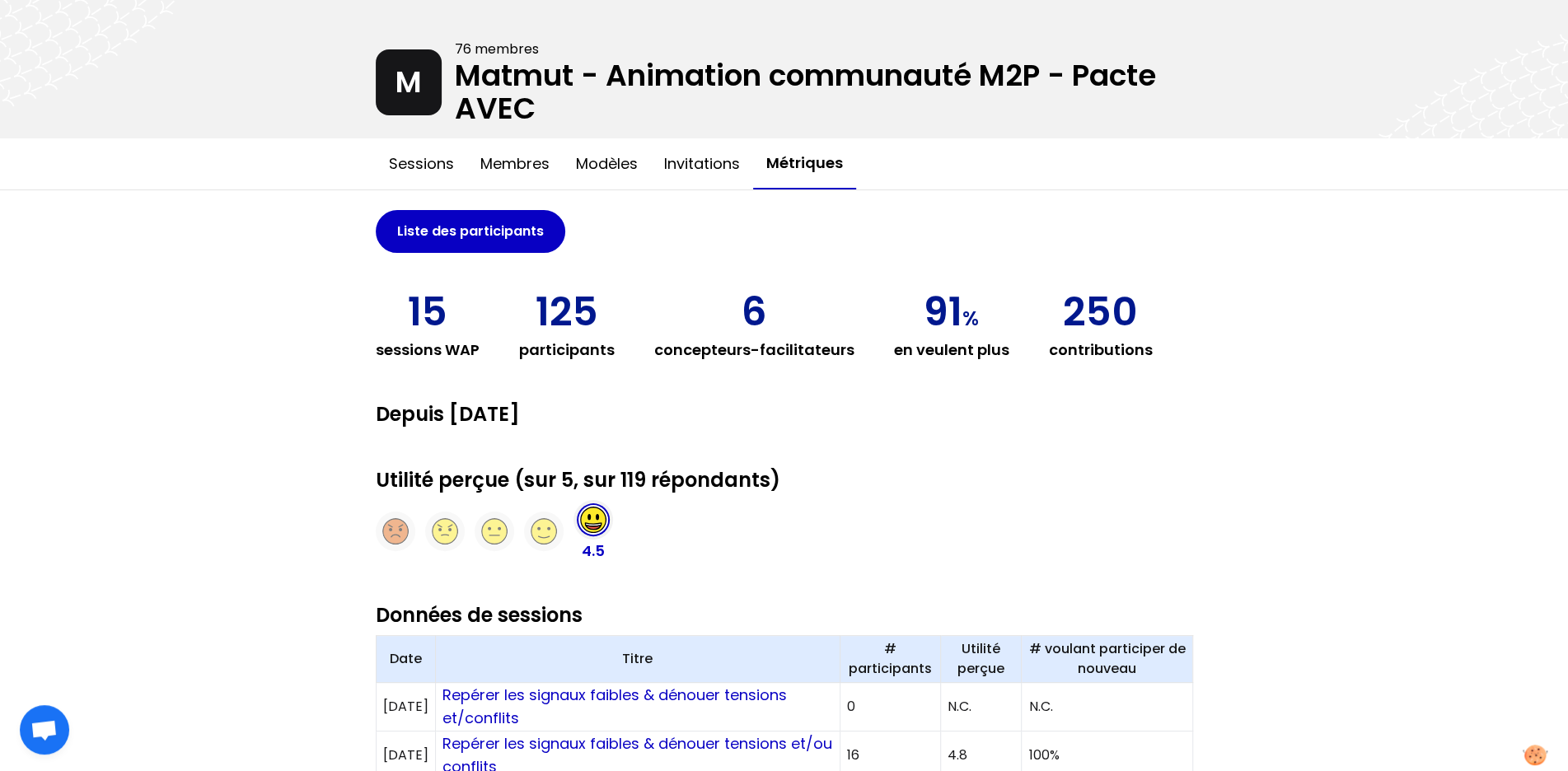
scroll to position [253, 0]
